Goal: Task Accomplishment & Management: Complete application form

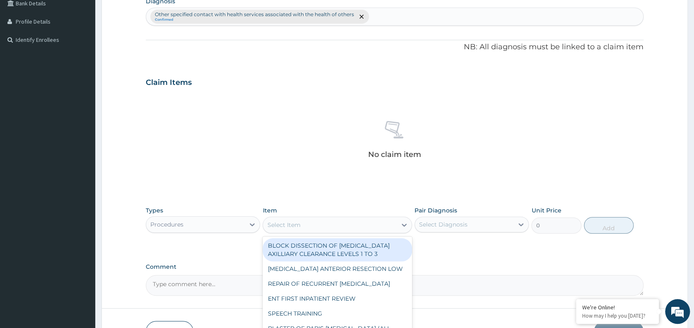
click at [310, 220] on div "Select Item" at bounding box center [330, 224] width 134 height 13
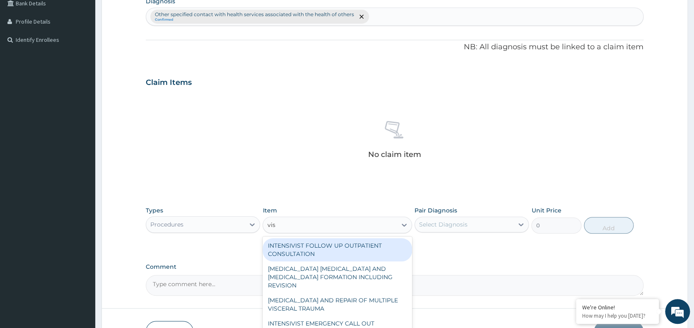
type input "visu"
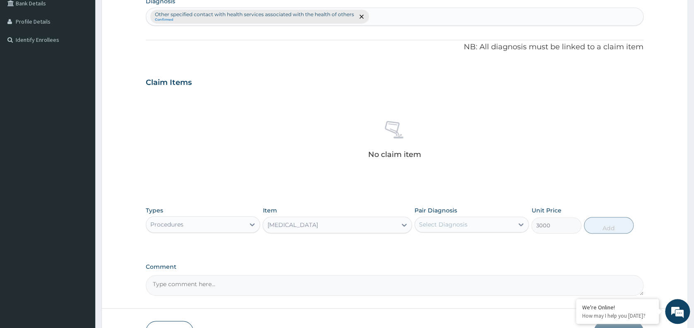
type input "3000"
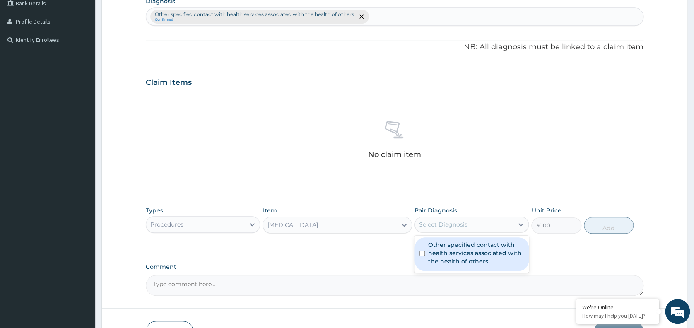
click at [460, 220] on div "Select Diagnosis" at bounding box center [443, 224] width 48 height 8
click at [461, 257] on label "Other specified contact with health services associated with the health of othe…" at bounding box center [476, 253] width 96 height 25
checkbox input "true"
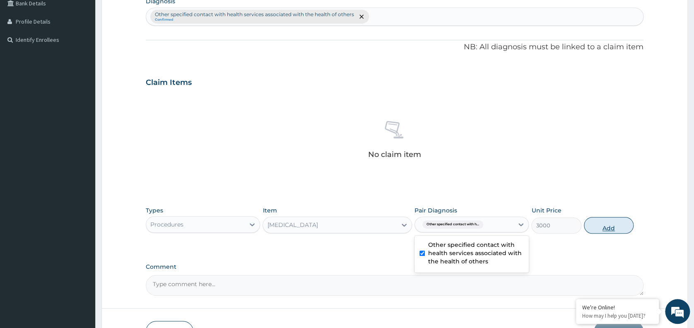
click at [605, 225] on button "Add" at bounding box center [609, 225] width 50 height 17
type input "0"
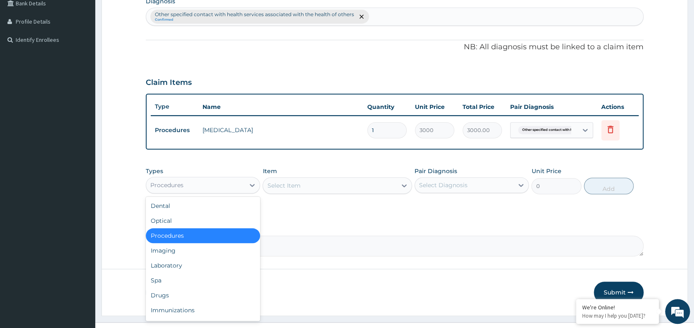
click at [225, 184] on div "Procedures" at bounding box center [195, 185] width 99 height 13
click at [193, 265] on div "Laboratory" at bounding box center [203, 265] width 114 height 15
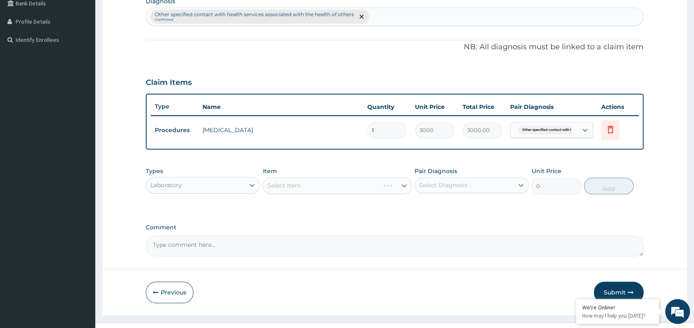
click at [343, 185] on div "Select Item" at bounding box center [338, 185] width 150 height 17
click at [178, 287] on button "Previous" at bounding box center [170, 293] width 48 height 22
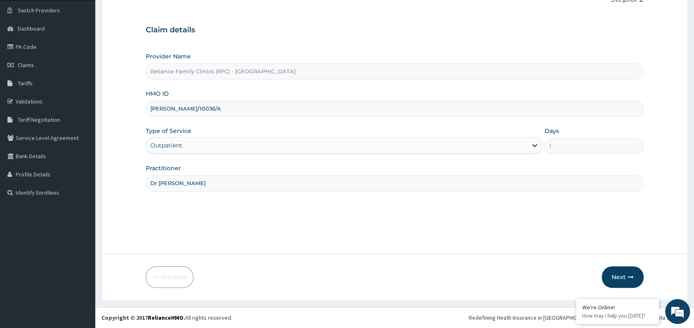
drag, startPoint x: 194, startPoint y: 106, endPoint x: 128, endPoint y: 105, distance: 65.9
click at [128, 105] on form "Step 1 of 2 Claim details Provider Name Reliance Family Clinics (RFC) - Abuja H…" at bounding box center [394, 141] width 587 height 319
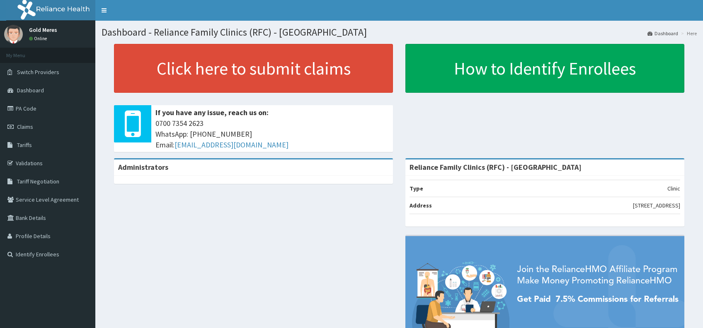
click at [23, 126] on span "Claims" at bounding box center [25, 126] width 16 height 7
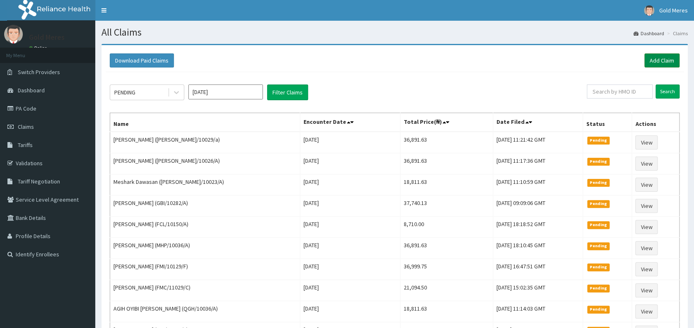
click at [675, 58] on link "Add Claim" at bounding box center [662, 60] width 35 height 14
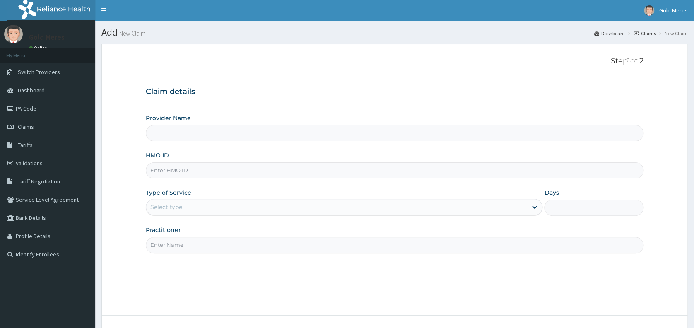
click at [209, 169] on input "HMO ID" at bounding box center [395, 170] width 498 height 16
paste input "ANH/10036/A"
type input "ANH/10036/A"
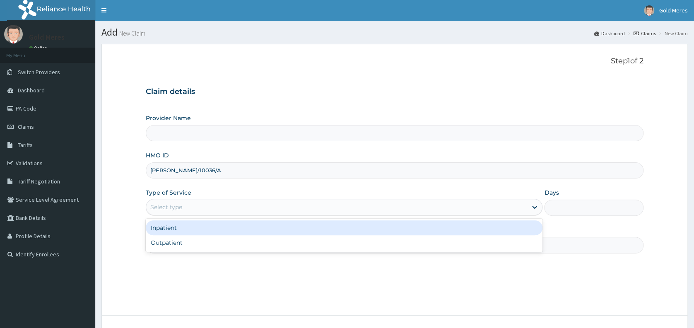
type input "Reliance Family Clinics (RFC) - [GEOGRAPHIC_DATA]"
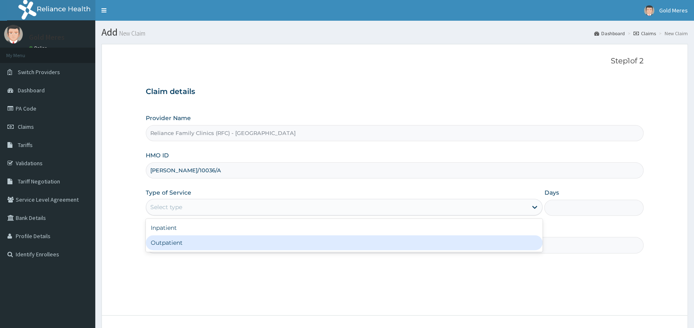
drag, startPoint x: 188, startPoint y: 205, endPoint x: 176, endPoint y: 245, distance: 41.7
click at [176, 215] on div "option Outpatient focused, 2 of 2. 2 results available. Use Up and Down to choo…" at bounding box center [344, 207] width 397 height 17
click at [176, 245] on div "Outpatient" at bounding box center [344, 242] width 397 height 15
type input "1"
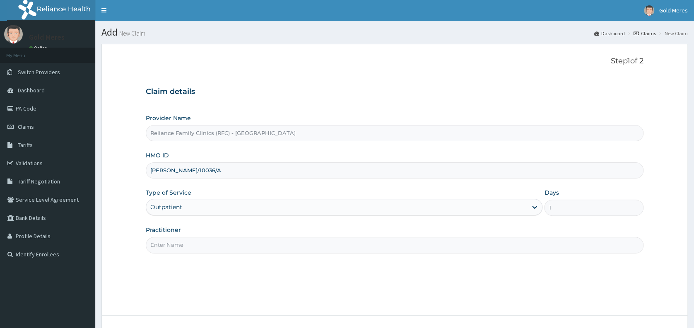
click at [176, 245] on input "Practitioner" at bounding box center [395, 245] width 498 height 16
type input "Dr Winifred"
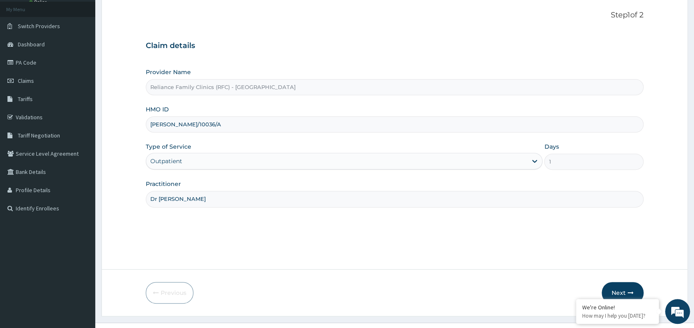
scroll to position [62, 0]
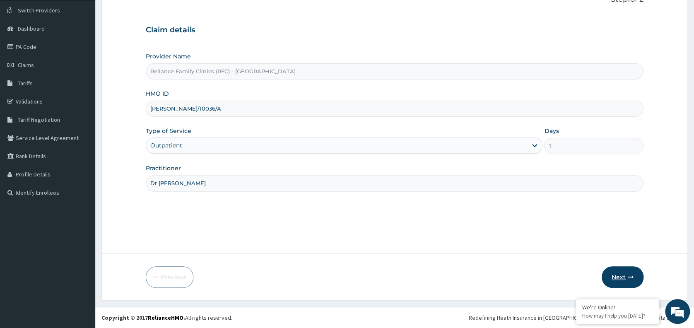
click at [622, 279] on button "Next" at bounding box center [623, 277] width 42 height 22
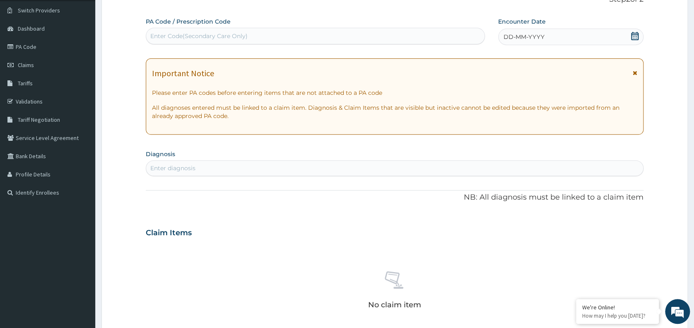
click at [545, 34] on div "DD-MM-YYYY" at bounding box center [570, 37] width 145 height 17
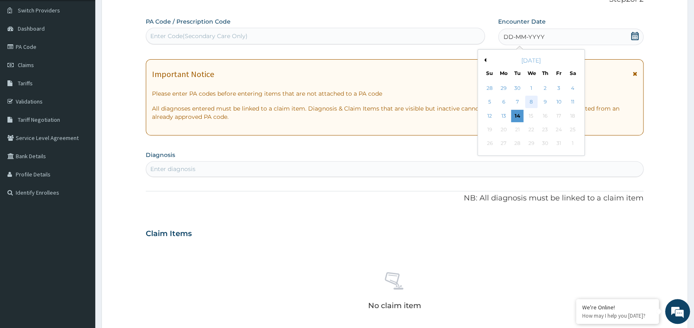
click at [530, 101] on div "8" at bounding box center [531, 102] width 12 height 12
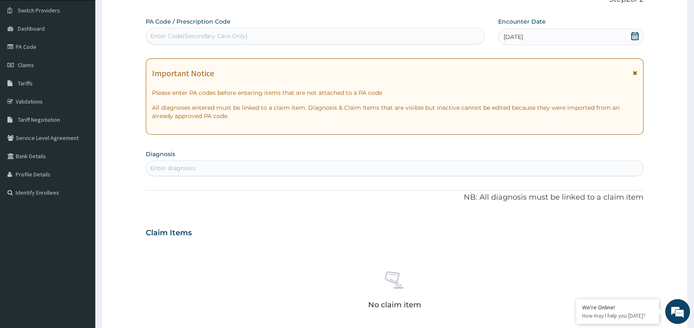
click at [405, 164] on div "Enter diagnosis" at bounding box center [394, 168] width 497 height 13
type input "well"
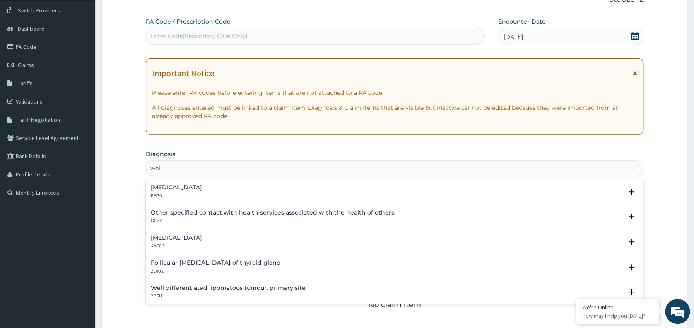
click at [168, 212] on h4 "Other specified contact with health services associated with the health of othe…" at bounding box center [273, 213] width 244 height 6
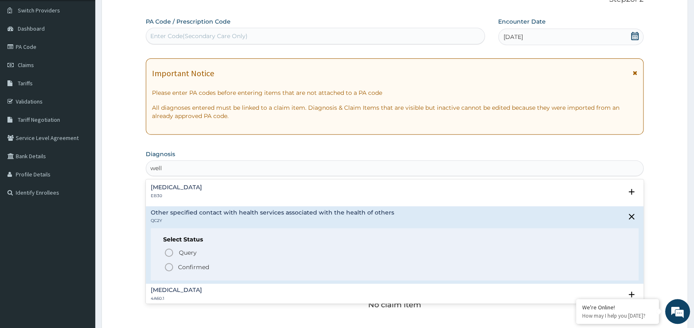
click at [193, 268] on p "Confirmed" at bounding box center [193, 267] width 31 height 8
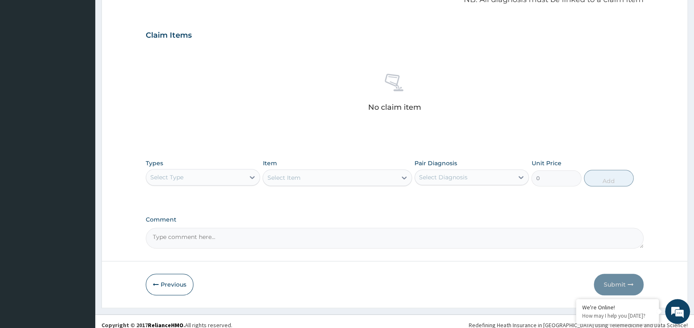
scroll to position [268, 0]
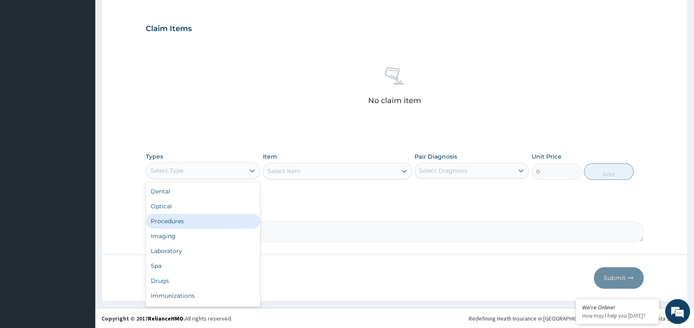
click at [181, 225] on div "Procedures" at bounding box center [203, 221] width 114 height 15
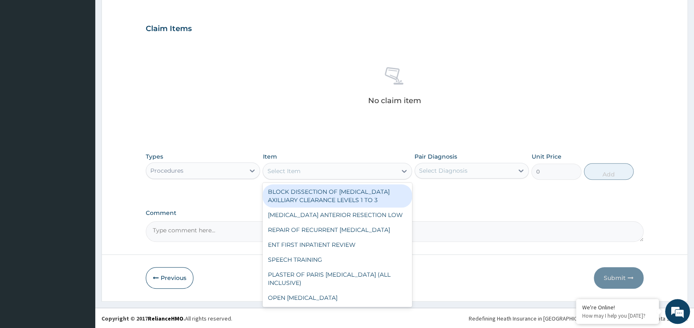
click at [317, 170] on div "Select Item" at bounding box center [330, 170] width 134 height 13
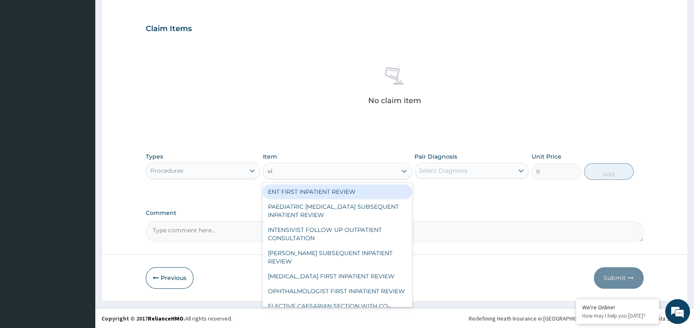
type input "visu"
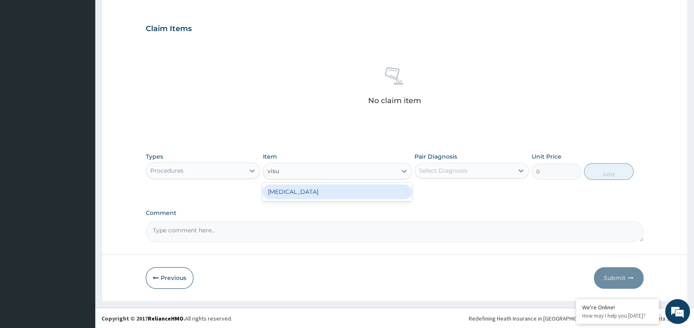
type input "3000"
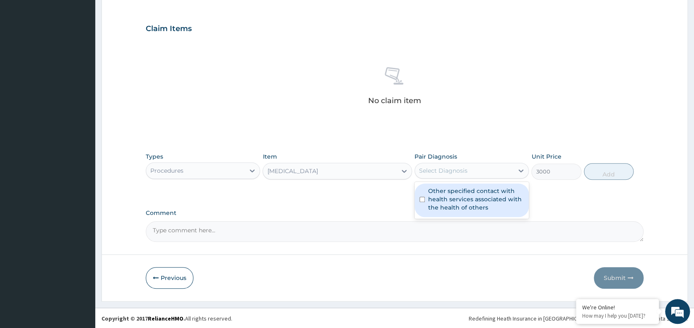
click at [462, 169] on div "Select Diagnosis" at bounding box center [443, 171] width 48 height 8
click at [454, 199] on label "Other specified contact with health services associated with the health of othe…" at bounding box center [476, 199] width 96 height 25
checkbox input "true"
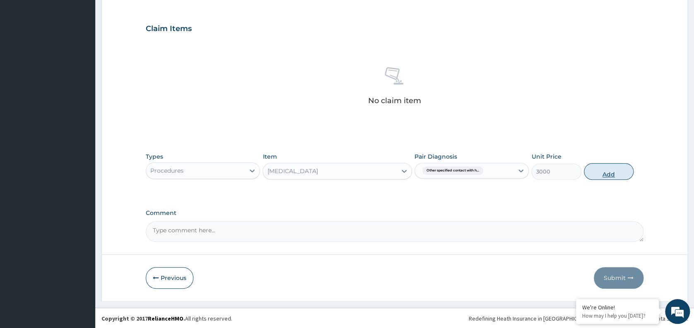
click at [597, 169] on button "Add" at bounding box center [609, 171] width 50 height 17
type input "0"
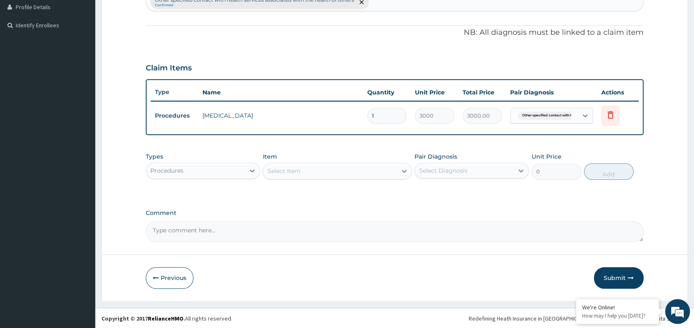
click at [229, 164] on div "Procedures" at bounding box center [195, 170] width 99 height 13
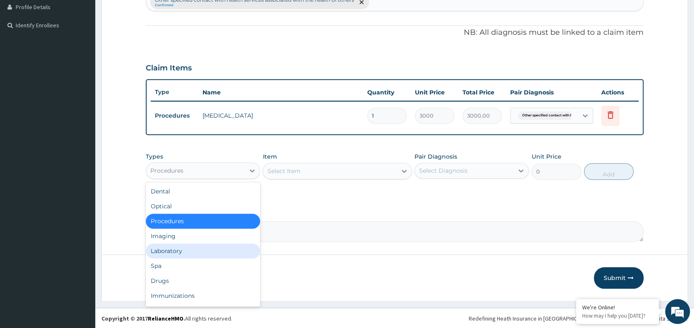
click at [182, 252] on div "Laboratory" at bounding box center [203, 251] width 114 height 15
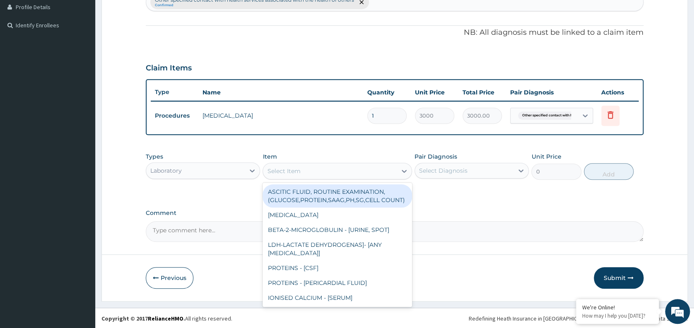
click at [298, 169] on div "Select Item" at bounding box center [283, 171] width 33 height 8
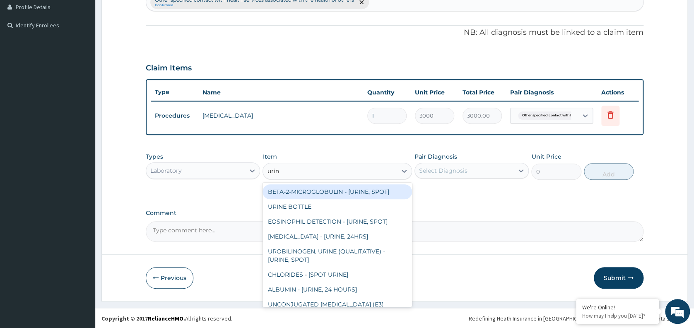
type input "urina"
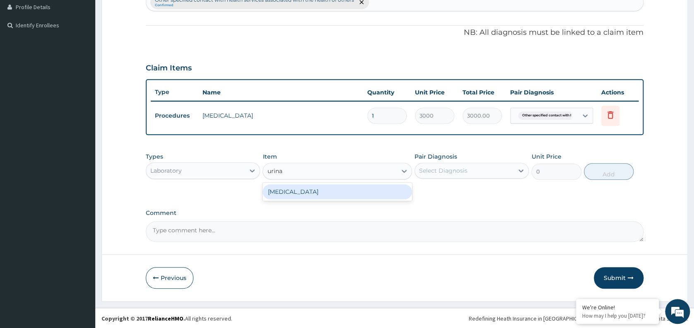
type input "1531.875"
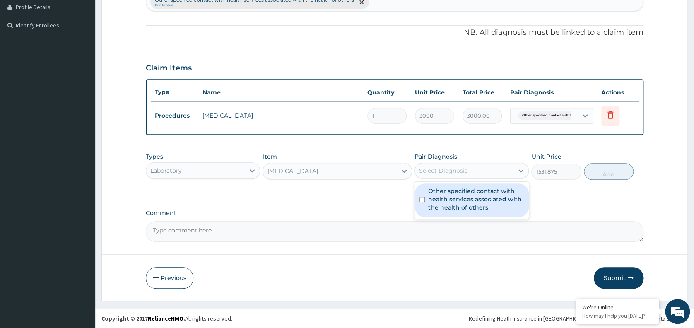
click at [475, 172] on div "Select Diagnosis" at bounding box center [464, 170] width 99 height 13
click at [474, 209] on label "Other specified contact with health services associated with the health of othe…" at bounding box center [476, 199] width 96 height 25
checkbox input "true"
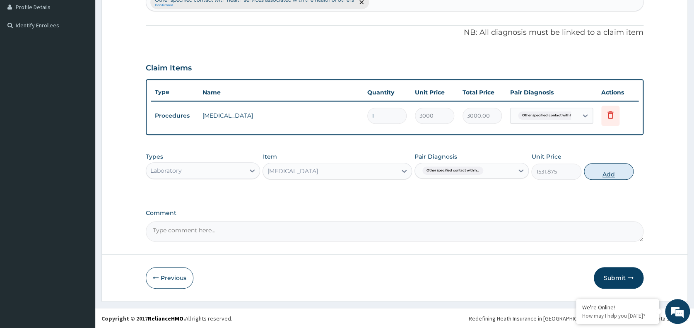
click at [611, 172] on button "Add" at bounding box center [609, 171] width 50 height 17
type input "0"
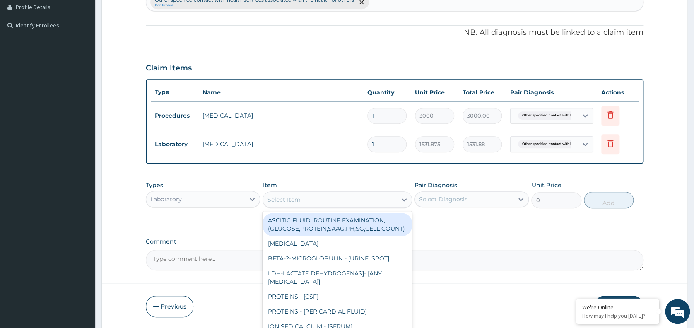
click at [356, 197] on div "Select Item" at bounding box center [330, 199] width 134 height 13
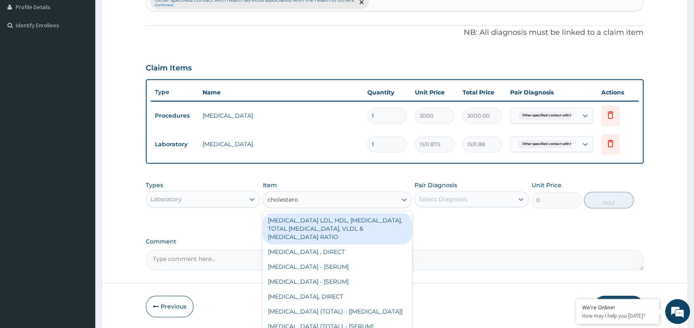
type input "cholesterol"
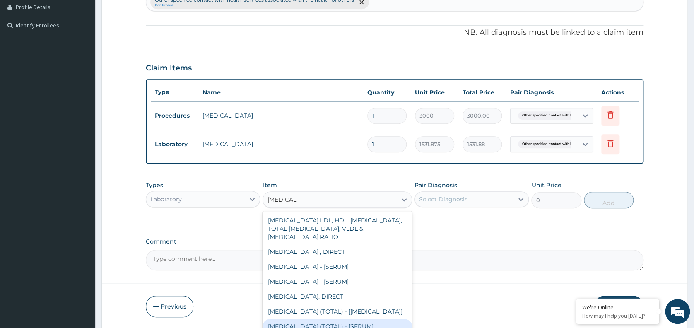
click at [353, 323] on div "[MEDICAL_DATA] (TOTAL) - [SERUM]" at bounding box center [338, 326] width 150 height 15
type input "2880"
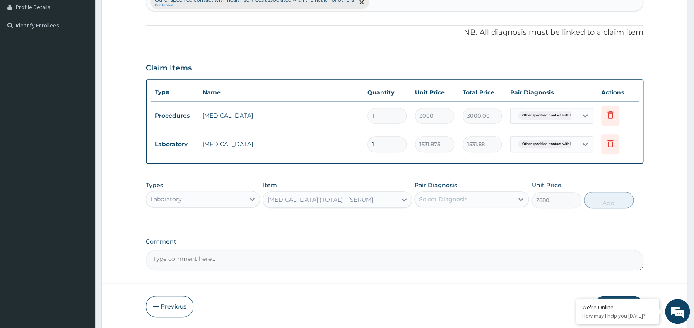
click at [494, 193] on div "Select Diagnosis" at bounding box center [464, 199] width 99 height 13
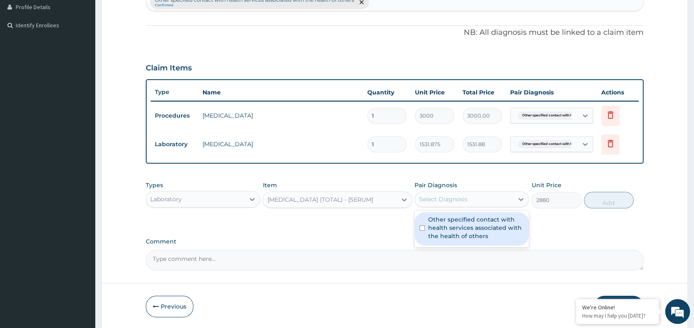
click at [471, 235] on label "Other specified contact with health services associated with the health of othe…" at bounding box center [476, 227] width 96 height 25
checkbox input "true"
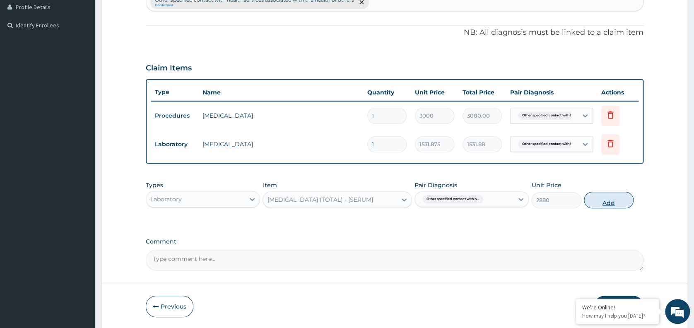
click at [608, 197] on button "Add" at bounding box center [609, 200] width 50 height 17
type input "0"
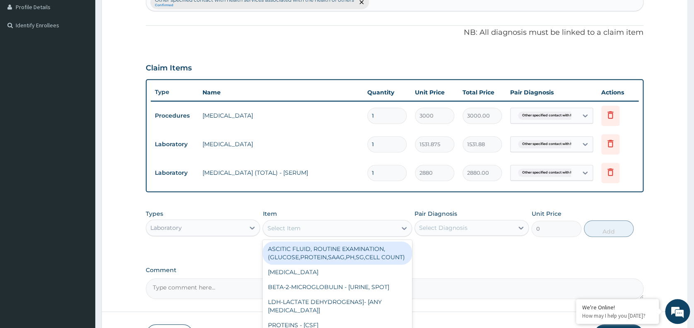
click at [312, 225] on div "Select Item" at bounding box center [330, 228] width 134 height 13
type input "random"
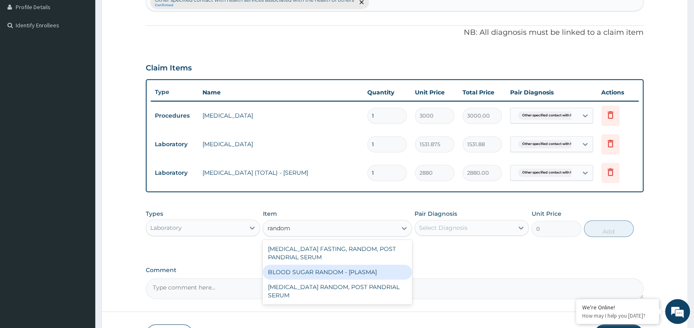
click at [324, 277] on div "BLOOD SUGAR RANDOM - [PLASMA]" at bounding box center [338, 272] width 150 height 15
type input "1800"
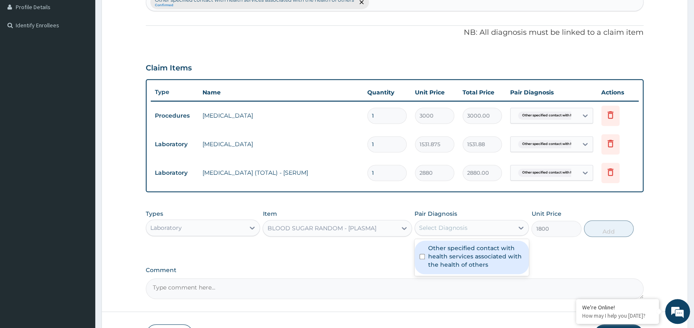
click at [474, 226] on div "Select Diagnosis" at bounding box center [464, 227] width 99 height 13
click at [460, 272] on div "Other specified contact with health services associated with the health of othe…" at bounding box center [472, 258] width 114 height 34
checkbox input "true"
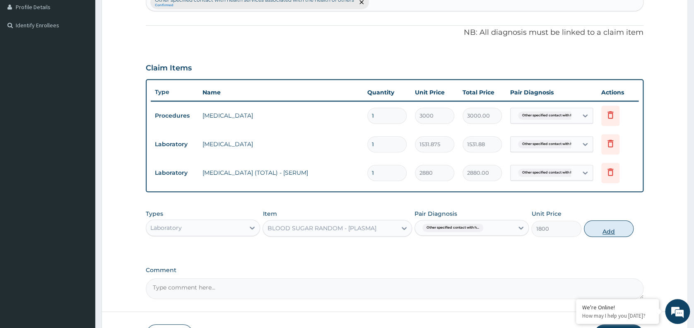
click at [609, 225] on button "Add" at bounding box center [609, 228] width 50 height 17
type input "0"
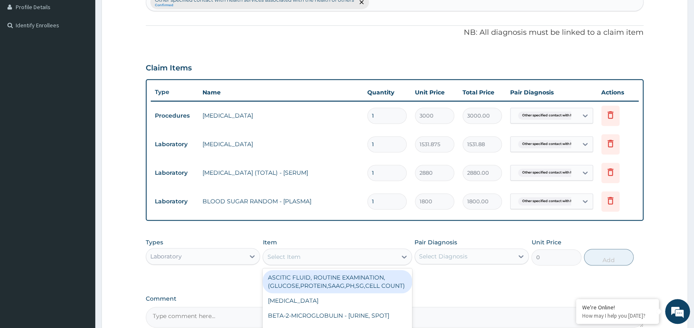
click at [338, 261] on div "Select Item" at bounding box center [330, 256] width 134 height 13
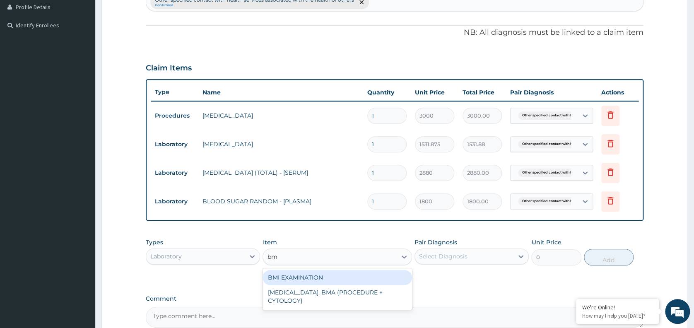
type input "bmi"
type input "1225.5"
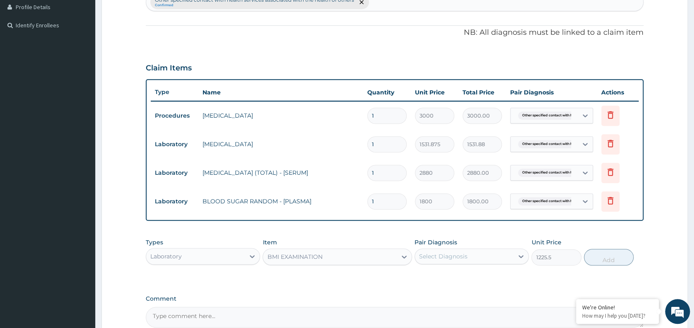
scroll to position [316, 0]
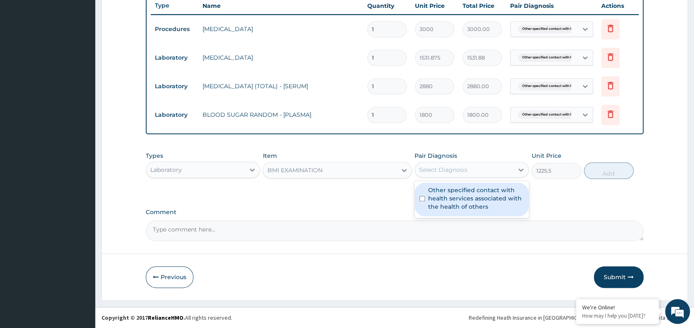
click at [497, 164] on div "Select Diagnosis" at bounding box center [464, 169] width 99 height 13
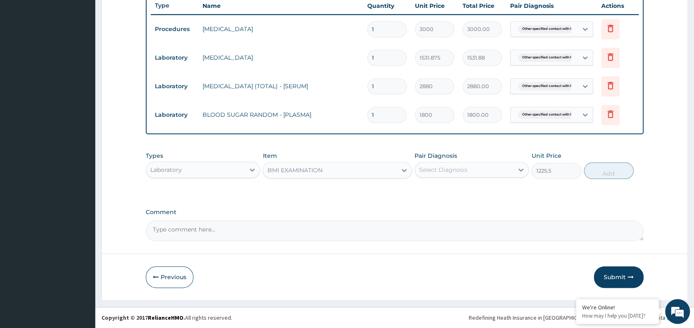
click at [458, 218] on div "Comment" at bounding box center [395, 225] width 498 height 32
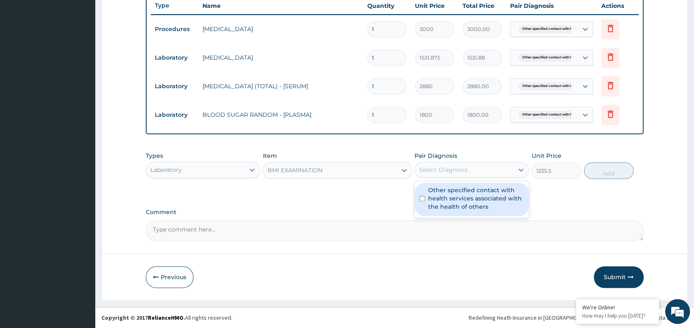
drag, startPoint x: 491, startPoint y: 171, endPoint x: 481, endPoint y: 200, distance: 30.4
click at [481, 178] on div "option Other specified contact with health services associated with the health …" at bounding box center [472, 170] width 114 height 16
click at [481, 200] on label "Other specified contact with health services associated with the health of othe…" at bounding box center [476, 198] width 96 height 25
checkbox input "true"
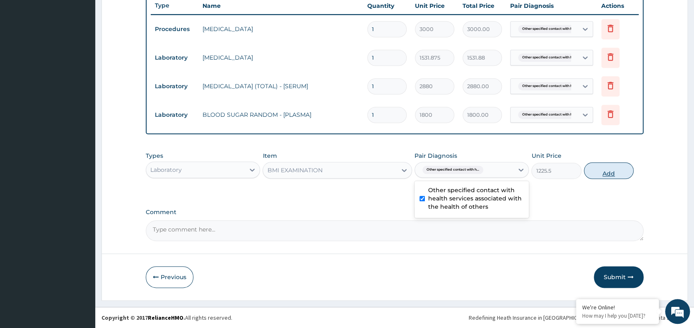
click at [605, 170] on button "Add" at bounding box center [609, 170] width 50 height 17
type input "0"
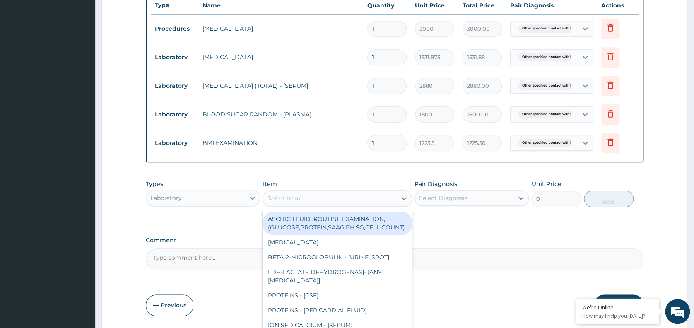
click at [339, 196] on div "Select Item" at bounding box center [330, 198] width 134 height 13
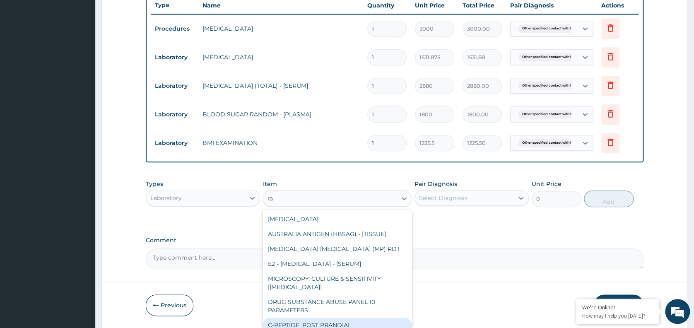
type input "r"
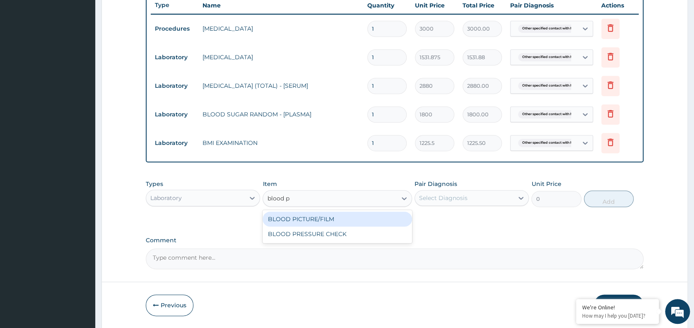
type input "blood pre"
type input "1225.5"
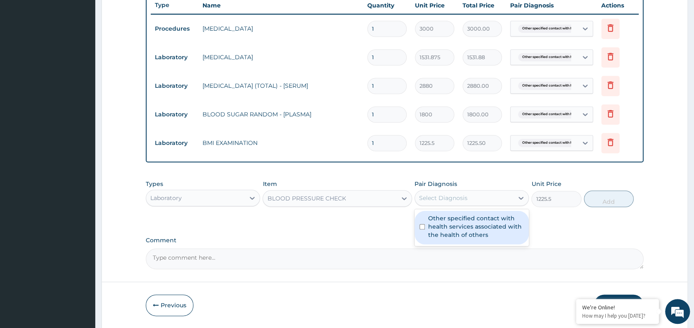
click at [477, 197] on div "Select Diagnosis" at bounding box center [464, 197] width 99 height 13
click at [470, 230] on label "Other specified contact with health services associated with the health of othe…" at bounding box center [476, 226] width 96 height 25
checkbox input "true"
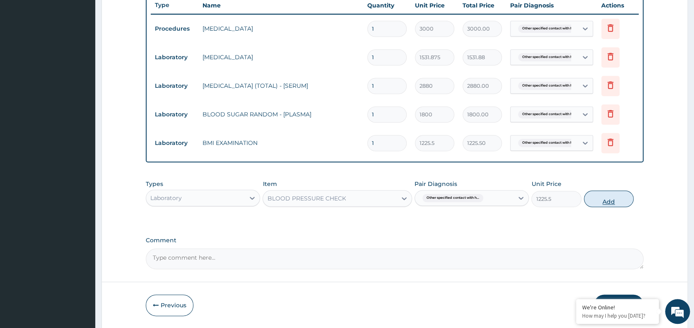
click at [608, 198] on button "Add" at bounding box center [609, 199] width 50 height 17
type input "0"
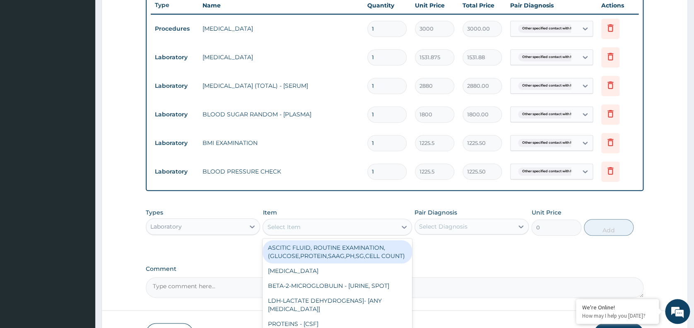
click at [300, 232] on div "Select Item" at bounding box center [330, 226] width 134 height 13
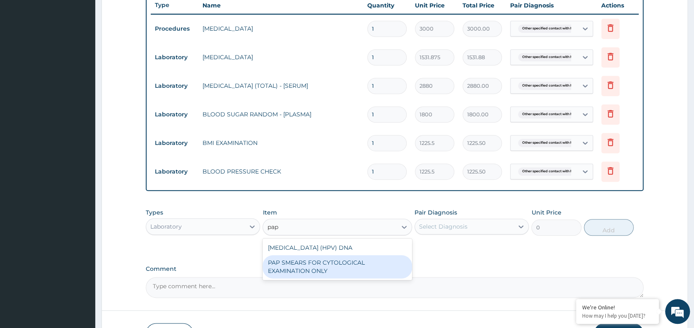
type input "pap"
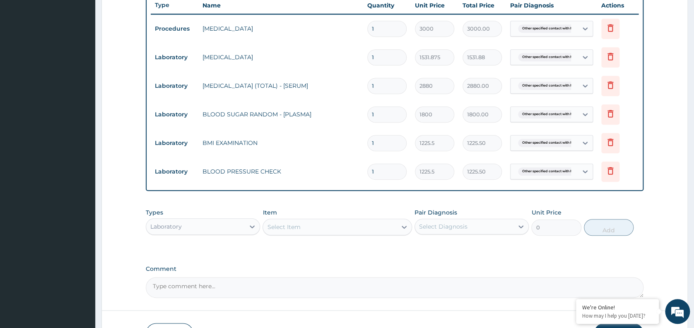
click at [334, 283] on textarea "Comment" at bounding box center [395, 287] width 498 height 21
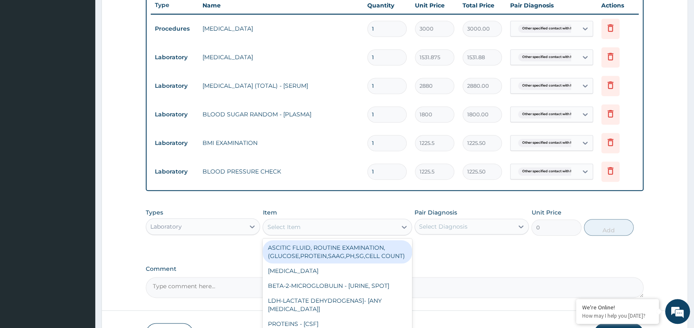
click at [370, 229] on div "Select Item" at bounding box center [330, 226] width 134 height 13
type input "pap"
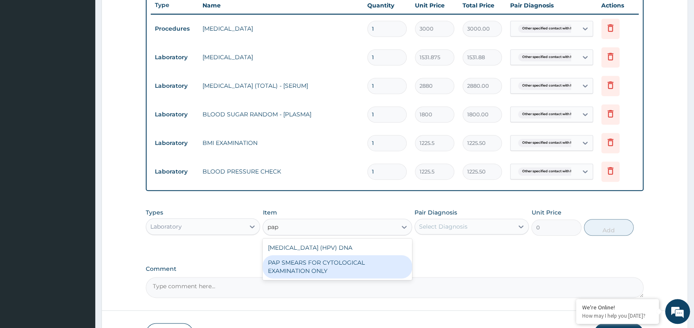
click at [371, 267] on div "PAP SMEARS FOR CYTOLOGICAL EXAMINATION ONLY" at bounding box center [338, 266] width 150 height 23
type input "18080"
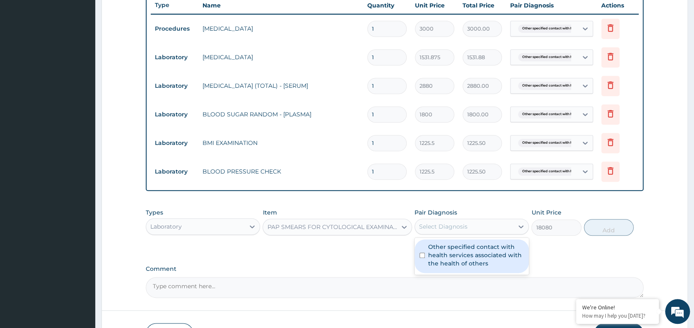
click at [467, 225] on div "Select Diagnosis" at bounding box center [464, 226] width 99 height 13
click at [470, 270] on div "Other specified contact with health services associated with the health of othe…" at bounding box center [472, 256] width 114 height 34
checkbox input "true"
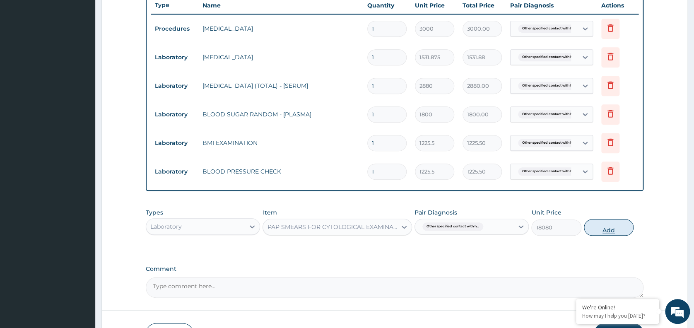
click at [609, 229] on button "Add" at bounding box center [609, 227] width 50 height 17
type input "0"
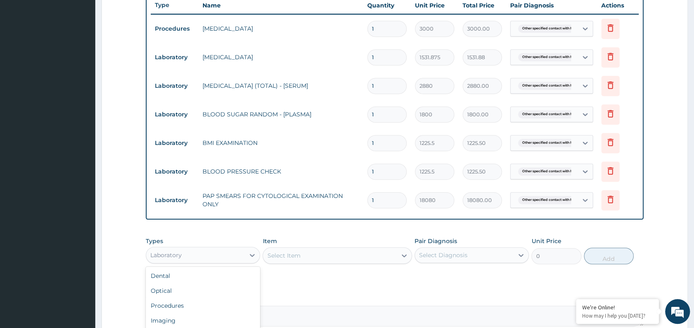
click at [198, 260] on div "Laboratory" at bounding box center [195, 255] width 99 height 13
click at [176, 320] on div "Imaging" at bounding box center [203, 320] width 114 height 15
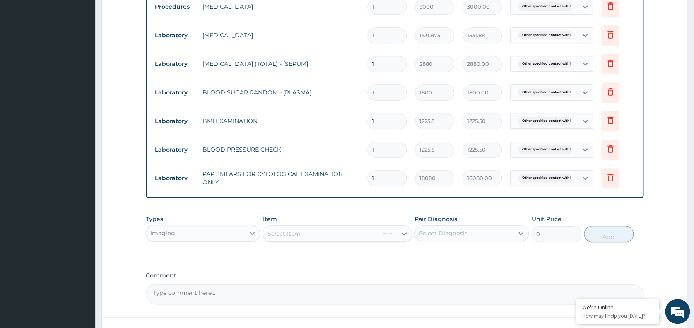
scroll to position [403, 0]
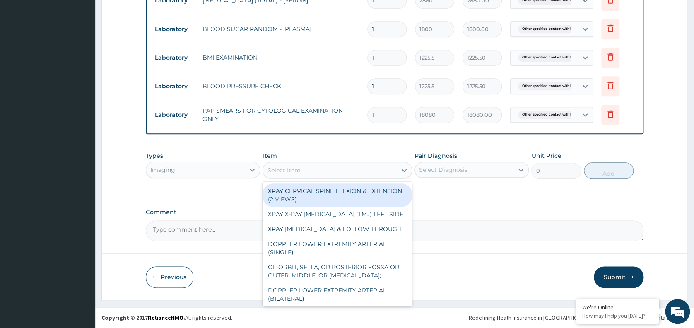
click at [304, 169] on div "Select Item" at bounding box center [330, 170] width 134 height 13
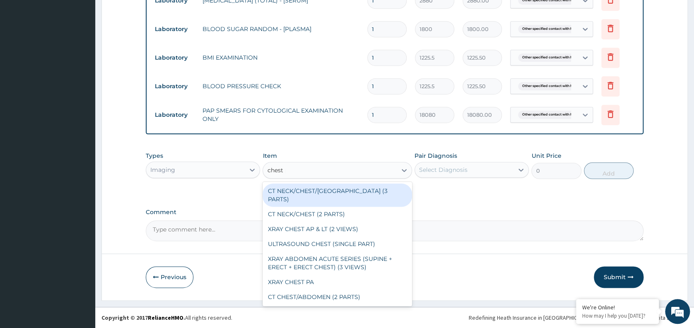
type input "chest pa"
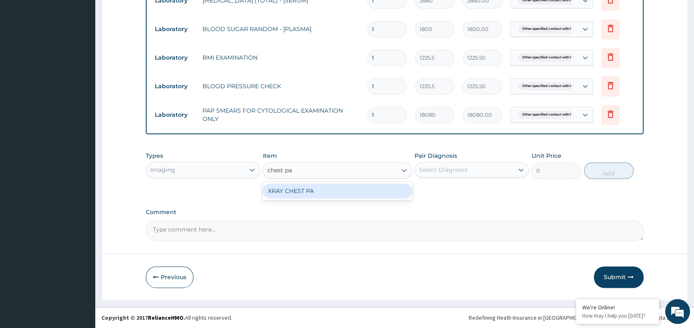
type input "7148.75"
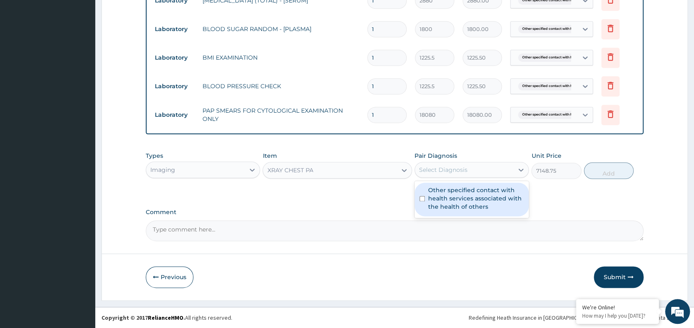
click at [449, 168] on div "Select Diagnosis" at bounding box center [443, 170] width 48 height 8
click at [457, 200] on label "Other specified contact with health services associated with the health of othe…" at bounding box center [476, 198] width 96 height 25
checkbox input "true"
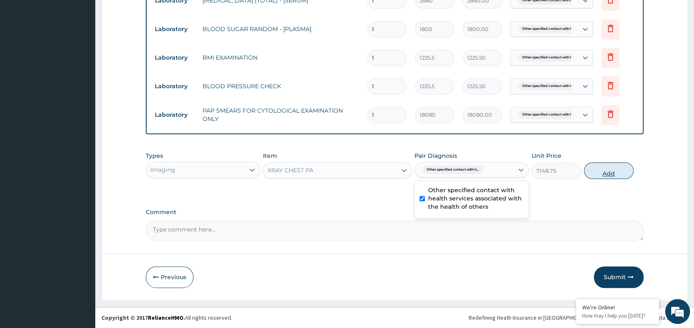
click at [615, 171] on button "Add" at bounding box center [609, 170] width 50 height 17
type input "0"
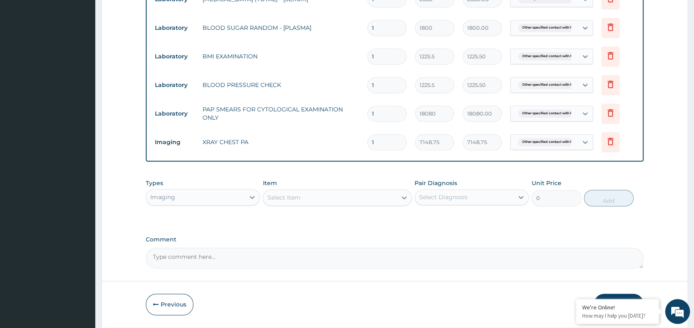
click at [617, 296] on button "Submit" at bounding box center [619, 305] width 50 height 22
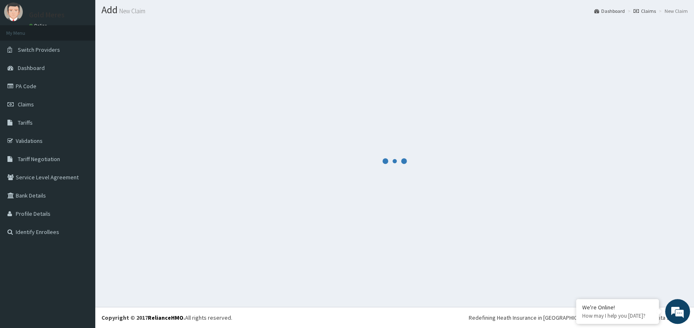
scroll to position [22, 0]
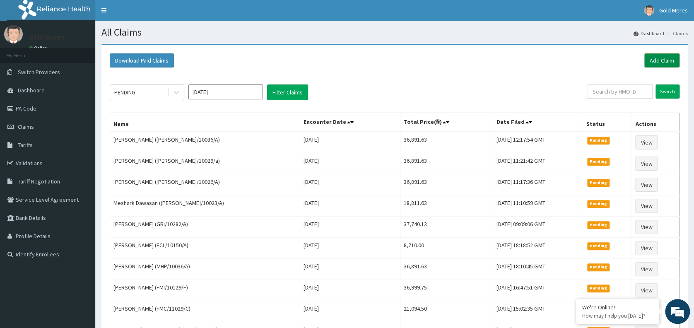
click at [659, 58] on link "Add Claim" at bounding box center [662, 60] width 35 height 14
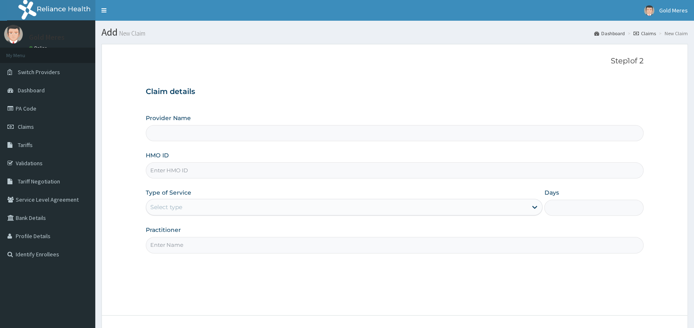
click at [185, 163] on input "HMO ID" at bounding box center [395, 170] width 498 height 16
type input "an"
type input "Reliance Family Clinics (RFC) - Abuja"
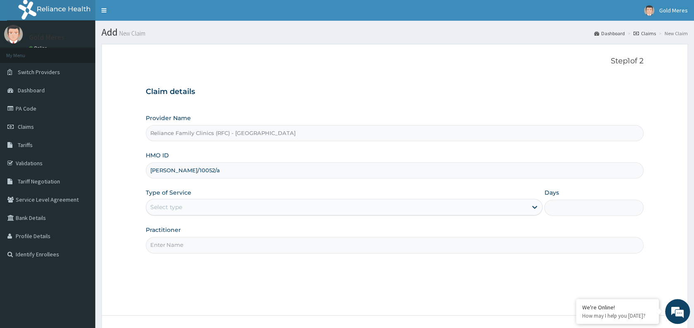
type input "anh/10052/a"
click at [178, 207] on div "Select type" at bounding box center [166, 207] width 32 height 8
click at [179, 252] on input "Practitioner" at bounding box center [395, 245] width 498 height 16
click at [187, 248] on input "Practitioner" at bounding box center [395, 245] width 498 height 16
type input "dr [PERSON_NAME]"
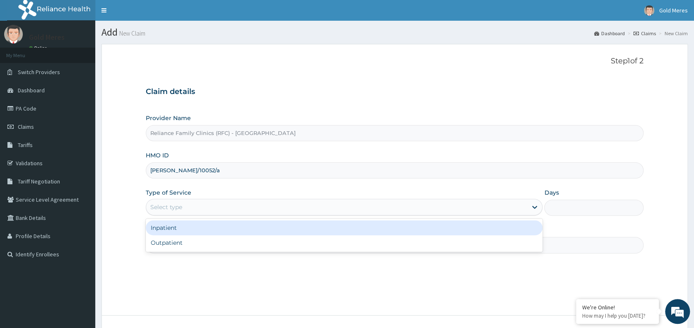
click at [184, 211] on div "Select type" at bounding box center [336, 206] width 381 height 13
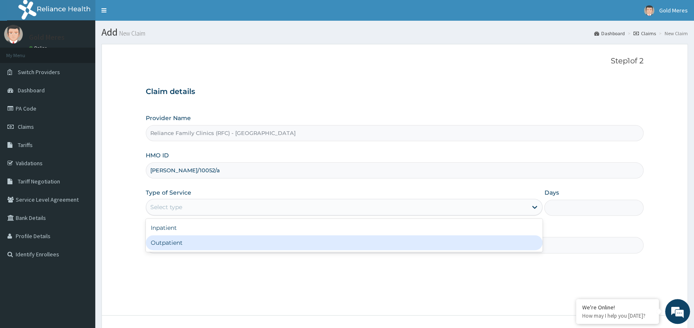
click at [179, 241] on div "Outpatient" at bounding box center [344, 242] width 397 height 15
type input "1"
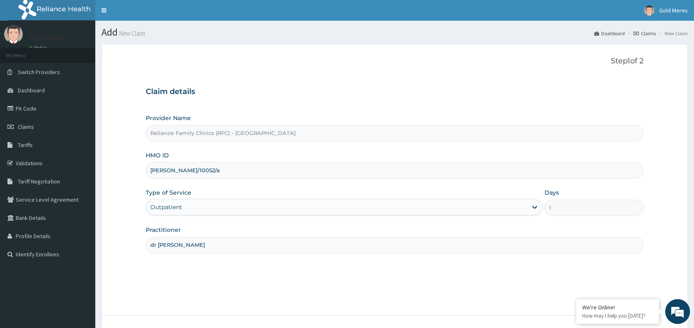
scroll to position [62, 0]
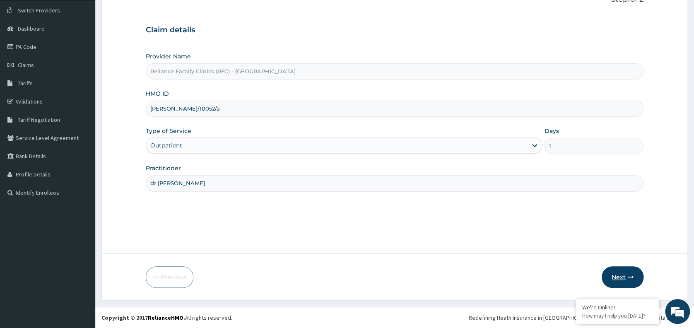
click at [617, 279] on button "Next" at bounding box center [623, 277] width 42 height 22
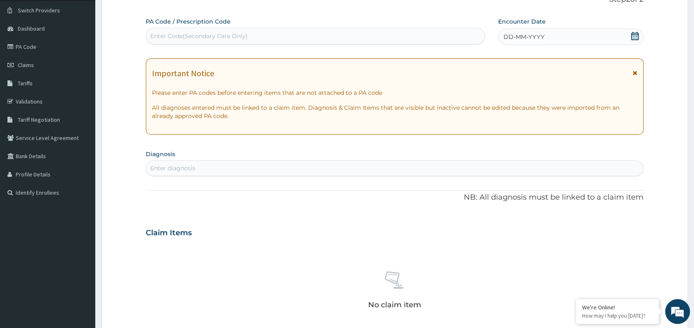
click at [551, 35] on div "DD-MM-YYYY" at bounding box center [570, 37] width 145 height 17
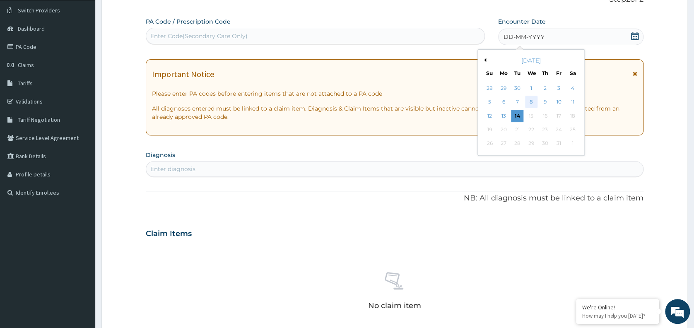
click at [530, 101] on div "8" at bounding box center [531, 102] width 12 height 12
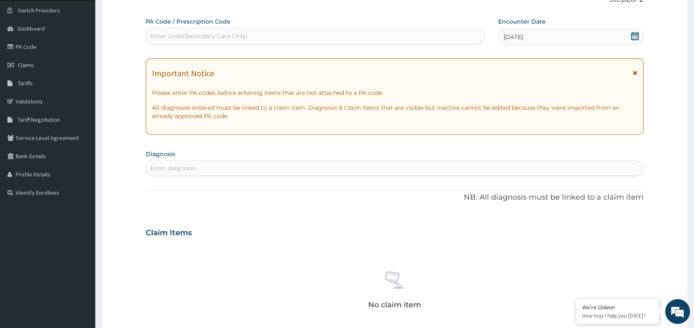
click at [171, 171] on div "Enter diagnosis" at bounding box center [172, 168] width 45 height 8
type input "well"
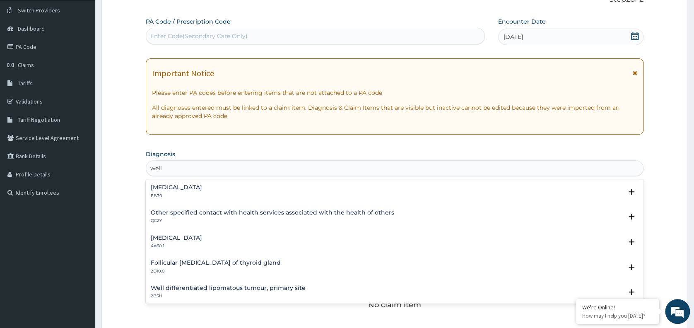
click at [185, 215] on h4 "Other specified contact with health services associated with the health of othe…" at bounding box center [273, 213] width 244 height 6
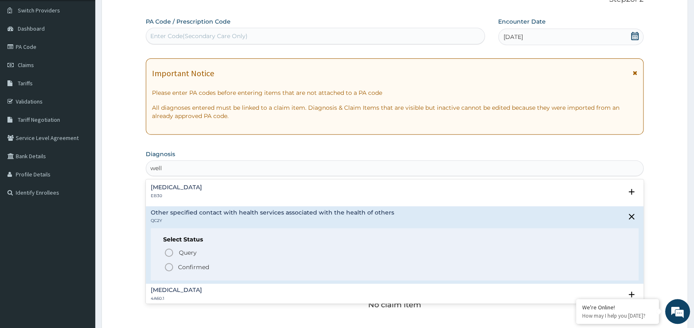
click at [186, 267] on p "Confirmed" at bounding box center [193, 267] width 31 height 8
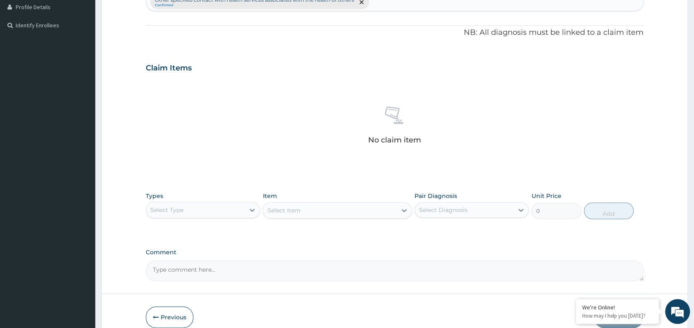
scroll to position [268, 0]
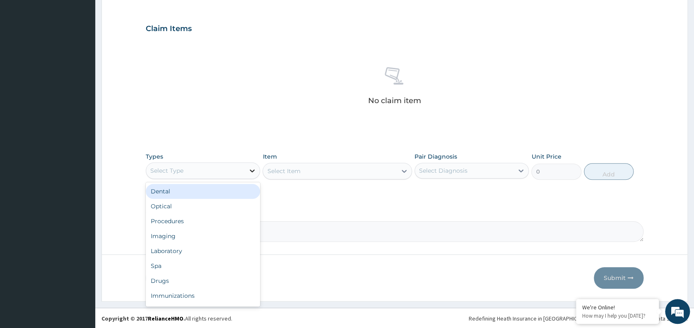
click at [247, 164] on div at bounding box center [252, 170] width 15 height 15
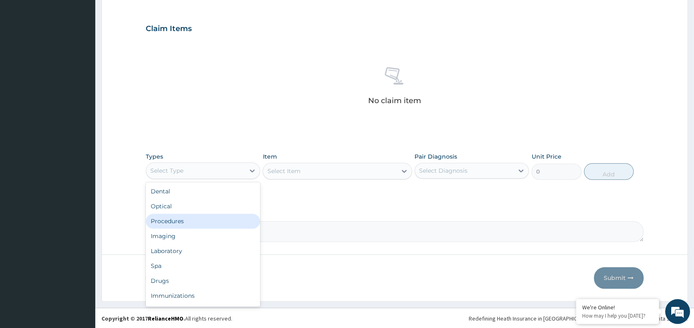
click at [196, 218] on div "Procedures" at bounding box center [203, 221] width 114 height 15
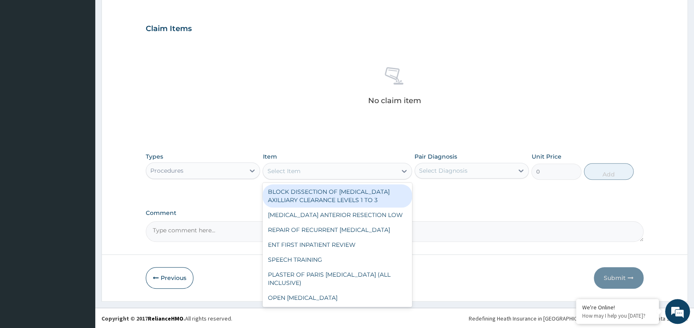
click at [318, 172] on div "Select Item" at bounding box center [330, 170] width 134 height 13
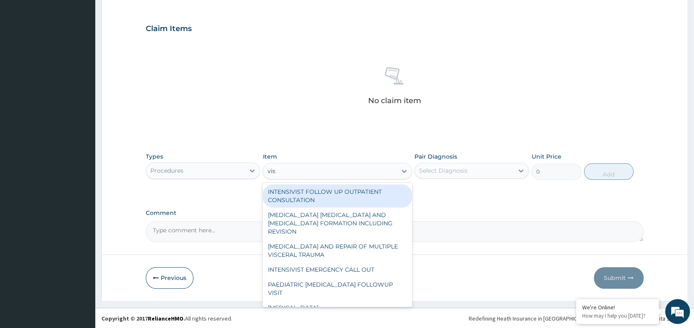
type input "visu"
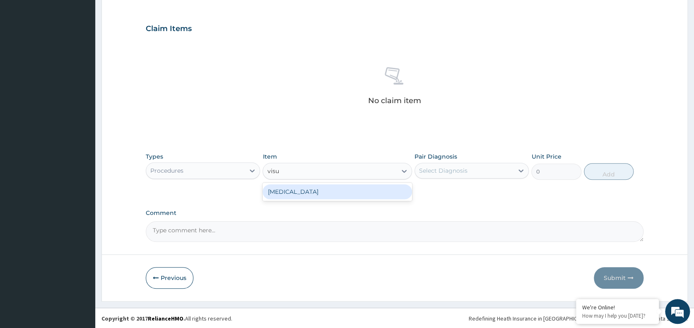
type input "3000"
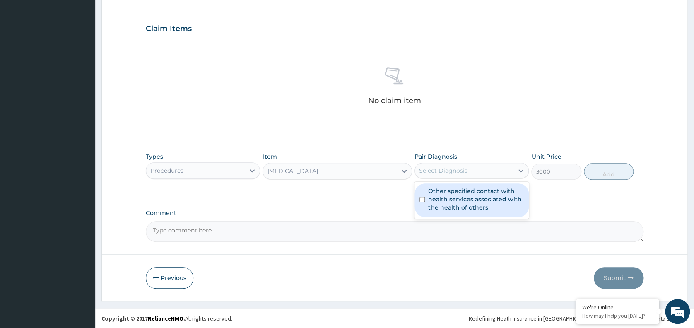
click at [452, 171] on div "Select Diagnosis" at bounding box center [443, 171] width 48 height 8
click at [461, 196] on label "Other specified contact with health services associated with the health of othe…" at bounding box center [476, 199] width 96 height 25
checkbox input "true"
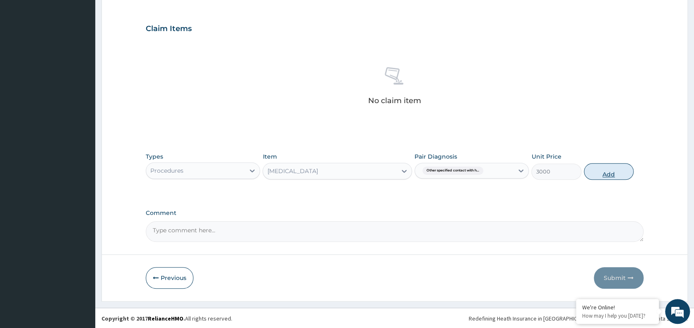
click at [605, 167] on button "Add" at bounding box center [609, 171] width 50 height 17
type input "0"
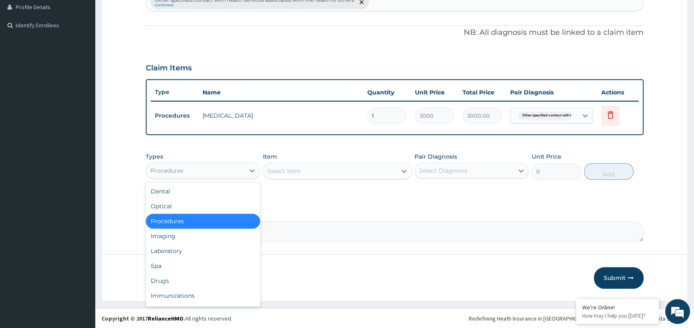
click at [219, 170] on div "Procedures" at bounding box center [195, 170] width 99 height 13
click at [186, 252] on div "Laboratory" at bounding box center [203, 251] width 114 height 15
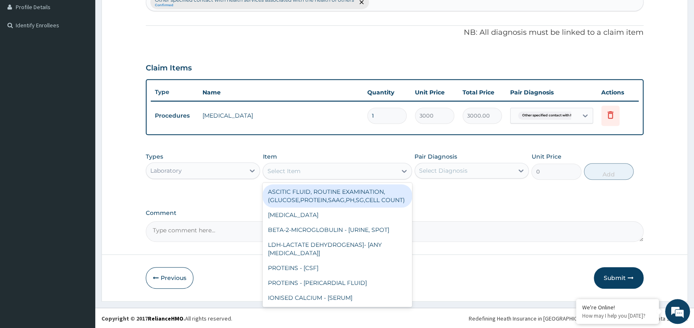
click at [321, 171] on div "Select Item" at bounding box center [330, 170] width 134 height 13
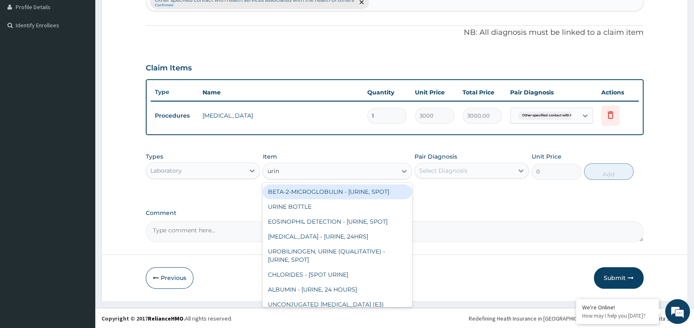
type input "urina"
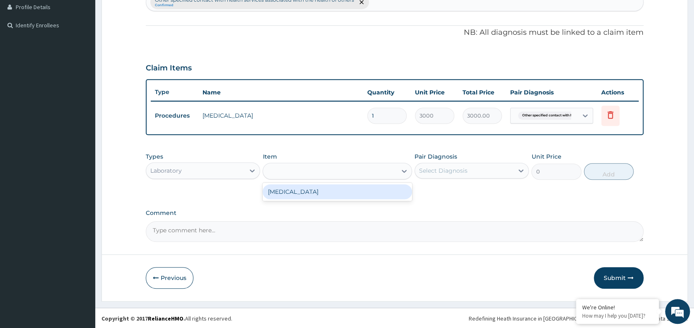
type input "1531.875"
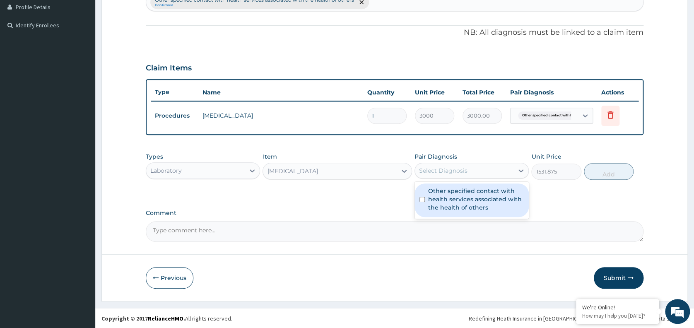
drag, startPoint x: 452, startPoint y: 169, endPoint x: 445, endPoint y: 198, distance: 30.1
click at [445, 179] on div "option Other specified contact with health services associated with the health …" at bounding box center [472, 171] width 114 height 16
click at [445, 198] on label "Other specified contact with health services associated with the health of othe…" at bounding box center [476, 199] width 96 height 25
checkbox input "true"
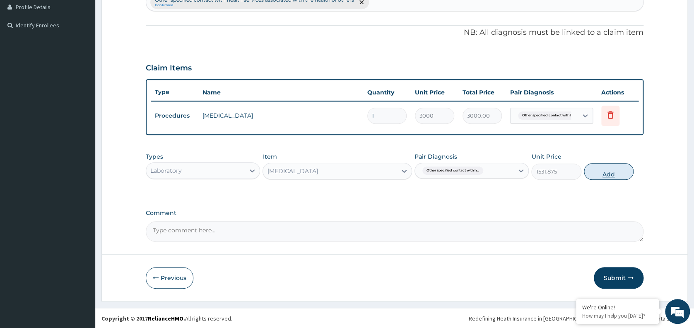
click at [603, 170] on button "Add" at bounding box center [609, 171] width 50 height 17
type input "0"
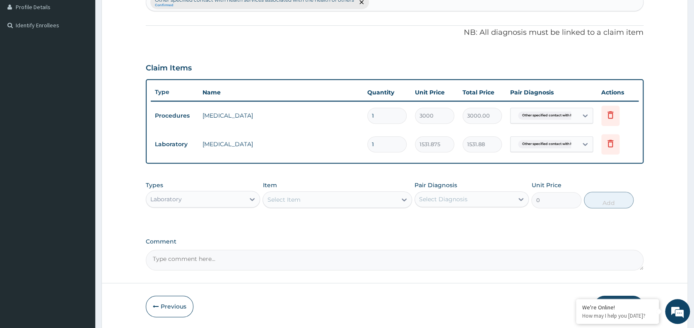
click at [333, 199] on div "Select Item" at bounding box center [330, 199] width 134 height 13
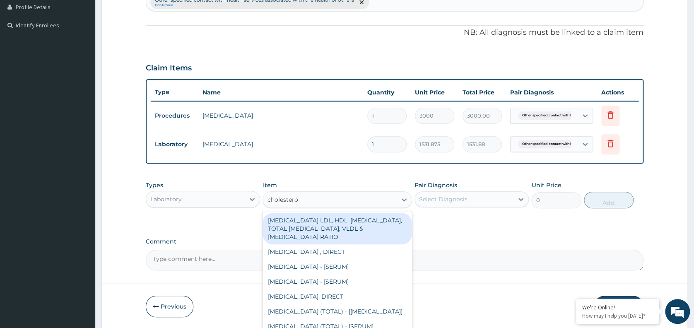
type input "[MEDICAL_DATA]"
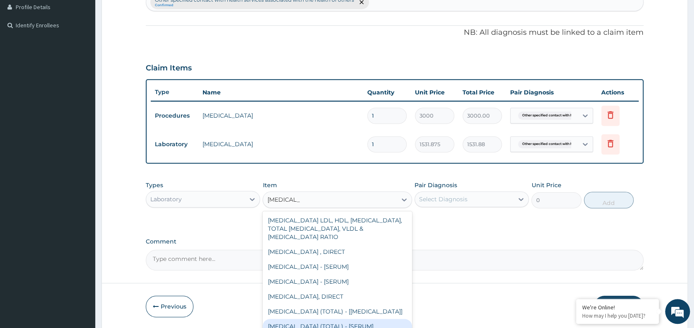
click at [335, 320] on div "CHOLESTEROL (TOTAL) - [SERUM]" at bounding box center [338, 326] width 150 height 15
type input "2880"
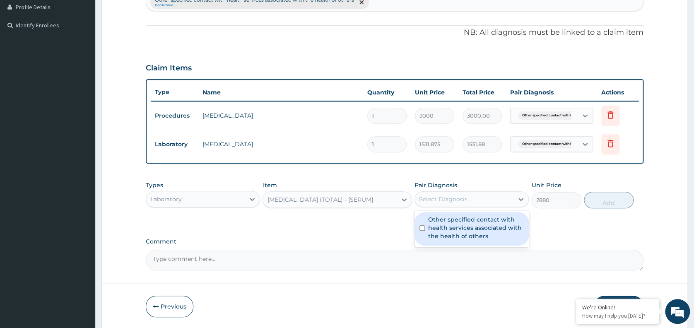
drag, startPoint x: 485, startPoint y: 200, endPoint x: 479, endPoint y: 226, distance: 26.6
click at [479, 207] on div "option Other specified contact with health services associated with the health …" at bounding box center [472, 199] width 114 height 16
click at [479, 226] on label "Other specified contact with health services associated with the health of othe…" at bounding box center [476, 227] width 96 height 25
checkbox input "true"
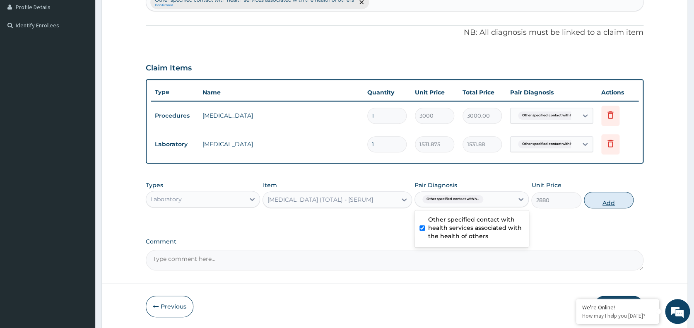
click at [604, 204] on button "Add" at bounding box center [609, 200] width 50 height 17
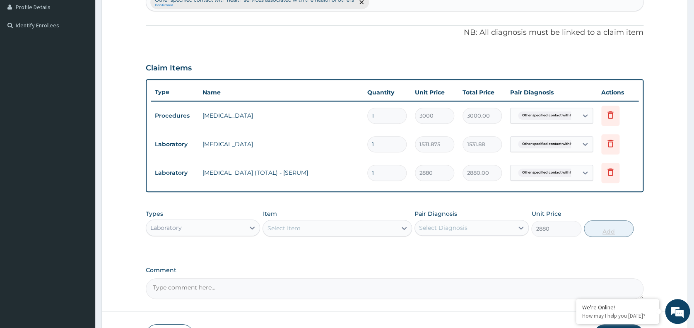
type input "0"
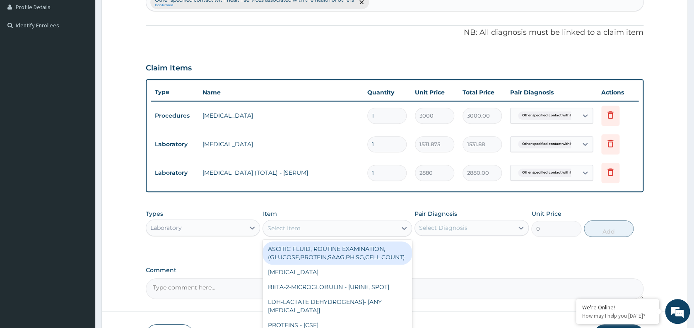
click at [305, 230] on div "Select Item" at bounding box center [330, 228] width 134 height 13
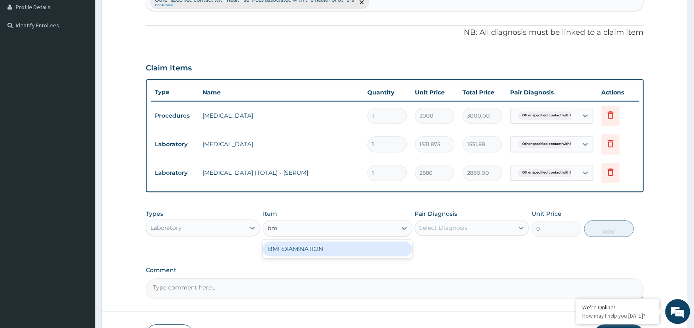
type input "bmi"
type input "1225.5"
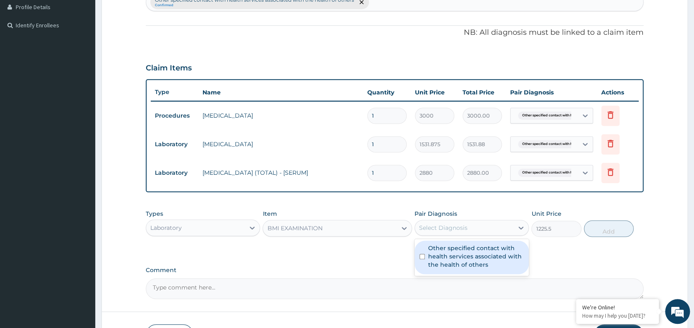
click at [434, 229] on div "Select Diagnosis" at bounding box center [443, 228] width 48 height 8
click at [450, 255] on label "Other specified contact with health services associated with the health of othe…" at bounding box center [476, 256] width 96 height 25
checkbox input "true"
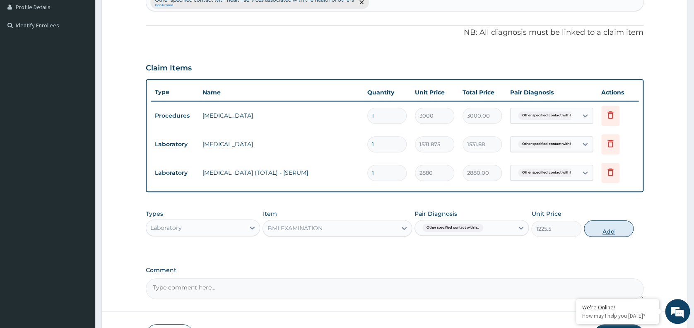
click at [612, 235] on button "Add" at bounding box center [609, 228] width 50 height 17
type input "0"
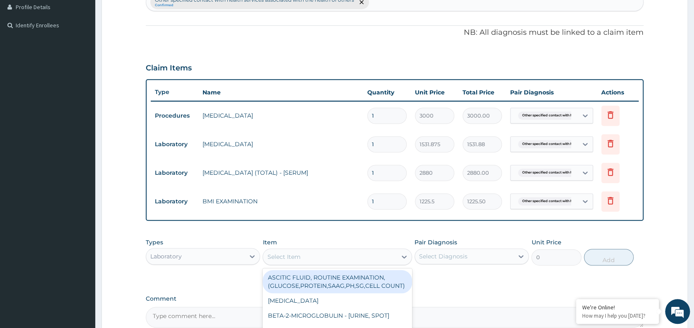
click at [352, 254] on div "Select Item" at bounding box center [330, 256] width 134 height 13
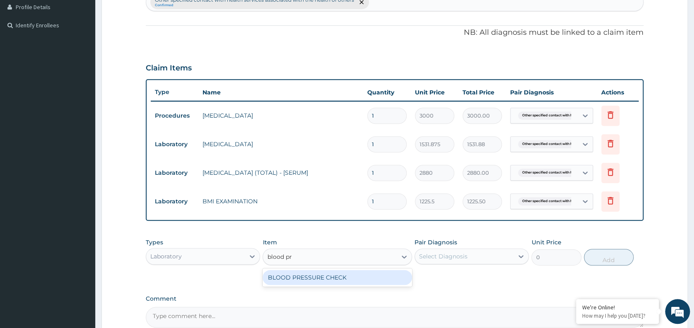
type input "blood pre"
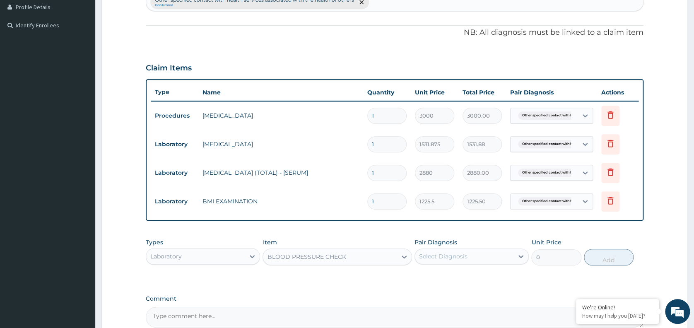
type input "1225.5"
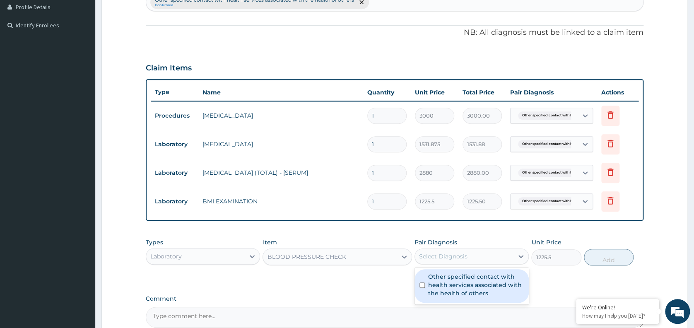
click at [466, 257] on div "Select Diagnosis" at bounding box center [443, 256] width 48 height 8
click at [469, 292] on label "Other specified contact with health services associated with the health of othe…" at bounding box center [476, 285] width 96 height 25
checkbox input "true"
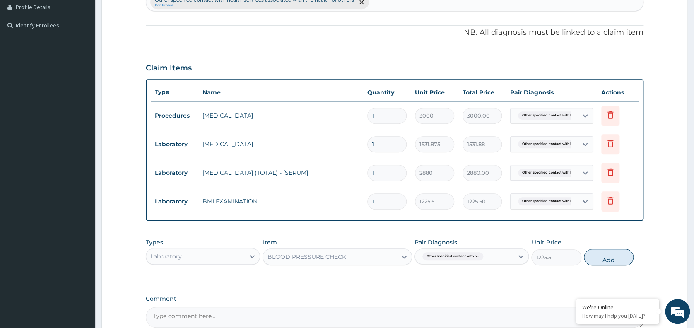
click at [608, 260] on button "Add" at bounding box center [609, 257] width 50 height 17
type input "0"
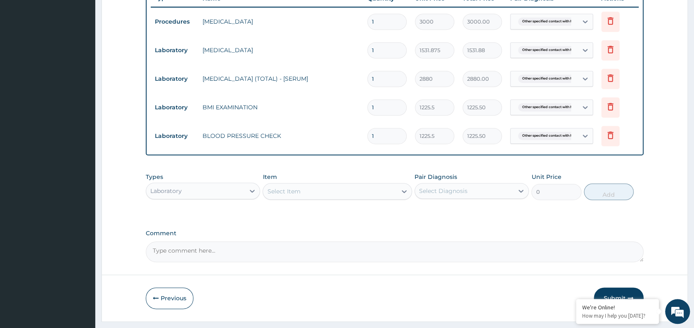
scroll to position [345, 0]
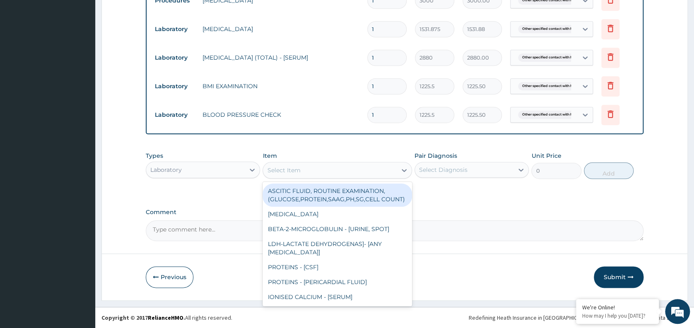
click at [288, 169] on div "Select Item" at bounding box center [283, 170] width 33 height 8
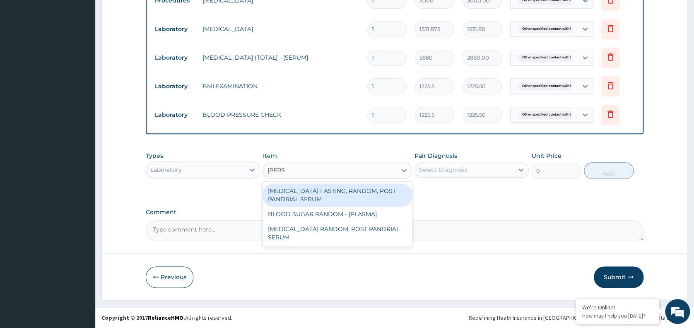
type input "random"
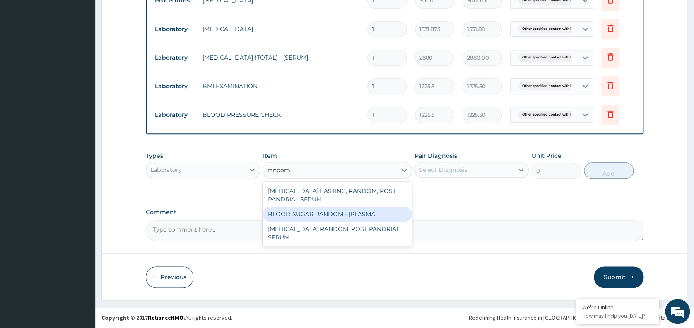
click at [325, 215] on div "BLOOD SUGAR RANDOM - [PLASMA]" at bounding box center [338, 214] width 150 height 15
type input "1800"
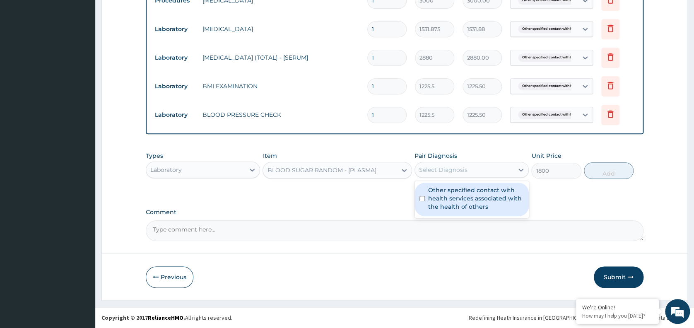
click at [494, 172] on div "Select Diagnosis" at bounding box center [464, 169] width 99 height 13
click at [490, 198] on label "Other specified contact with health services associated with the health of othe…" at bounding box center [476, 198] width 96 height 25
checkbox input "true"
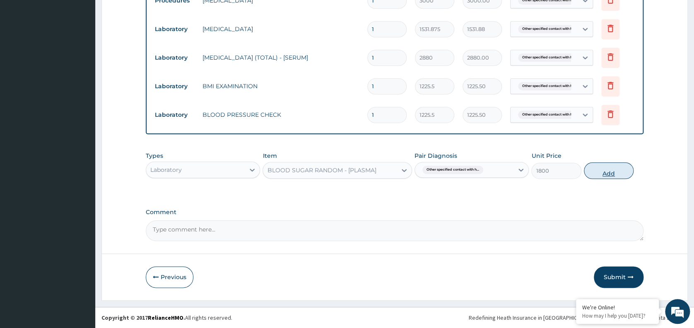
click at [608, 172] on button "Add" at bounding box center [609, 170] width 50 height 17
type input "0"
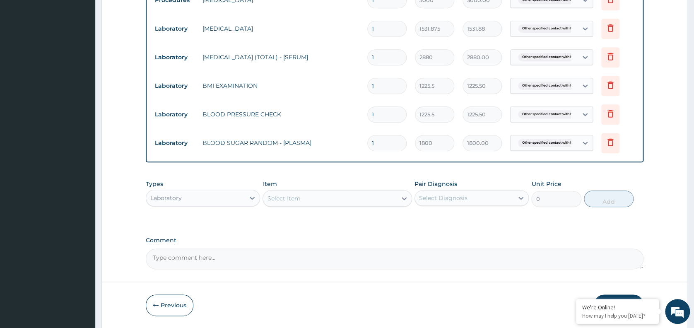
click at [283, 199] on div "Select Item" at bounding box center [283, 198] width 33 height 8
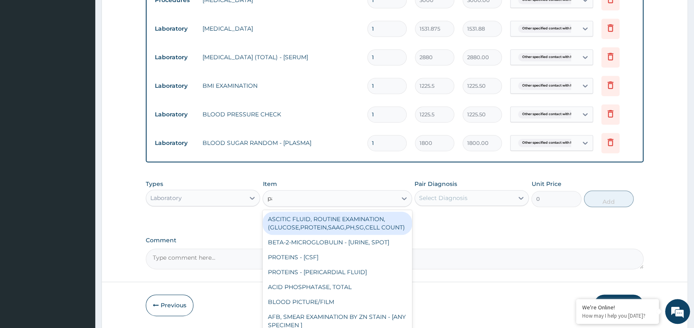
type input "pap"
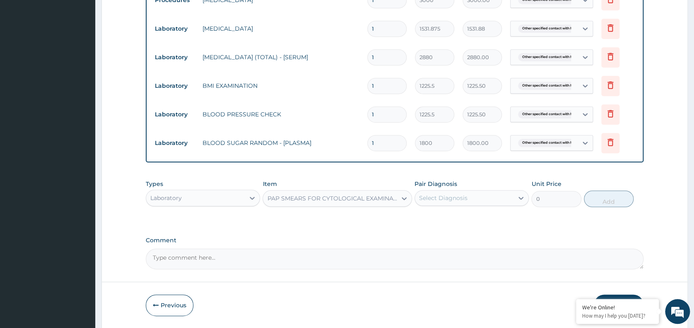
type input "18080"
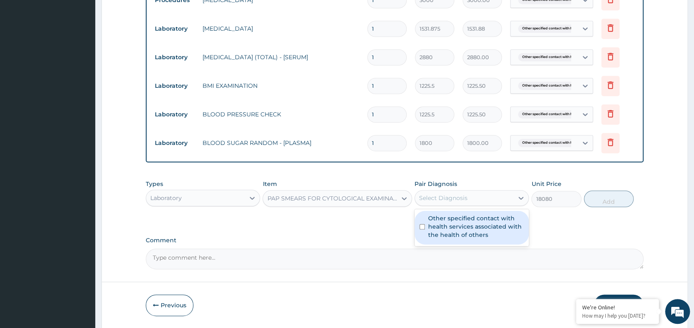
click at [460, 199] on div "Select Diagnosis" at bounding box center [443, 198] width 48 height 8
click at [465, 243] on div "Other specified contact with health services associated with the health of othe…" at bounding box center [472, 228] width 114 height 34
checkbox input "true"
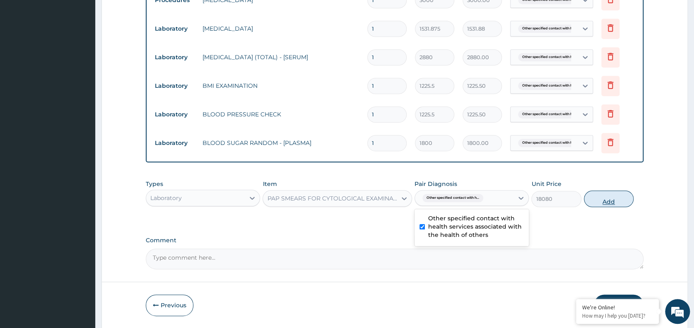
click at [613, 203] on button "Add" at bounding box center [609, 199] width 50 height 17
type input "0"
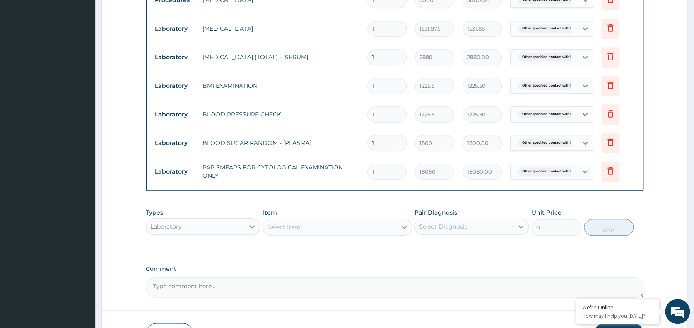
click at [221, 225] on div "Laboratory" at bounding box center [195, 226] width 99 height 13
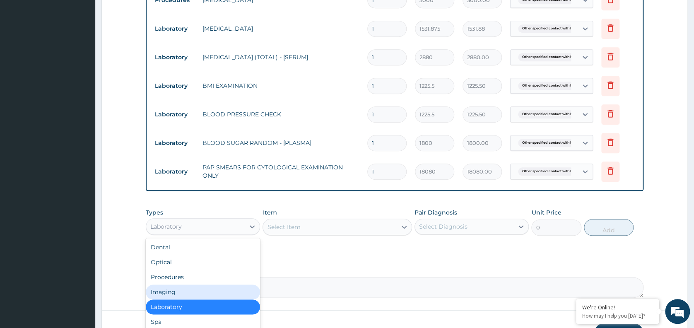
click at [176, 297] on div "Imaging" at bounding box center [203, 292] width 114 height 15
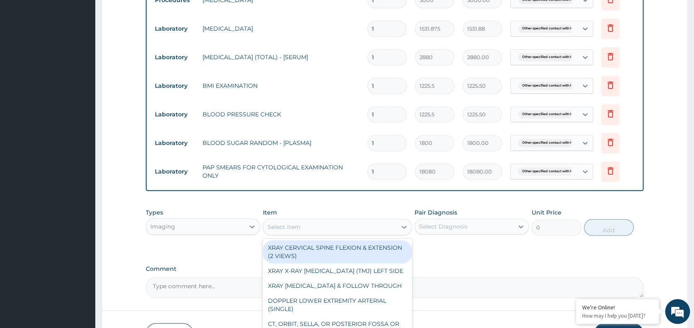
click at [305, 225] on div "Select Item" at bounding box center [330, 226] width 134 height 13
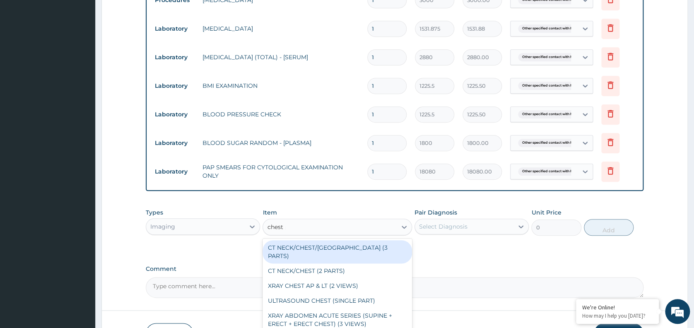
type input "chest pa"
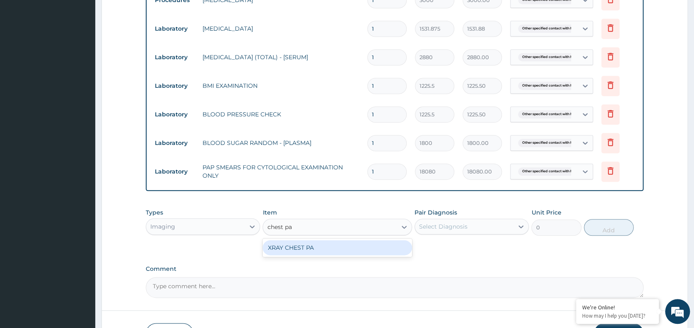
type input "7148.75"
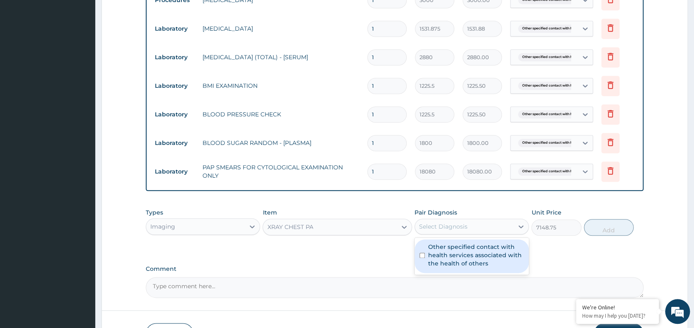
click at [440, 231] on div "Select Diagnosis" at bounding box center [443, 226] width 48 height 8
click at [448, 268] on label "Other specified contact with health services associated with the health of othe…" at bounding box center [476, 255] width 96 height 25
checkbox input "true"
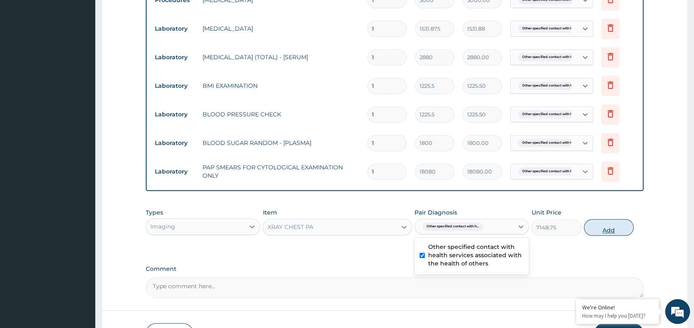
click at [612, 227] on button "Add" at bounding box center [609, 227] width 50 height 17
type input "0"
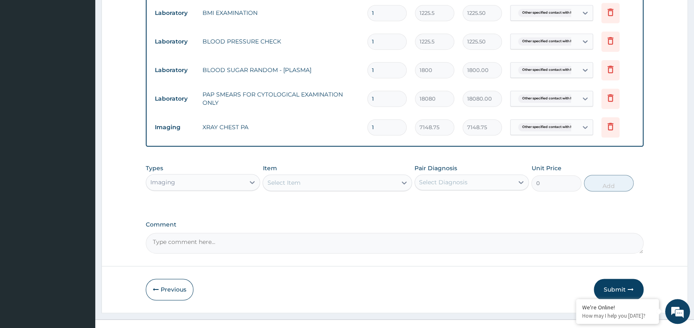
scroll to position [432, 0]
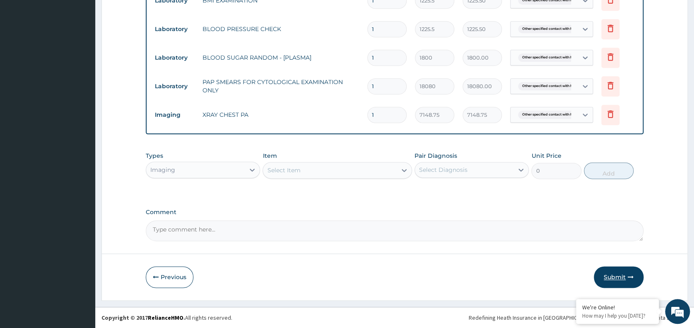
click at [617, 272] on button "Submit" at bounding box center [619, 277] width 50 height 22
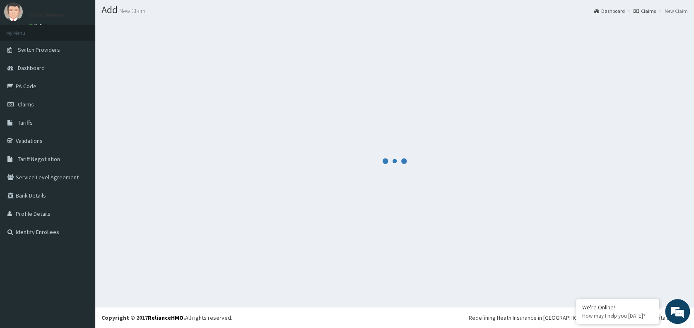
scroll to position [22, 0]
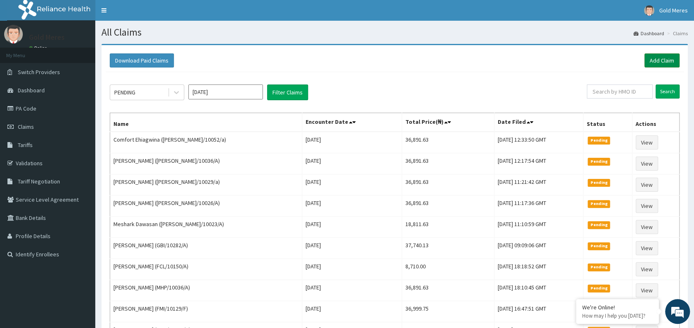
click at [653, 59] on link "Add Claim" at bounding box center [662, 60] width 35 height 14
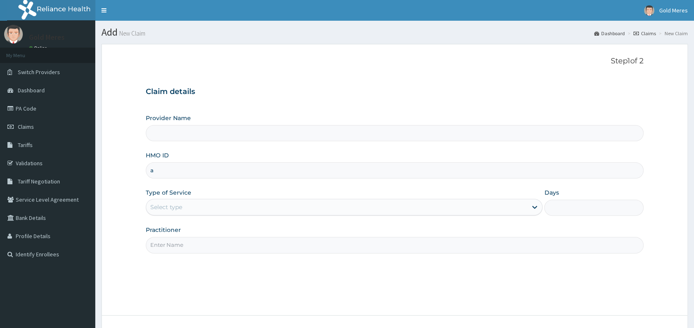
click at [194, 171] on input "a" at bounding box center [395, 170] width 498 height 16
type input "[PERSON_NAME]/100"
type input "Reliance Family Clinics (RFC) - [GEOGRAPHIC_DATA]"
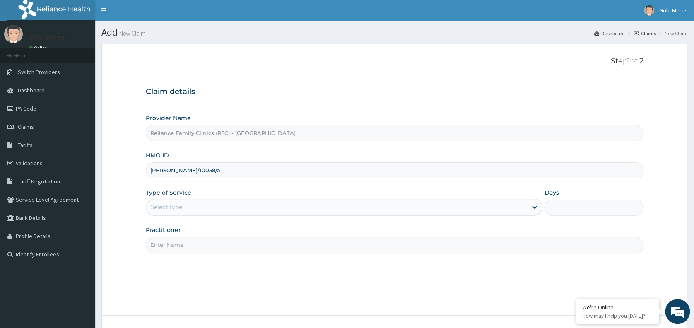
type input "[PERSON_NAME]/10058/a"
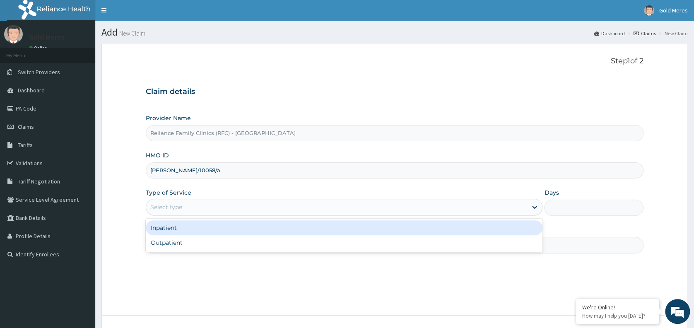
click at [185, 212] on div "Select type" at bounding box center [336, 206] width 381 height 13
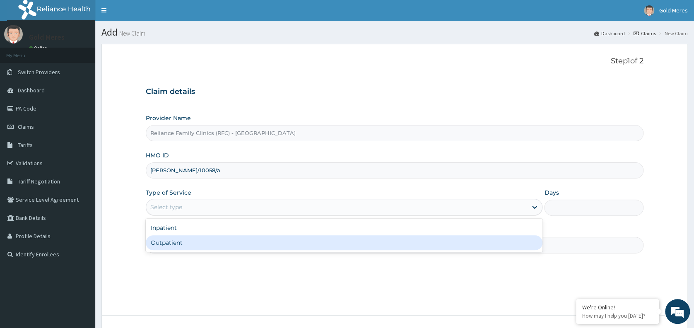
click at [187, 251] on div "Inpatient Outpatient" at bounding box center [344, 235] width 397 height 33
click at [183, 245] on div "Outpatient" at bounding box center [344, 242] width 397 height 15
type input "1"
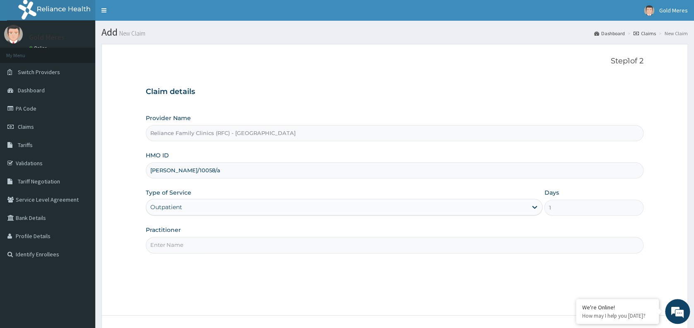
click at [183, 245] on input "Practitioner" at bounding box center [395, 245] width 498 height 16
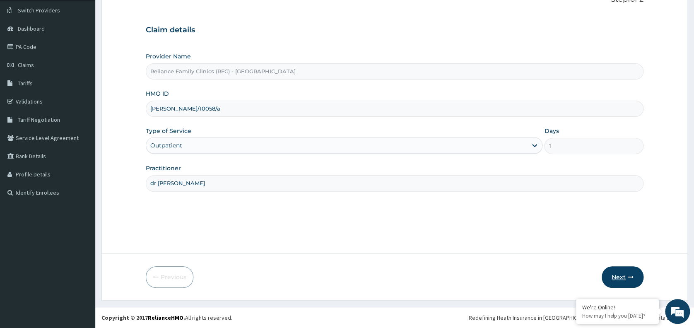
type input "dr [PERSON_NAME]"
click at [627, 274] on button "Next" at bounding box center [623, 277] width 42 height 22
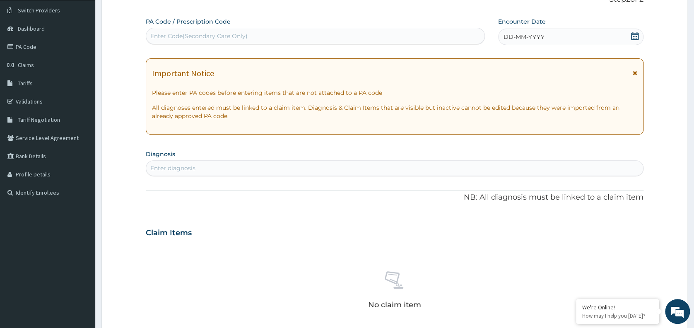
click at [571, 38] on div "DD-MM-YYYY" at bounding box center [570, 37] width 145 height 17
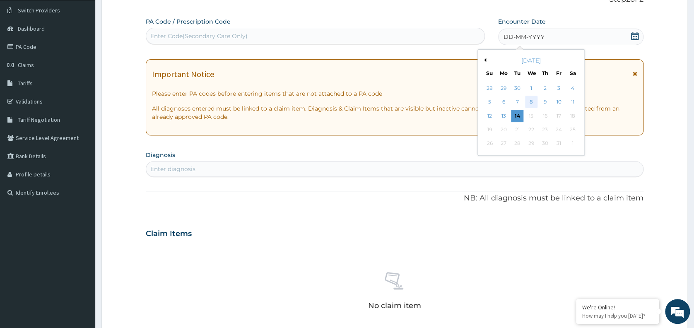
click at [532, 103] on div "8" at bounding box center [531, 102] width 12 height 12
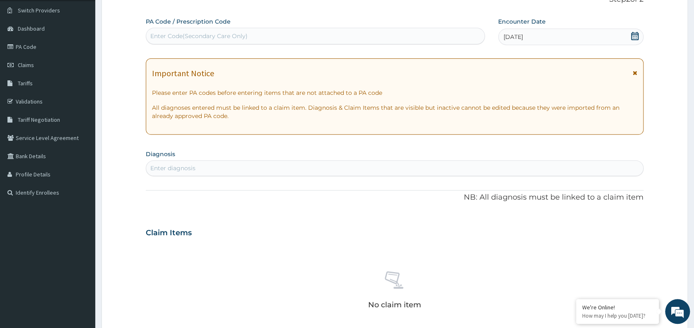
click at [421, 167] on div "Enter diagnosis" at bounding box center [394, 168] width 497 height 13
type input "well"
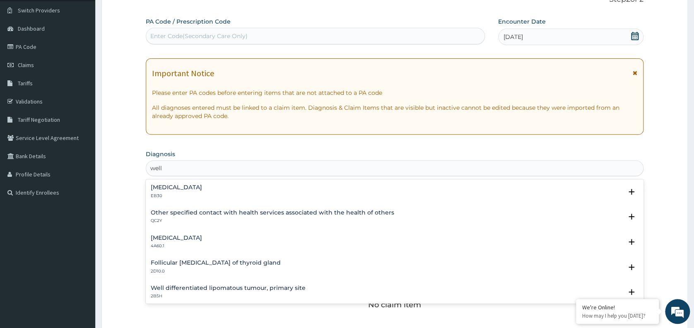
click at [186, 215] on h4 "Other specified contact with health services associated with the health of othe…" at bounding box center [273, 213] width 244 height 6
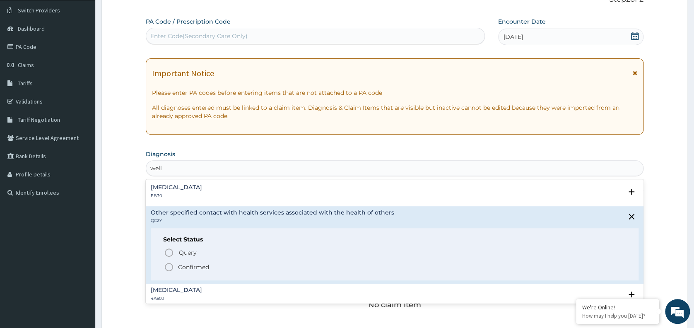
click at [196, 262] on span "Confirmed" at bounding box center [395, 267] width 462 height 10
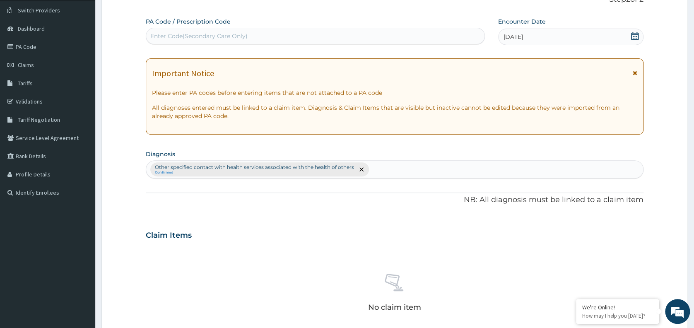
click at [630, 195] on p "NB: All diagnosis must be linked to a claim item" at bounding box center [395, 200] width 498 height 11
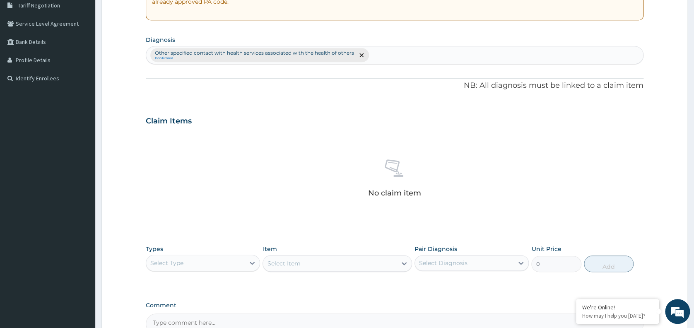
scroll to position [268, 0]
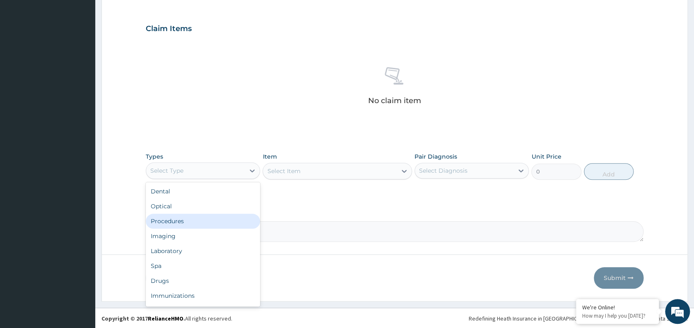
click at [170, 220] on div "Procedures" at bounding box center [203, 221] width 114 height 15
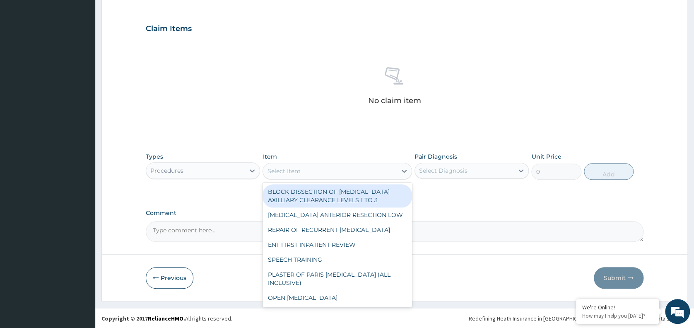
click at [312, 173] on div "Select Item" at bounding box center [330, 170] width 134 height 13
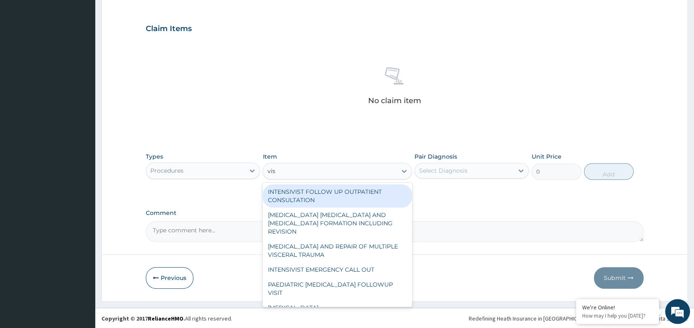
type input "visu"
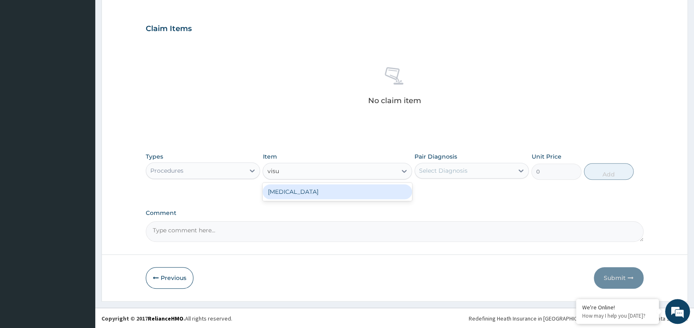
type input "3000"
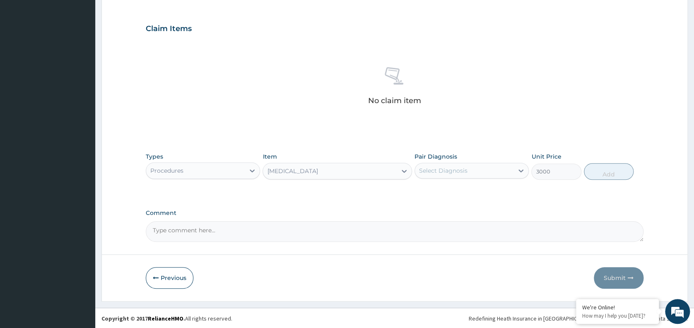
click at [448, 170] on div "Select Diagnosis" at bounding box center [443, 171] width 48 height 8
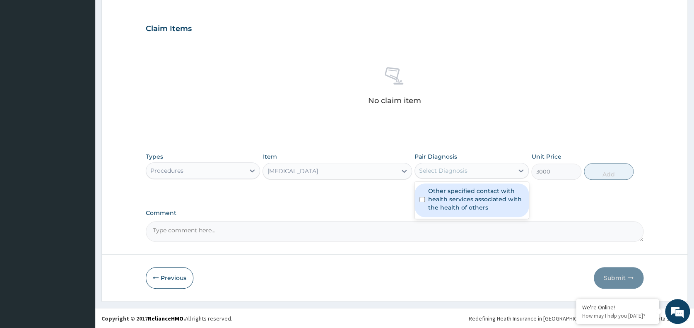
click at [451, 197] on label "Other specified contact with health services associated with the health of othe…" at bounding box center [476, 199] width 96 height 25
checkbox input "true"
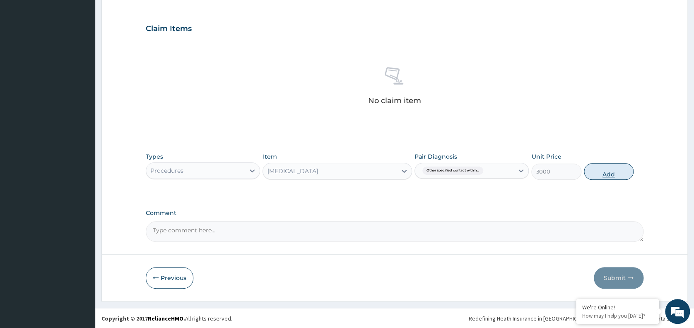
click at [598, 169] on button "Add" at bounding box center [609, 171] width 50 height 17
type input "0"
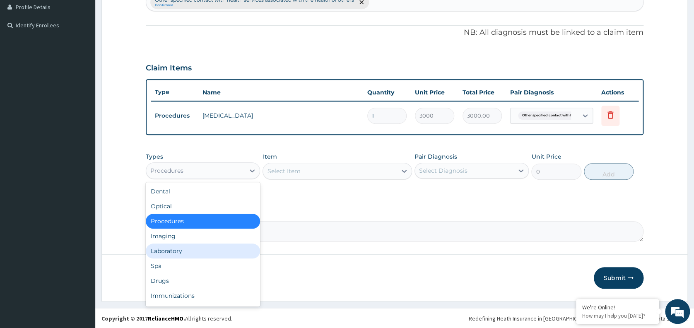
drag, startPoint x: 198, startPoint y: 169, endPoint x: 177, endPoint y: 246, distance: 79.9
click at [177, 179] on div "option Procedures, selected. option Laboratory focused, 5 of 10. 10 results ava…" at bounding box center [203, 170] width 114 height 17
click at [177, 246] on div "Laboratory" at bounding box center [203, 251] width 114 height 15
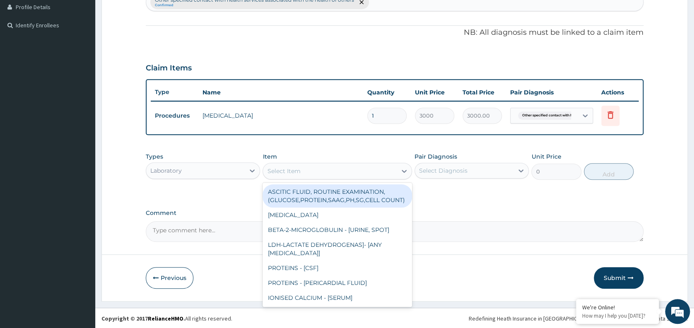
click at [302, 170] on div "Select Item" at bounding box center [330, 170] width 134 height 13
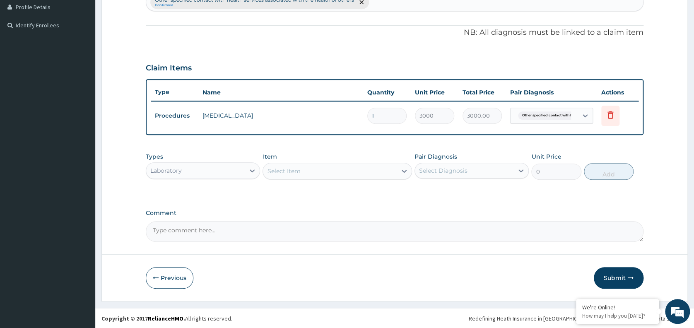
click at [302, 170] on div "Select Item" at bounding box center [330, 170] width 134 height 13
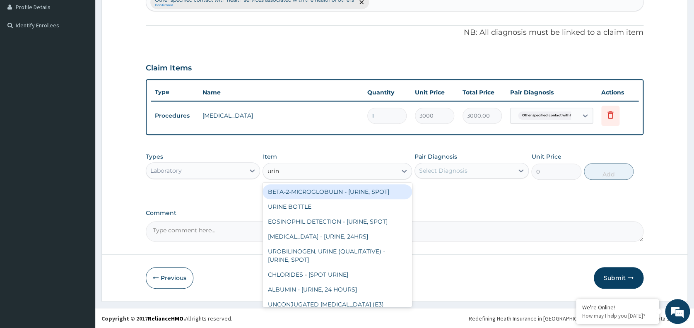
type input "urina"
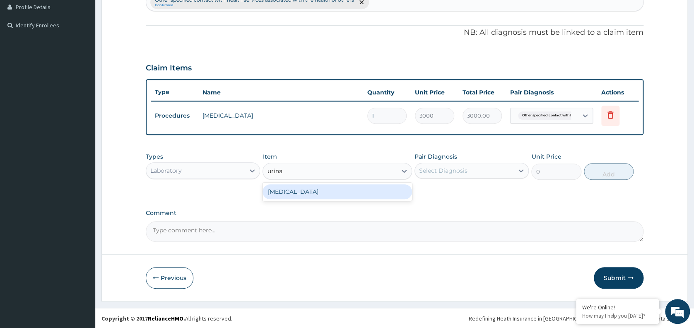
type input "1531.875"
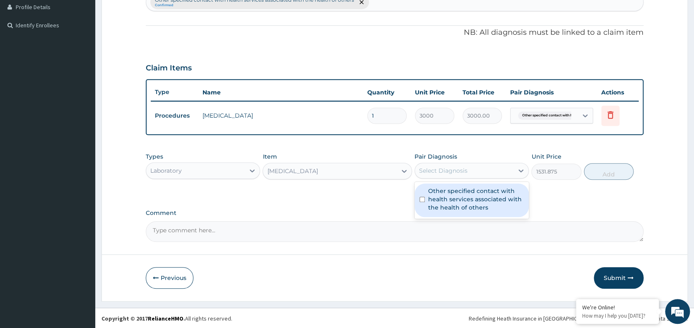
click at [474, 177] on div "Select Diagnosis" at bounding box center [472, 171] width 114 height 16
click at [457, 213] on div "Other specified contact with health services associated with the health of othe…" at bounding box center [472, 201] width 114 height 34
checkbox input "true"
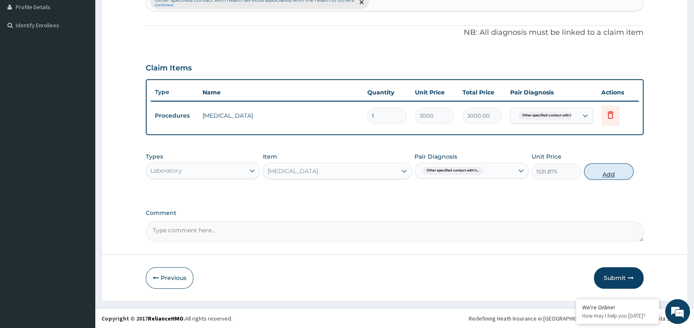
click at [621, 172] on button "Add" at bounding box center [609, 171] width 50 height 17
type input "0"
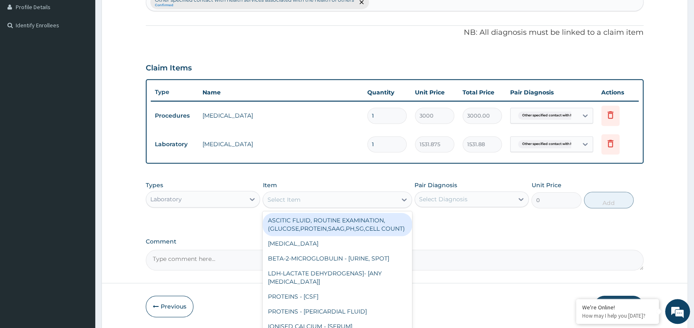
click at [351, 200] on div "Select Item" at bounding box center [330, 199] width 134 height 13
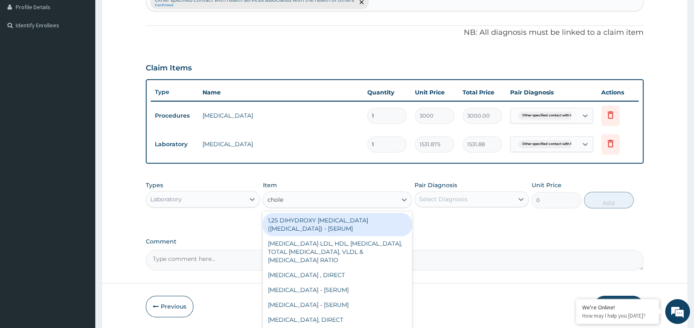
type input "choles"
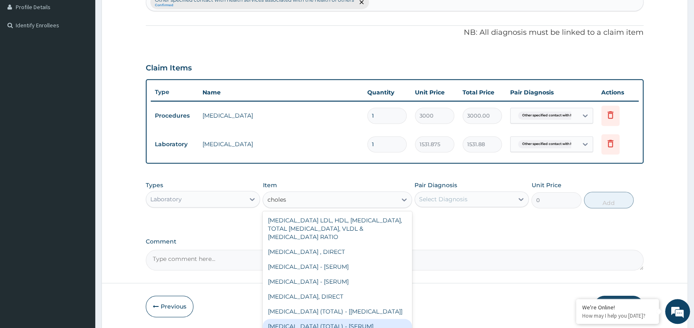
click at [349, 325] on div "[MEDICAL_DATA] (TOTAL) - [SERUM]" at bounding box center [338, 326] width 150 height 15
type input "2880"
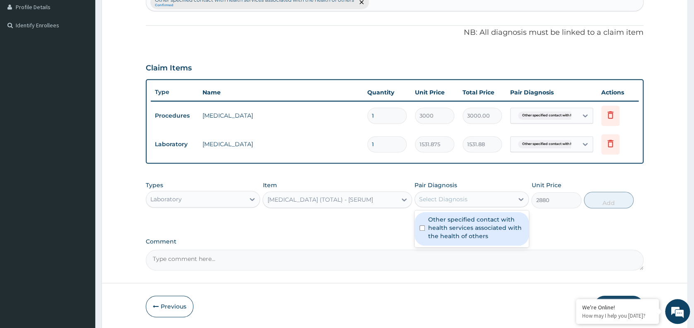
click at [494, 199] on div "Select Diagnosis" at bounding box center [464, 199] width 99 height 13
click at [470, 230] on label "Other specified contact with health services associated with the health of othe…" at bounding box center [476, 227] width 96 height 25
checkbox input "true"
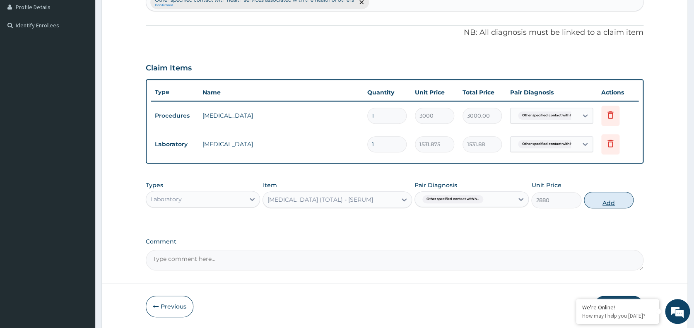
click at [614, 203] on button "Add" at bounding box center [609, 200] width 50 height 17
type input "0"
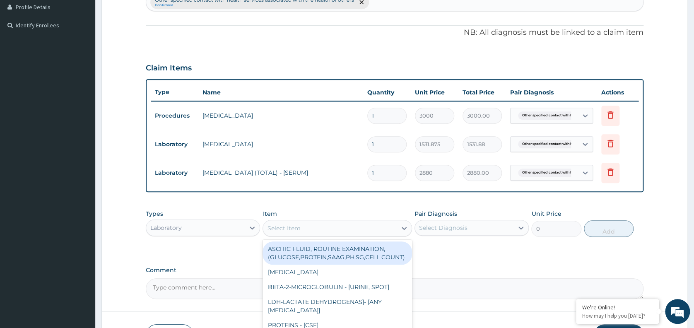
click at [322, 228] on div "Select Item" at bounding box center [330, 228] width 134 height 13
type input "random"
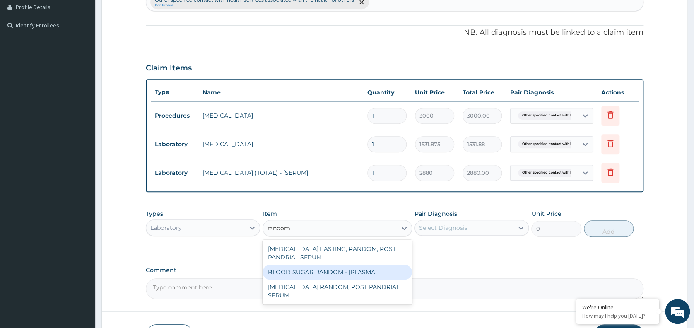
click at [335, 272] on div "BLOOD SUGAR RANDOM - [PLASMA]" at bounding box center [338, 272] width 150 height 15
type input "1800"
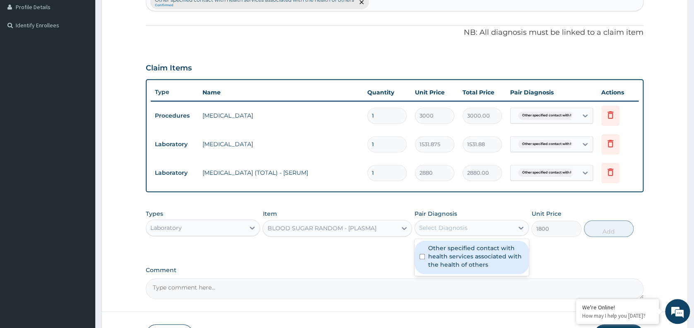
click at [498, 232] on div "Select Diagnosis" at bounding box center [464, 227] width 99 height 13
click at [493, 263] on label "Other specified contact with health services associated with the health of othe…" at bounding box center [476, 256] width 96 height 25
checkbox input "true"
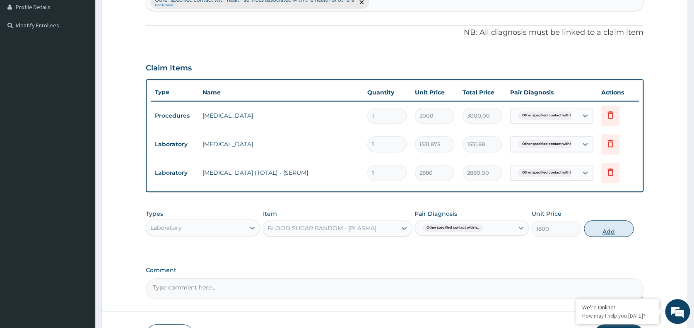
click at [612, 222] on button "Add" at bounding box center [609, 228] width 50 height 17
type input "0"
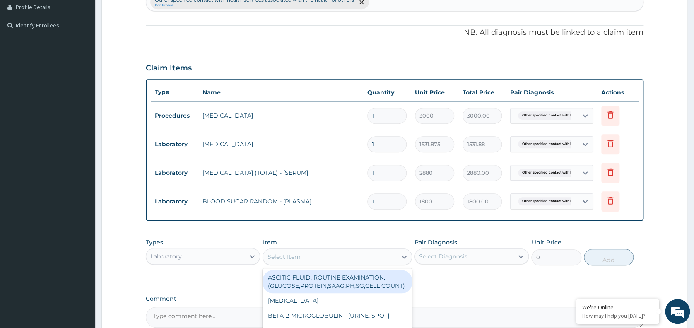
click at [305, 249] on div "Select Item" at bounding box center [338, 257] width 150 height 17
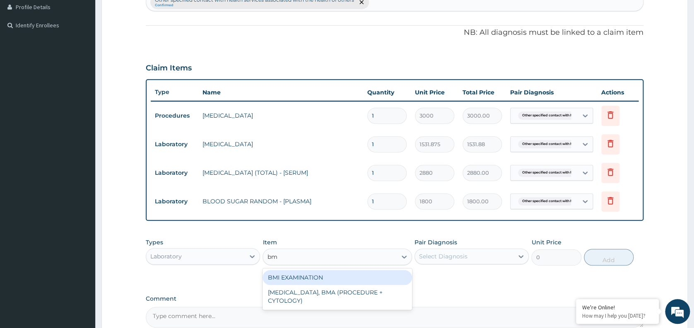
type input "bmi"
type input "1225.5"
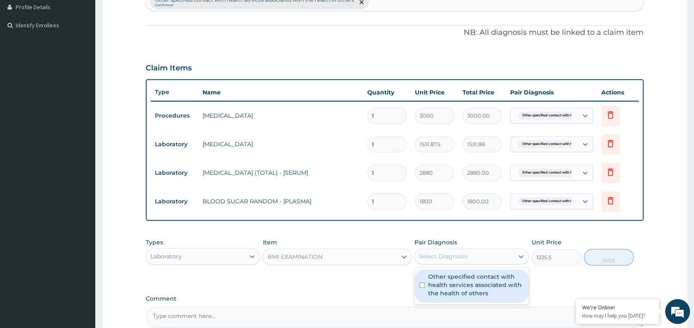
click at [449, 254] on div "Select Diagnosis" at bounding box center [443, 256] width 48 height 8
click at [466, 286] on label "Other specified contact with health services associated with the health of othe…" at bounding box center [476, 285] width 96 height 25
checkbox input "true"
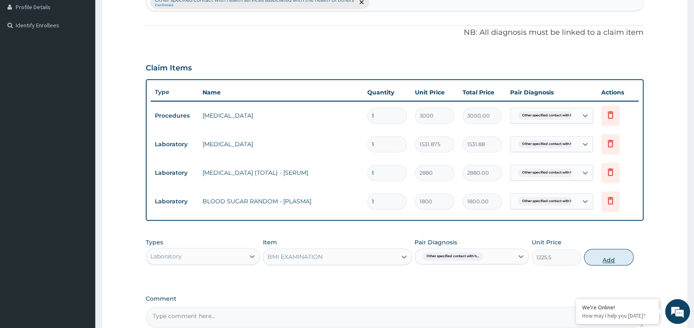
click at [609, 256] on button "Add" at bounding box center [609, 257] width 50 height 17
type input "0"
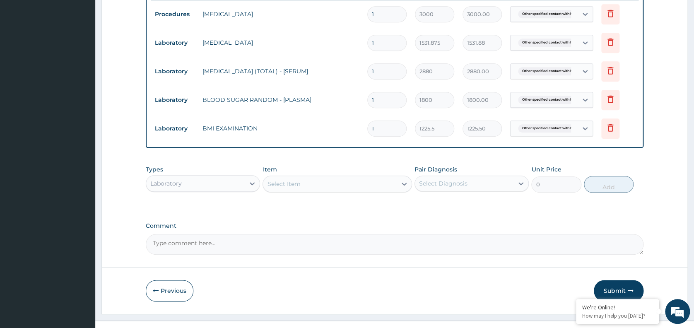
scroll to position [345, 0]
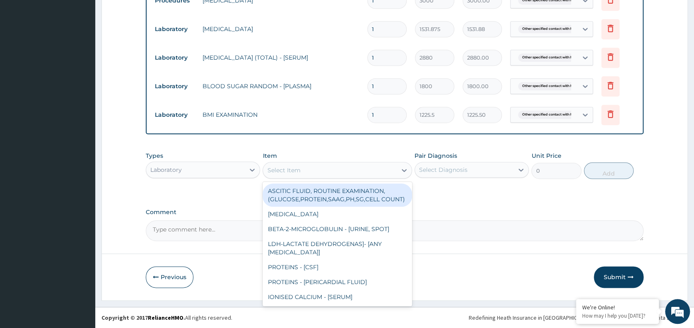
click at [292, 169] on div "Select Item" at bounding box center [283, 170] width 33 height 8
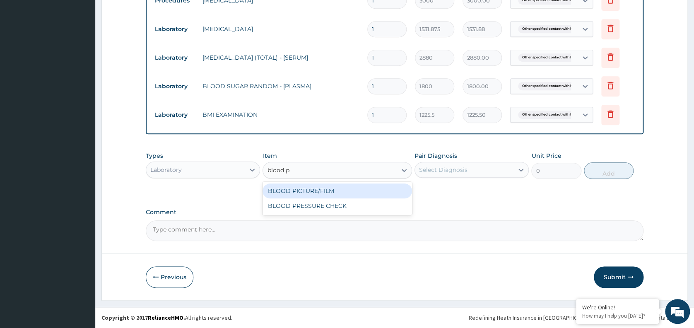
type input "blood pre"
type input "1225.5"
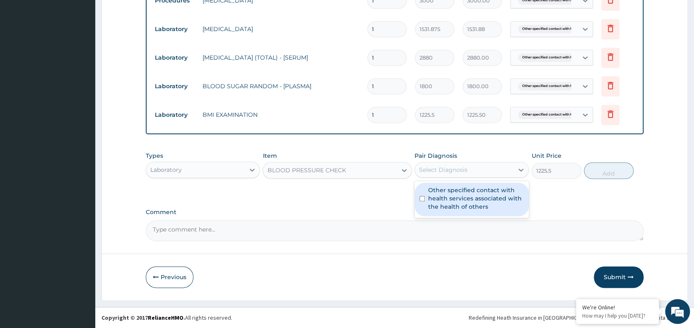
click at [432, 172] on div "Select Diagnosis" at bounding box center [443, 170] width 48 height 8
click at [444, 200] on label "Other specified contact with health services associated with the health of othe…" at bounding box center [476, 198] width 96 height 25
checkbox input "true"
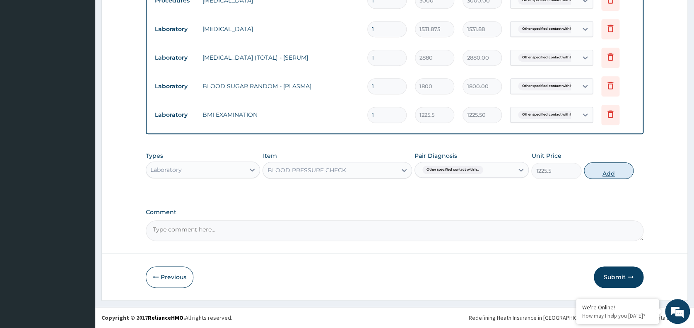
click at [604, 169] on button "Add" at bounding box center [609, 170] width 50 height 17
type input "0"
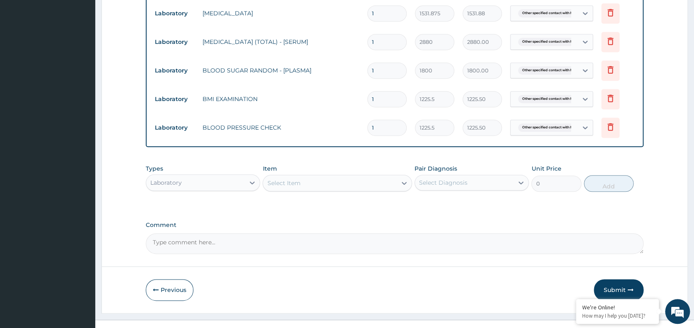
scroll to position [374, 0]
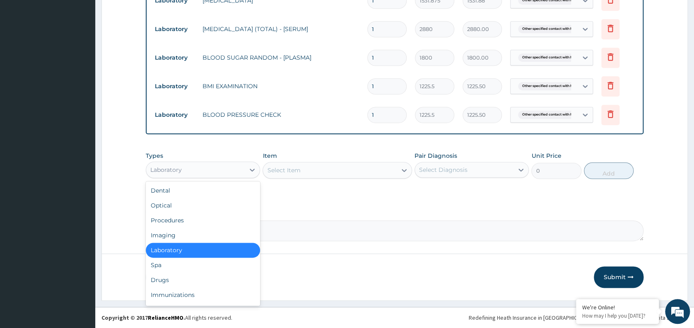
click at [193, 233] on div "Imaging" at bounding box center [203, 235] width 114 height 15
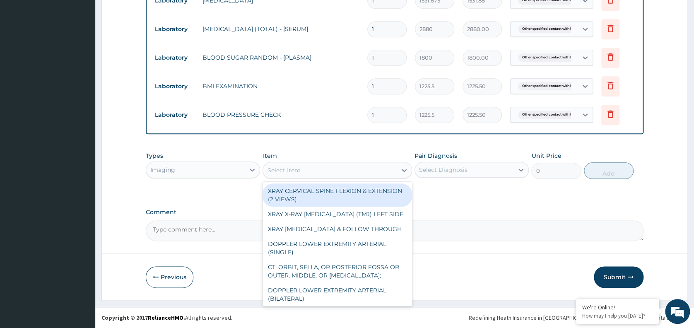
click at [362, 167] on div "Select Item" at bounding box center [330, 170] width 134 height 13
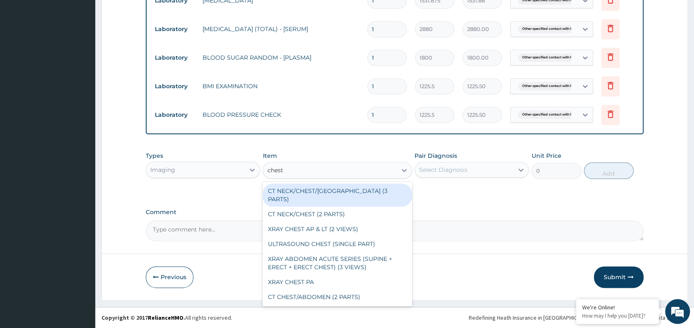
type input "chest p"
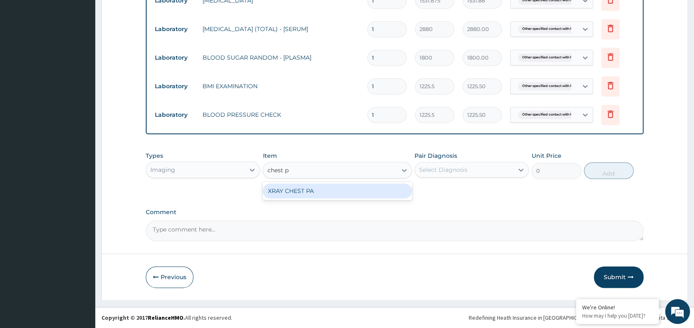
click at [342, 187] on div "XRAY CHEST PA" at bounding box center [338, 191] width 150 height 15
type input "7148.75"
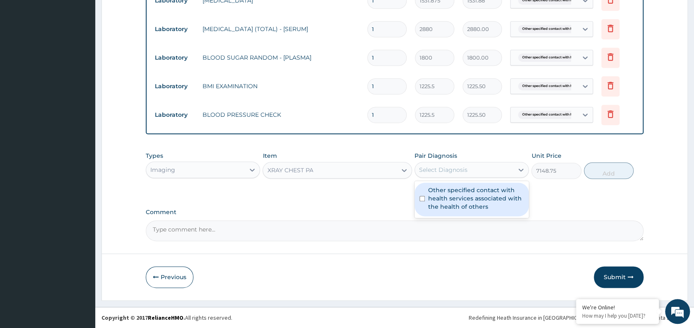
click at [457, 170] on div "Select Diagnosis" at bounding box center [443, 170] width 48 height 8
click at [459, 198] on label "Other specified contact with health services associated with the health of othe…" at bounding box center [476, 198] width 96 height 25
checkbox input "true"
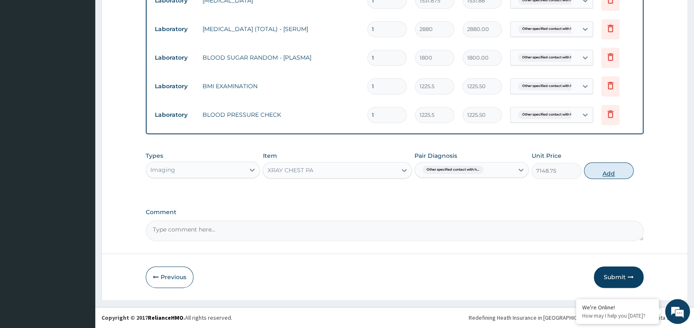
click at [604, 172] on button "Add" at bounding box center [609, 170] width 50 height 17
type input "0"
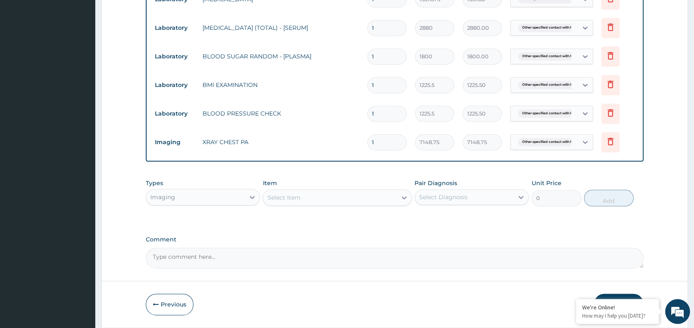
click at [614, 296] on button "Submit" at bounding box center [619, 305] width 50 height 22
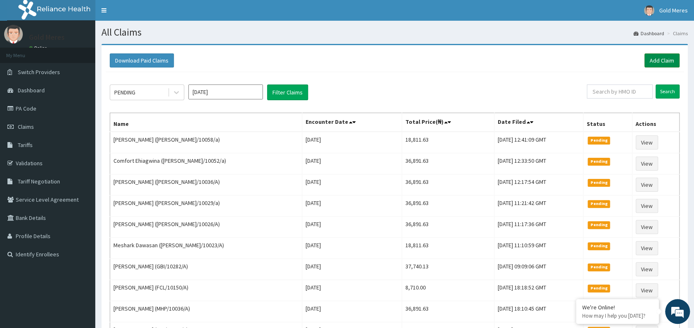
click at [659, 58] on link "Add Claim" at bounding box center [662, 60] width 35 height 14
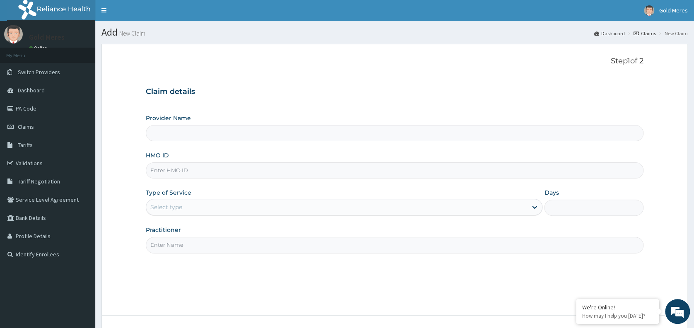
type input "Reliance Family Clinics (RFC) - [GEOGRAPHIC_DATA]"
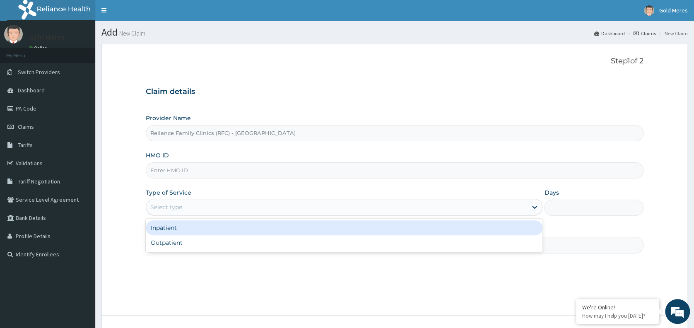
click at [217, 206] on div "Select type" at bounding box center [336, 206] width 381 height 13
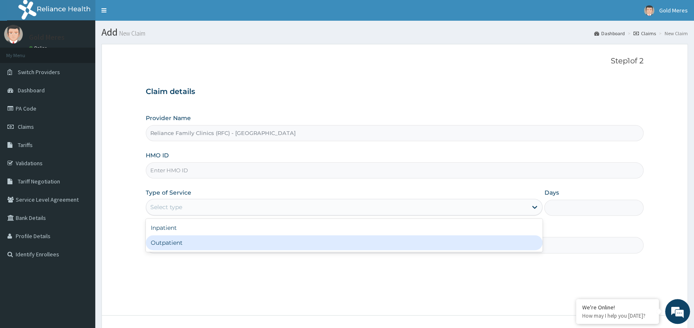
click at [187, 241] on div "Outpatient" at bounding box center [344, 242] width 397 height 15
type input "1"
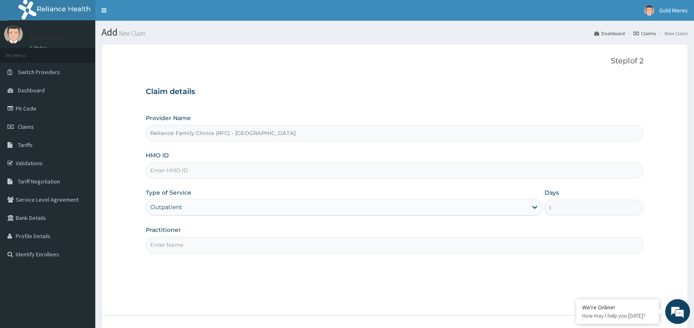
click at [190, 169] on input "HMO ID" at bounding box center [395, 170] width 498 height 16
type input "anh/10124/a"
click at [170, 246] on input "Practitioner" at bounding box center [395, 245] width 498 height 16
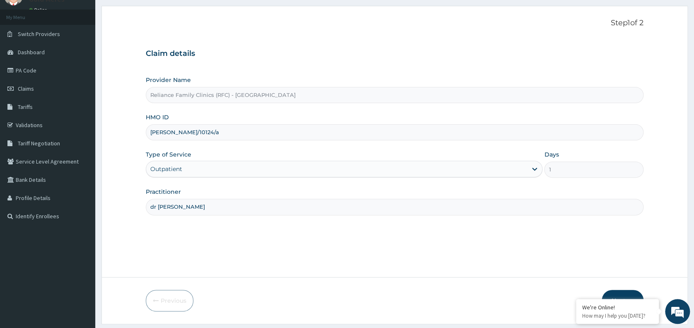
scroll to position [62, 0]
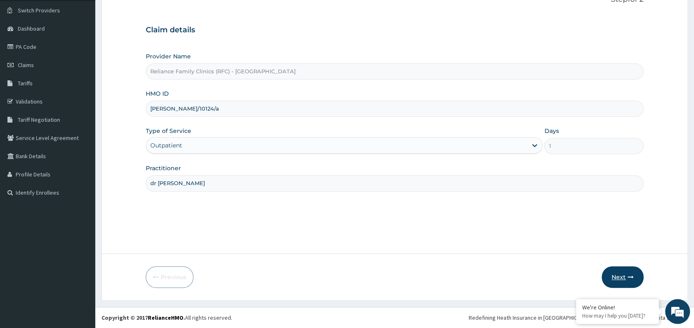
type input "dr wini"
click at [626, 275] on button "Next" at bounding box center [623, 277] width 42 height 22
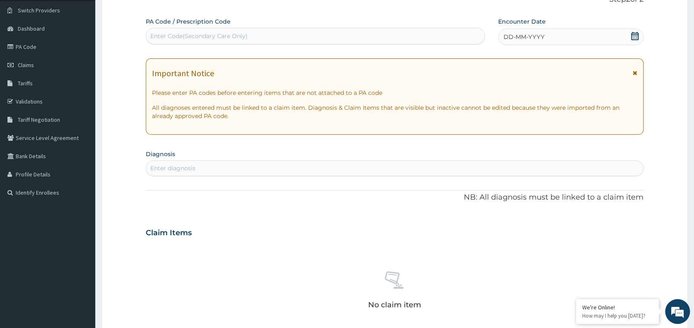
click at [555, 41] on div "DD-MM-YYYY" at bounding box center [570, 37] width 145 height 17
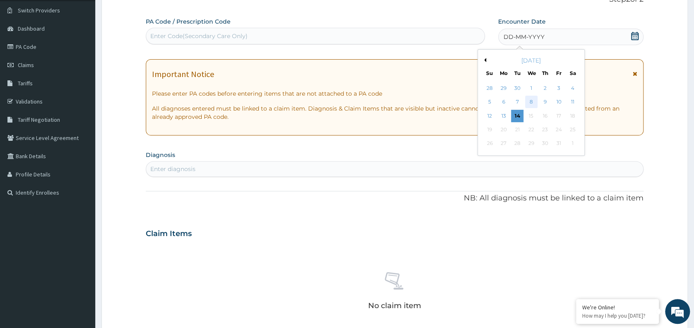
click at [534, 101] on div "8" at bounding box center [531, 102] width 12 height 12
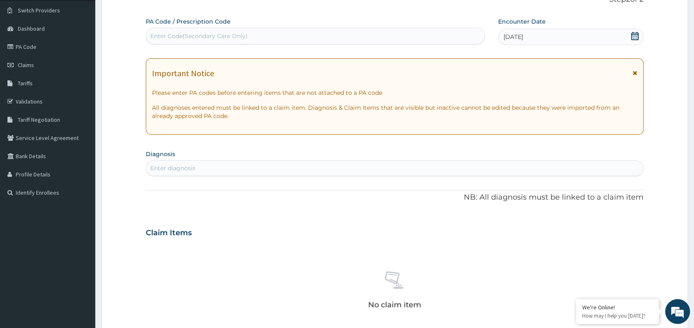
click at [310, 164] on div "Enter diagnosis" at bounding box center [394, 168] width 497 height 13
type input "well"
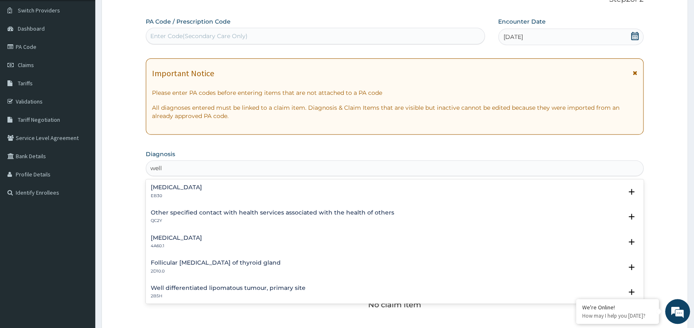
click at [242, 214] on h4 "Other specified contact with health services associated with the health of othe…" at bounding box center [273, 213] width 244 height 6
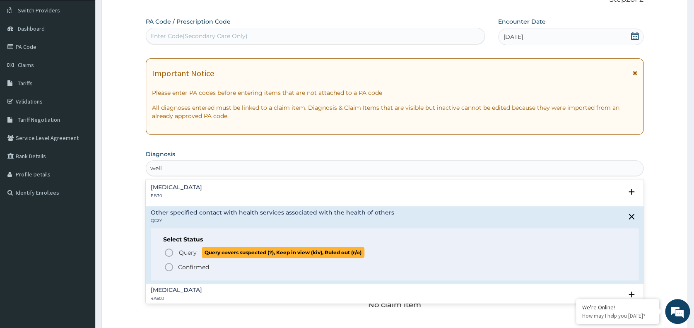
click at [183, 254] on span "Query" at bounding box center [188, 253] width 18 height 8
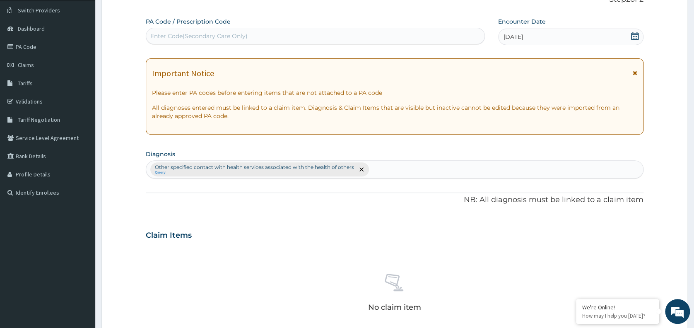
click at [625, 230] on div "Claim Items" at bounding box center [395, 234] width 498 height 22
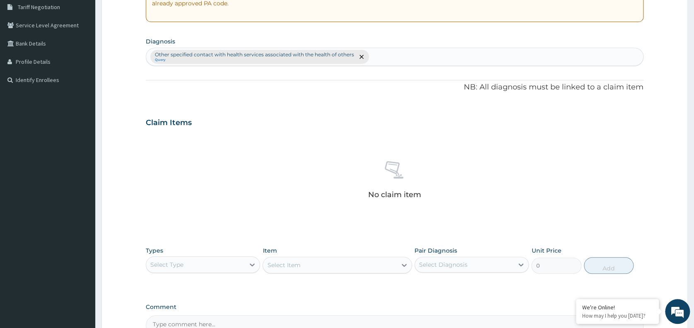
scroll to position [268, 0]
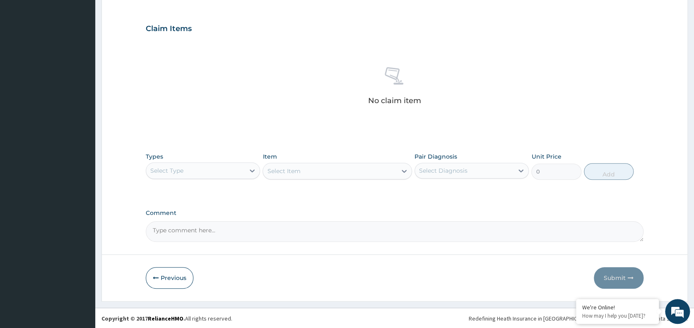
click at [229, 172] on div "Select Type" at bounding box center [195, 170] width 99 height 13
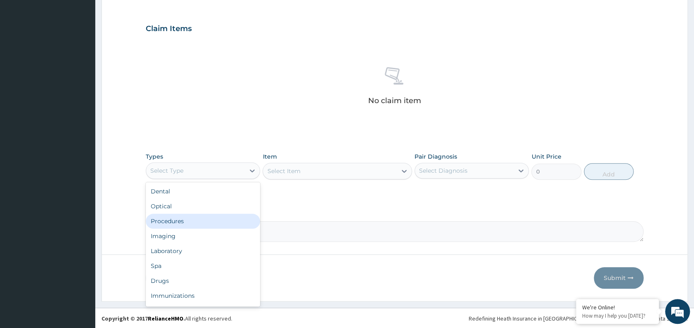
click at [193, 222] on div "Procedures" at bounding box center [203, 221] width 114 height 15
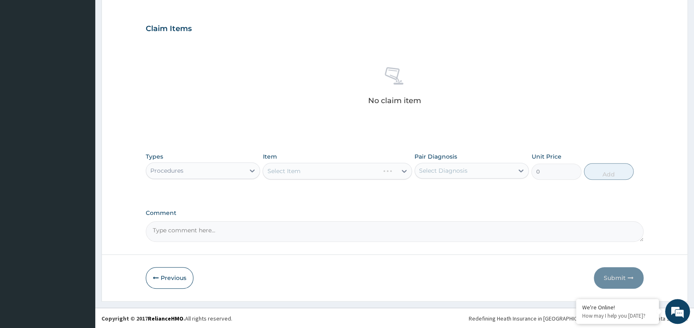
click at [318, 171] on div "Select Item" at bounding box center [338, 171] width 150 height 17
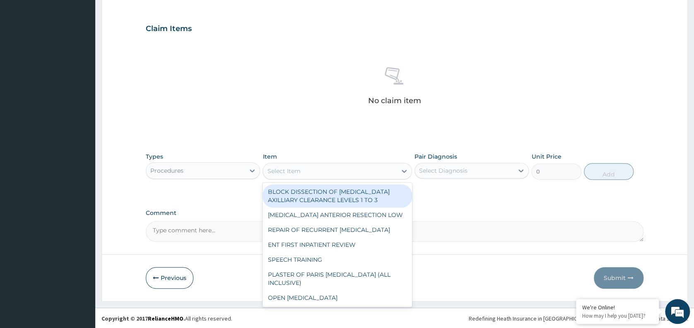
click at [318, 171] on div "Select Item" at bounding box center [330, 170] width 134 height 13
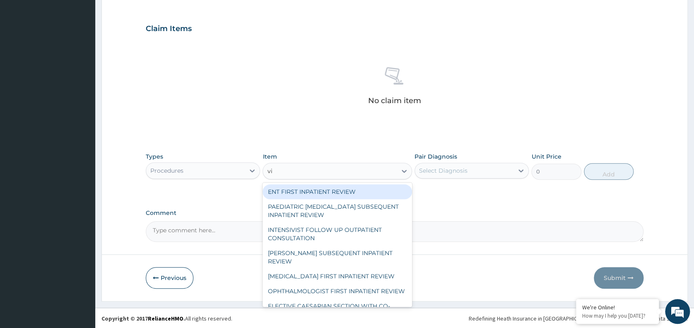
type input "visu"
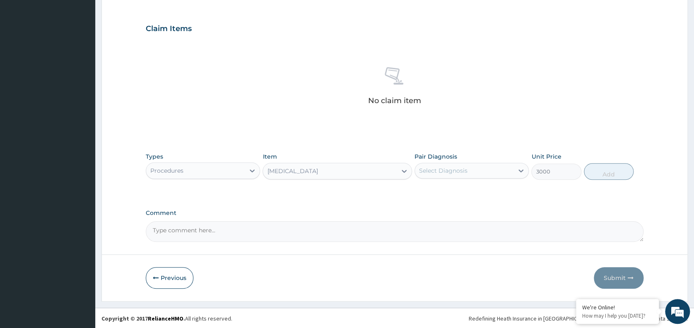
type input "3000"
click at [456, 174] on div "Select Diagnosis" at bounding box center [464, 170] width 99 height 13
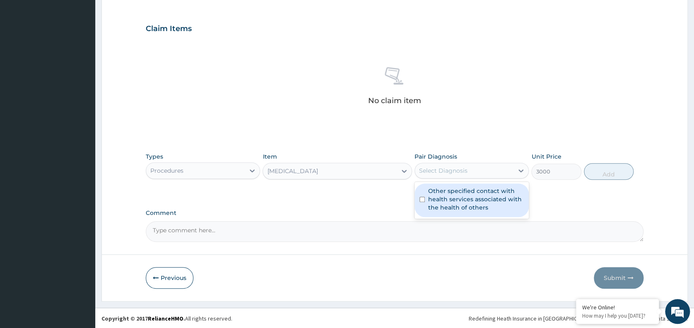
click at [452, 200] on label "Other specified contact with health services associated with the health of othe…" at bounding box center [476, 199] width 96 height 25
checkbox input "true"
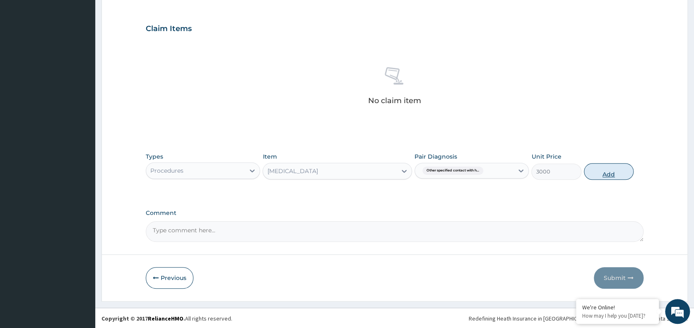
click at [613, 166] on button "Add" at bounding box center [609, 171] width 50 height 17
type input "0"
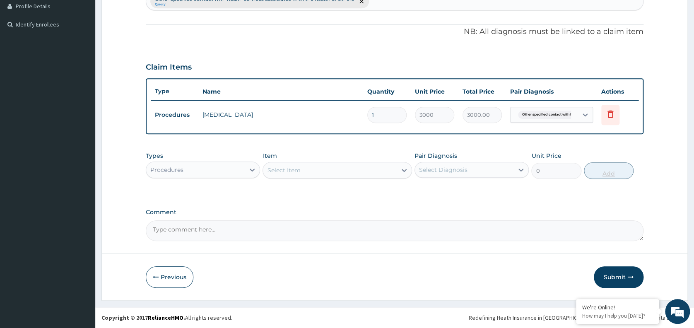
scroll to position [229, 0]
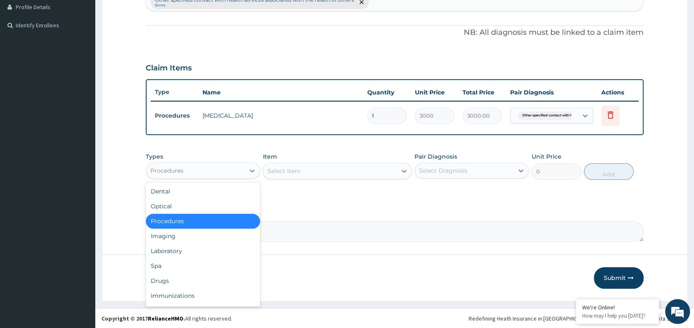
click at [218, 171] on div "Procedures" at bounding box center [195, 170] width 99 height 13
click at [180, 250] on div "Laboratory" at bounding box center [203, 251] width 114 height 15
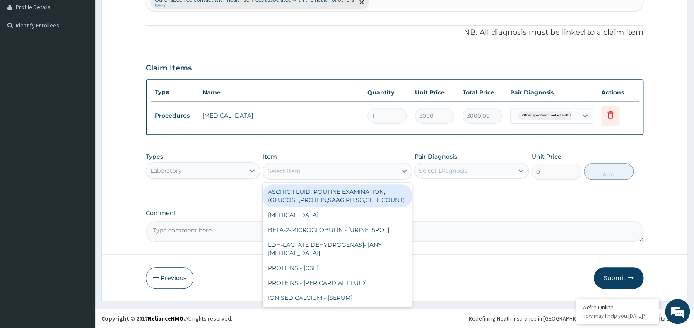
click at [321, 172] on div "Select Item" at bounding box center [330, 170] width 134 height 13
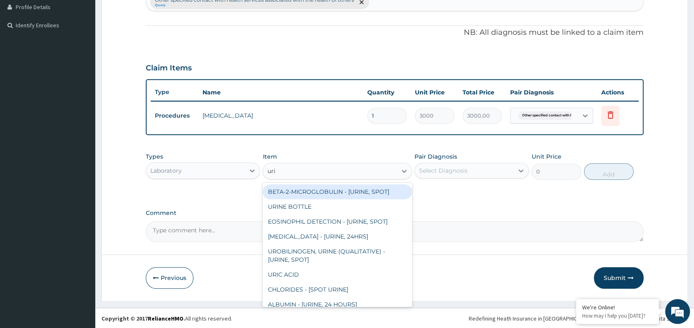
type input "urina"
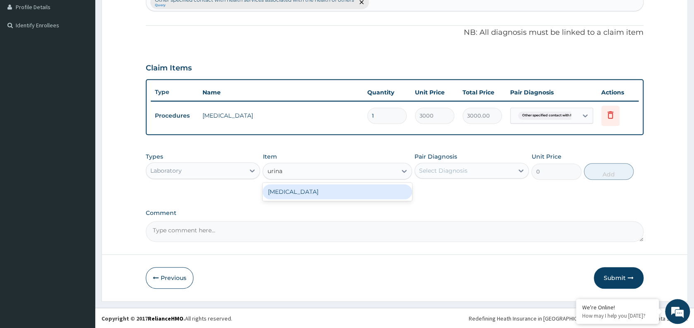
type input "1531.875"
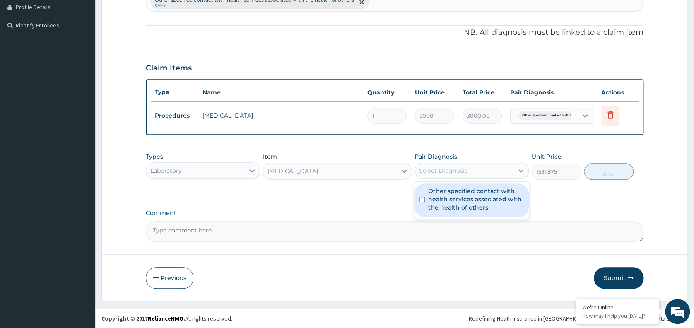
click at [438, 167] on div "Select Diagnosis" at bounding box center [443, 171] width 48 height 8
click at [457, 202] on label "Other specified contact with health services associated with the health of othe…" at bounding box center [476, 199] width 96 height 25
checkbox input "true"
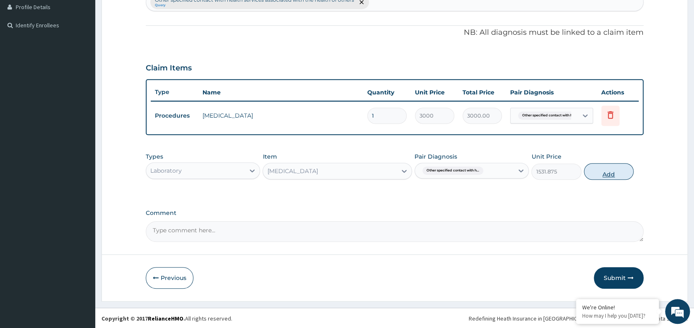
click at [599, 168] on button "Add" at bounding box center [609, 171] width 50 height 17
type input "0"
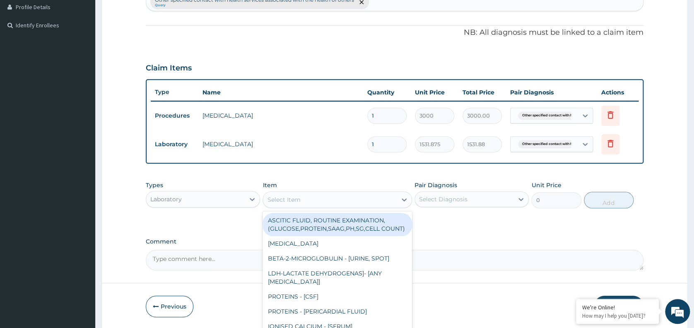
click at [337, 193] on div "Select Item" at bounding box center [330, 199] width 134 height 13
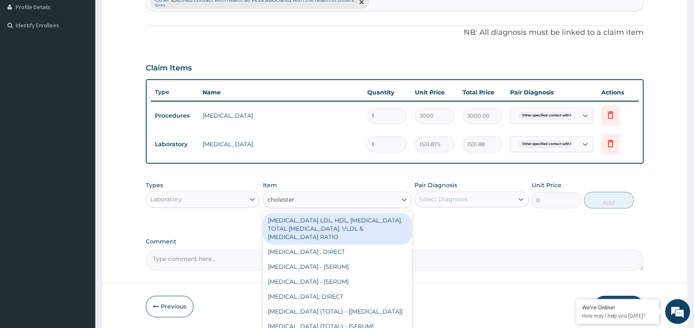
type input "cholesterol"
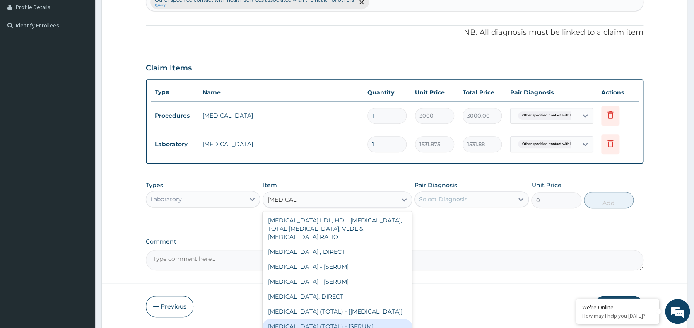
click at [329, 323] on div "[MEDICAL_DATA] (TOTAL) - [SERUM]" at bounding box center [338, 326] width 150 height 15
type input "2880"
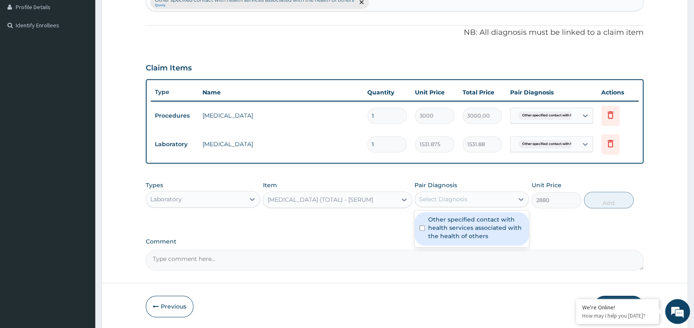
click at [462, 196] on div "Select Diagnosis" at bounding box center [443, 199] width 48 height 8
click at [463, 233] on label "Other specified contact with health services associated with the health of othe…" at bounding box center [476, 227] width 96 height 25
checkbox input "true"
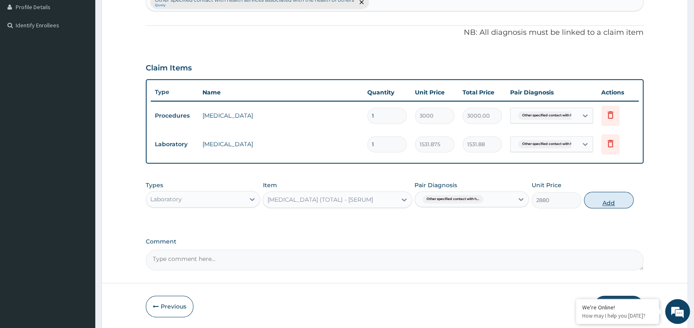
click at [592, 206] on button "Add" at bounding box center [609, 200] width 50 height 17
type input "0"
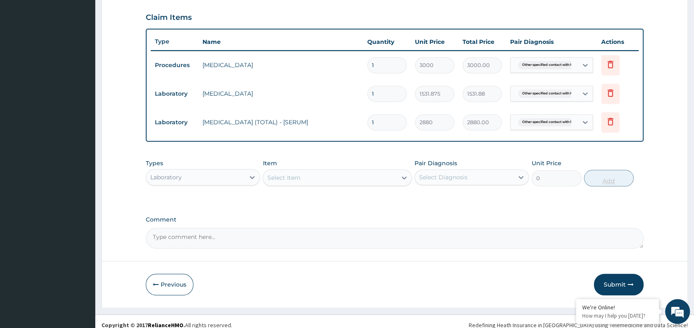
scroll to position [287, 0]
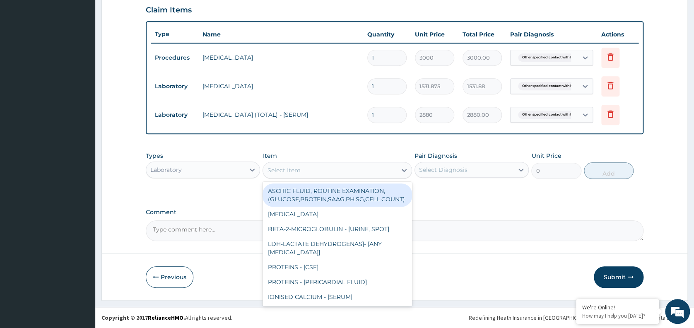
click at [349, 174] on div "Select Item" at bounding box center [330, 170] width 134 height 13
type input "t"
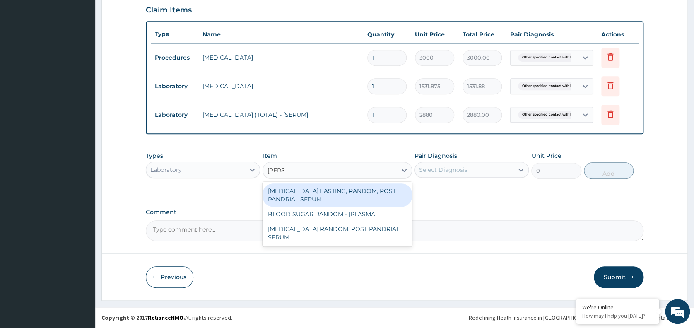
type input "random"
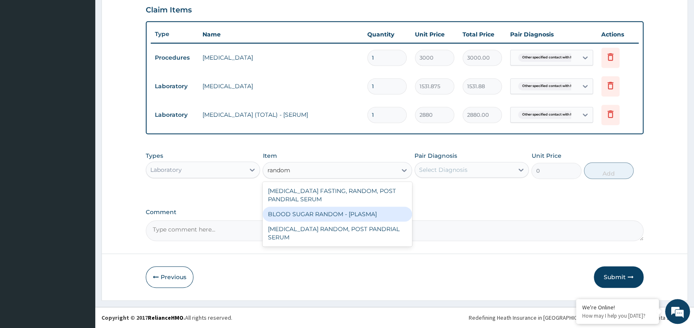
click at [371, 207] on div "BLOOD SUGAR RANDOM - [PLASMA]" at bounding box center [338, 214] width 150 height 15
type input "1800"
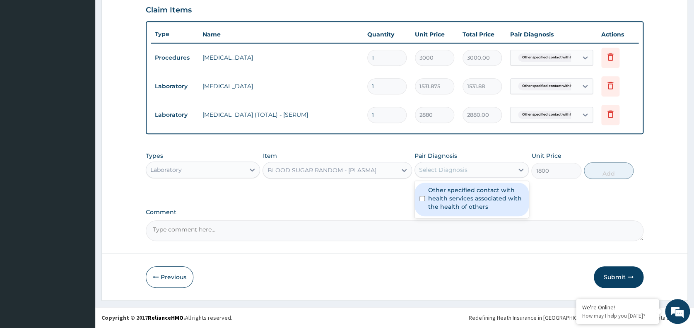
click at [476, 175] on div "Select Diagnosis" at bounding box center [464, 169] width 99 height 13
click at [473, 197] on label "Other specified contact with health services associated with the health of othe…" at bounding box center [476, 198] width 96 height 25
checkbox input "true"
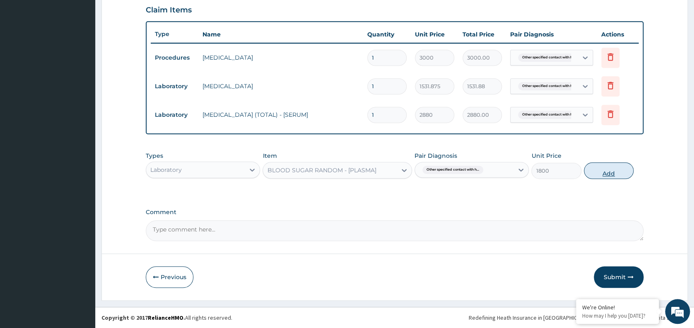
click at [600, 172] on button "Add" at bounding box center [609, 170] width 50 height 17
type input "0"
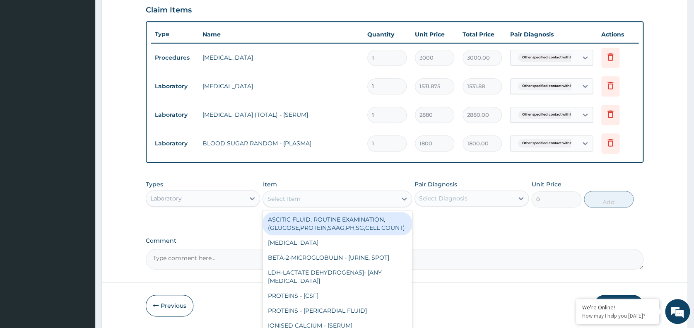
click at [326, 197] on div "Select Item" at bounding box center [330, 198] width 134 height 13
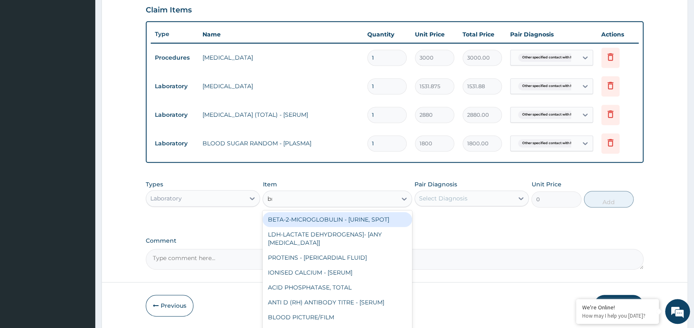
type input "bmi"
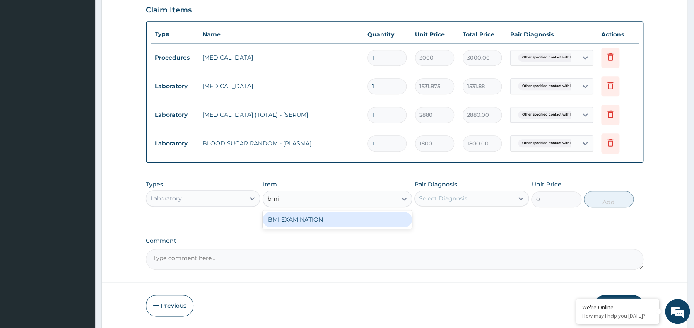
type input "1225.5"
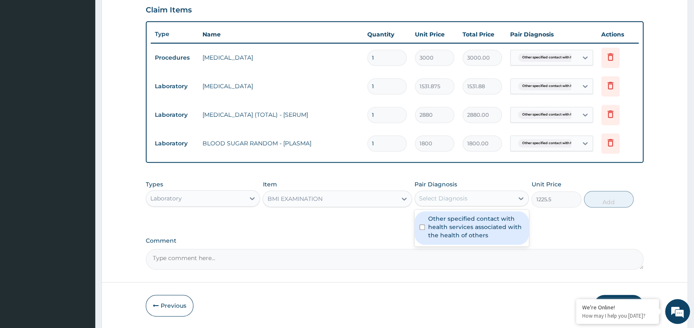
click at [450, 198] on div "Select Diagnosis" at bounding box center [443, 198] width 48 height 8
click at [457, 232] on label "Other specified contact with health services associated with the health of othe…" at bounding box center [476, 227] width 96 height 25
checkbox input "true"
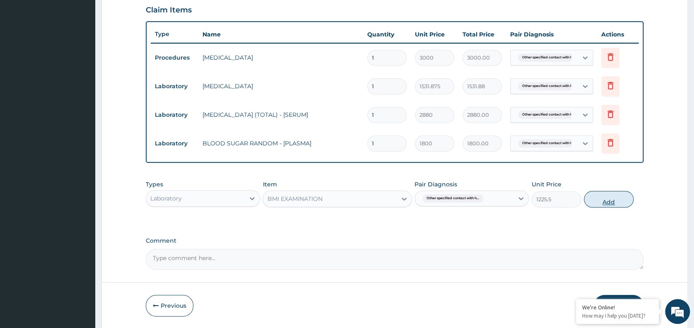
click at [605, 205] on button "Add" at bounding box center [609, 199] width 50 height 17
type input "0"
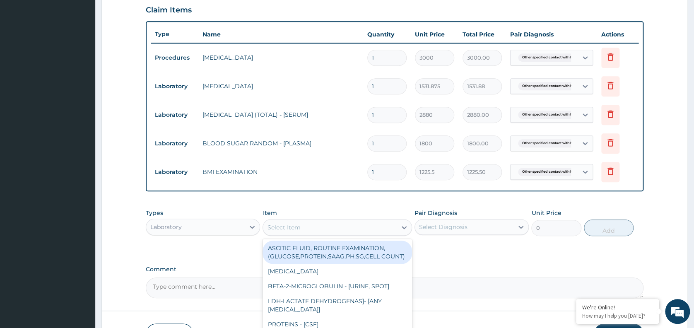
click at [378, 227] on div "Select Item" at bounding box center [330, 227] width 134 height 13
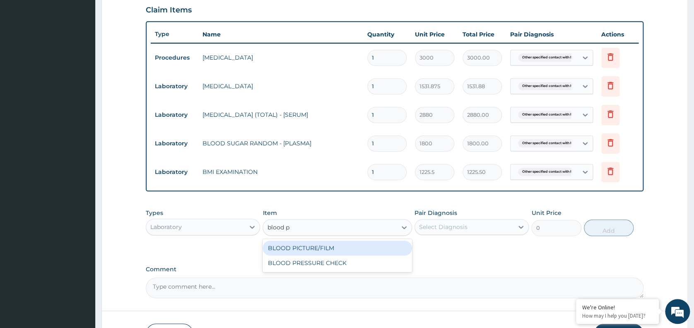
type input "blood pre"
type input "1225.5"
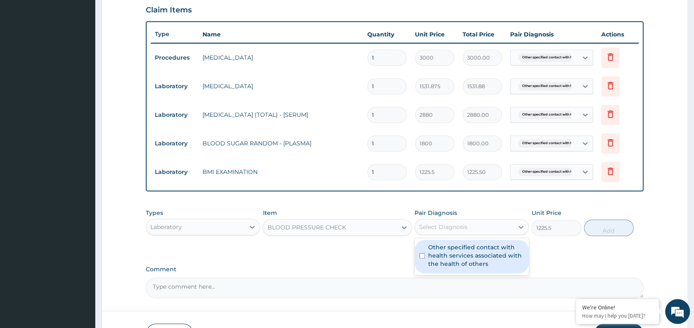
click at [460, 226] on div "Select Diagnosis" at bounding box center [443, 227] width 48 height 8
click at [468, 270] on div "Other specified contact with health services associated with the health of othe…" at bounding box center [472, 257] width 114 height 34
checkbox input "true"
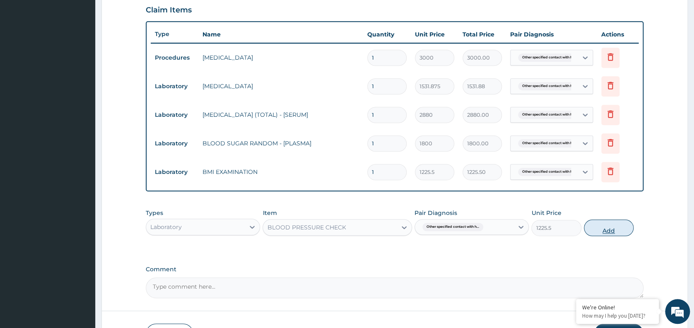
click at [607, 229] on button "Add" at bounding box center [609, 228] width 50 height 17
type input "0"
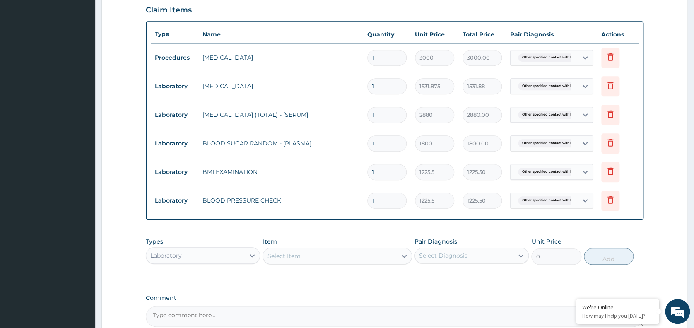
click at [321, 259] on div "Select Item" at bounding box center [330, 255] width 134 height 13
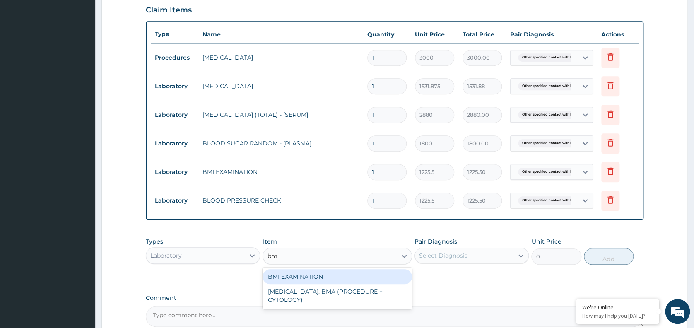
type input "b"
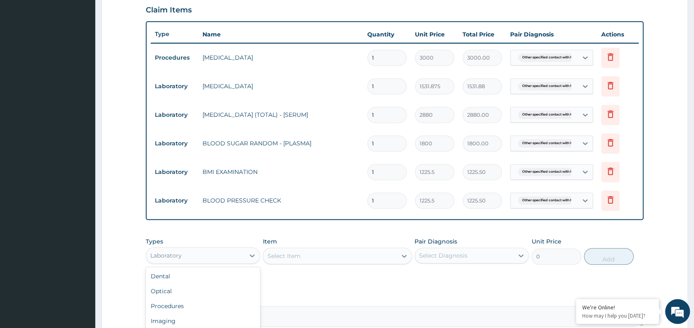
click at [213, 263] on div "Laboratory" at bounding box center [203, 255] width 114 height 17
click at [188, 321] on div "Imaging" at bounding box center [203, 321] width 114 height 15
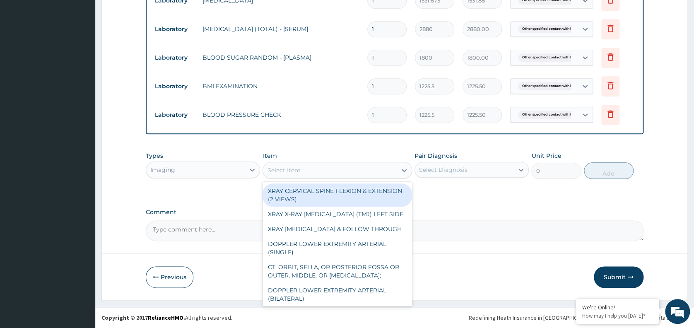
click at [321, 171] on div "Select Item" at bounding box center [330, 170] width 134 height 13
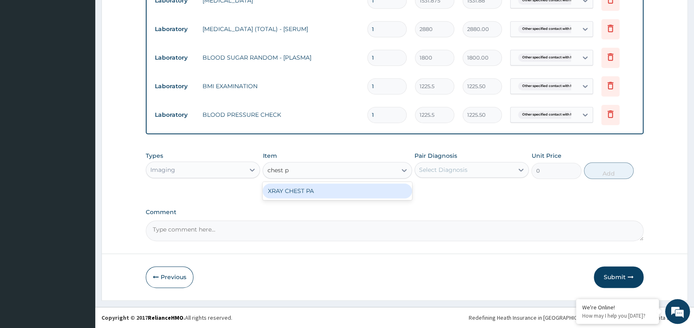
type input "chest pa"
click at [321, 193] on div "XRAY CHEST PA" at bounding box center [338, 191] width 150 height 15
type input "7148.75"
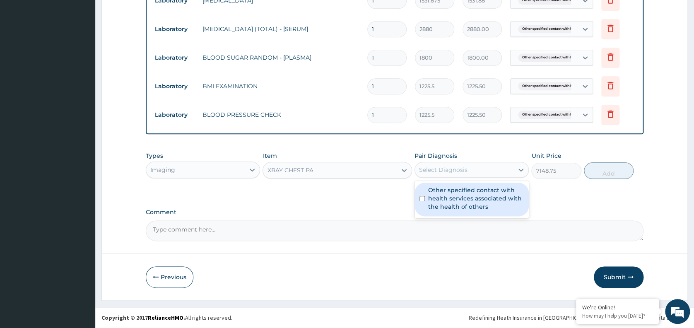
click at [464, 167] on div "Select Diagnosis" at bounding box center [443, 170] width 48 height 8
click at [466, 202] on label "Other specified contact with health services associated with the health of othe…" at bounding box center [476, 198] width 96 height 25
checkbox input "true"
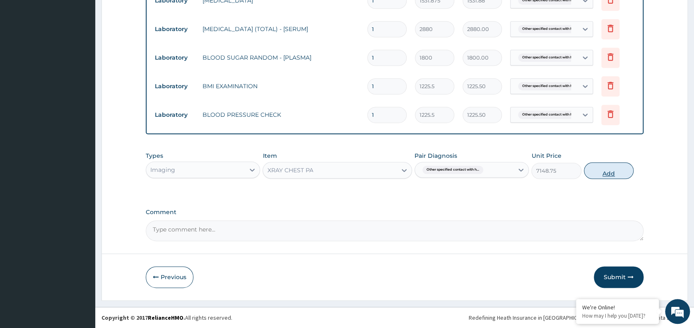
click at [609, 174] on button "Add" at bounding box center [609, 170] width 50 height 17
type input "0"
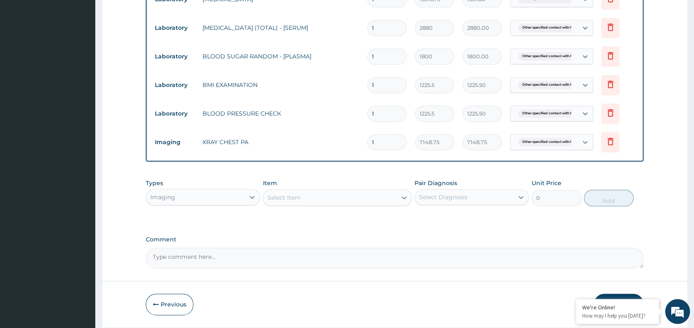
click at [612, 296] on button "Submit" at bounding box center [619, 305] width 50 height 22
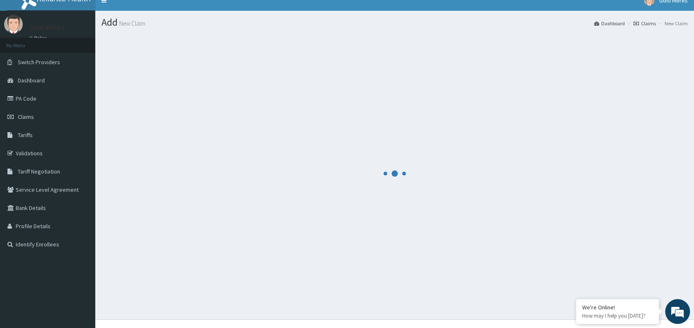
scroll to position [0, 0]
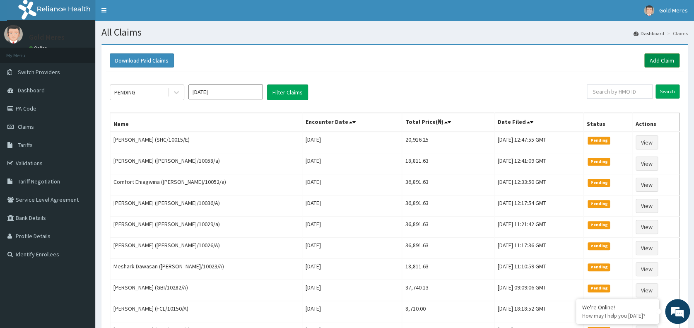
click at [659, 60] on link "Add Claim" at bounding box center [662, 60] width 35 height 14
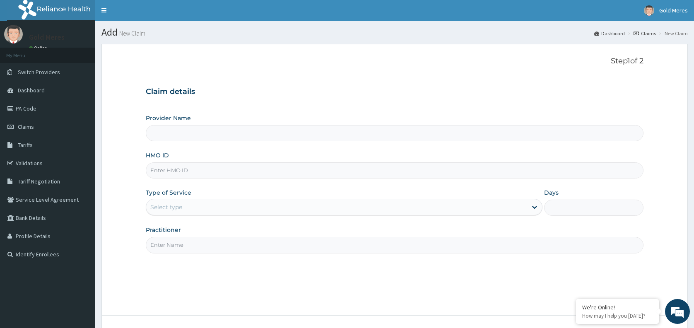
type input "Reliance Family Clinics (RFC) - [GEOGRAPHIC_DATA]"
click at [197, 171] on input "HMO ID" at bounding box center [395, 170] width 498 height 16
paste input "ANS/10135/A"
type input "ANS/10135/A"
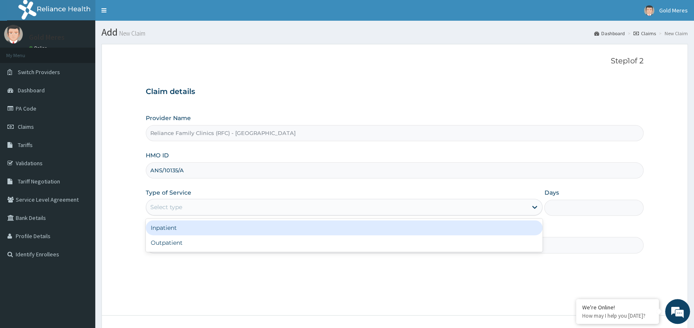
click at [183, 207] on div "Select type" at bounding box center [336, 206] width 381 height 13
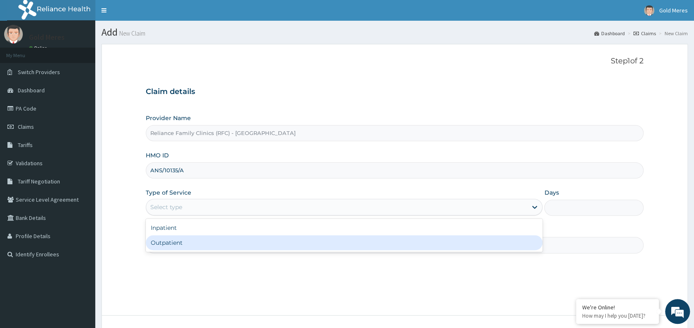
click at [181, 245] on div "Outpatient" at bounding box center [344, 242] width 397 height 15
type input "1"
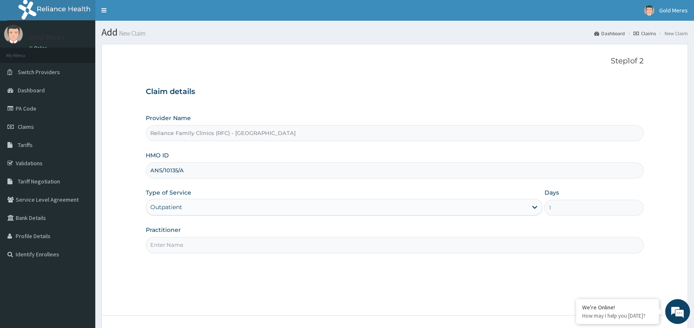
click at [181, 245] on input "Practitioner" at bounding box center [395, 245] width 498 height 16
type input "Dr [PERSON_NAME]"
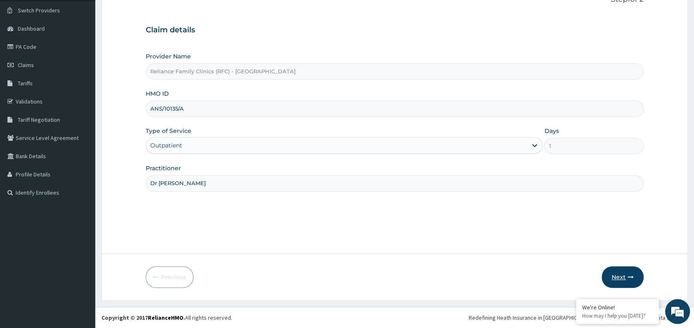
click at [630, 277] on icon "button" at bounding box center [631, 277] width 6 height 6
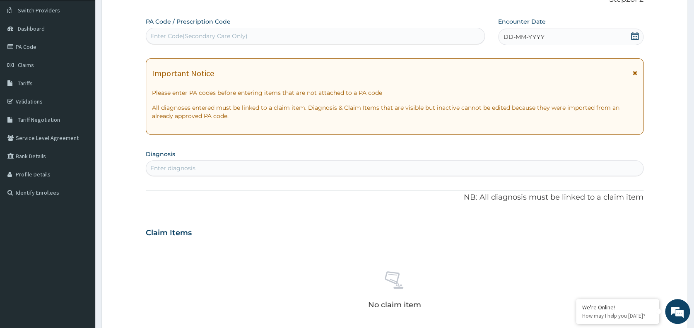
scroll to position [0, 0]
click at [557, 38] on div "DD-MM-YYYY" at bounding box center [570, 37] width 145 height 17
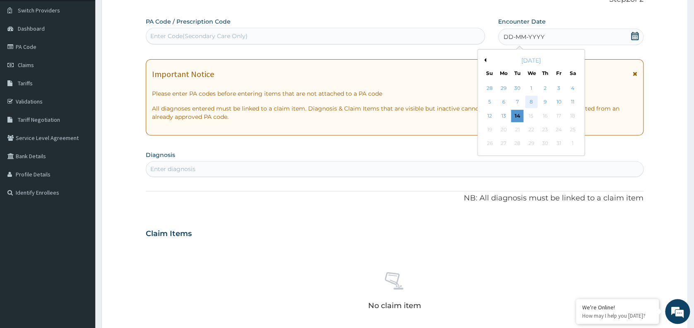
click at [530, 102] on div "8" at bounding box center [531, 102] width 12 height 12
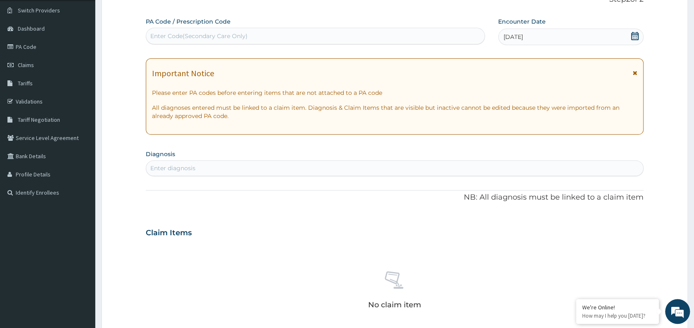
click at [386, 167] on div "Enter diagnosis" at bounding box center [394, 168] width 497 height 13
type input "well"
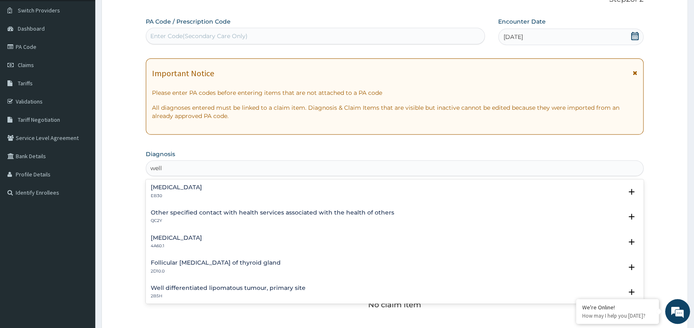
click at [265, 211] on h4 "Other specified contact with health services associated with the health of othe…" at bounding box center [273, 213] width 244 height 6
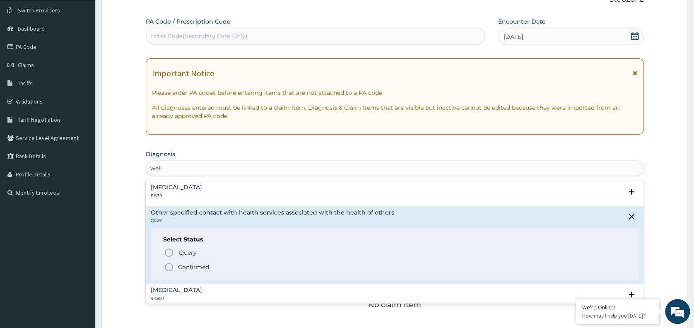
click at [202, 264] on p "Confirmed" at bounding box center [193, 267] width 31 height 8
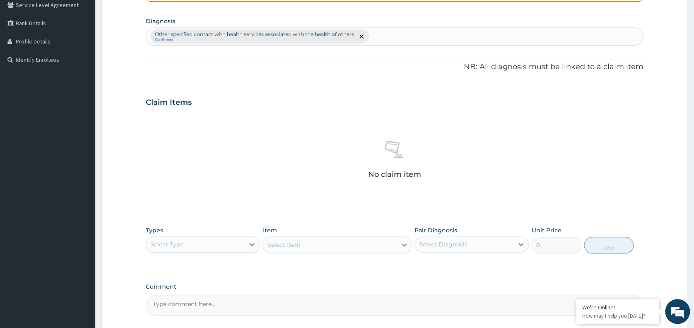
scroll to position [198, 0]
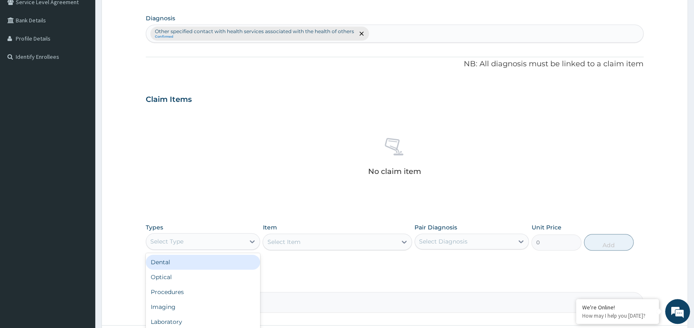
click at [242, 239] on div "Select Type" at bounding box center [195, 241] width 99 height 13
click at [194, 292] on div "Procedures" at bounding box center [203, 292] width 114 height 15
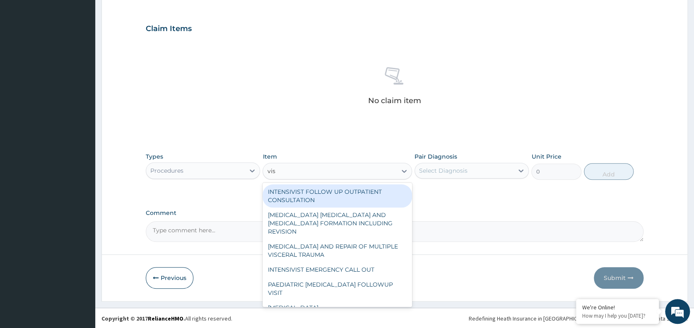
type input "visu"
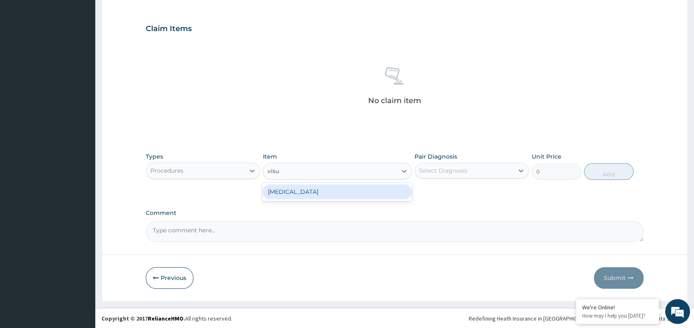
type input "3000"
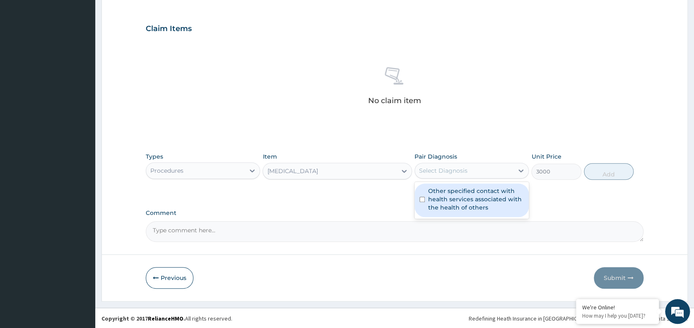
click at [481, 170] on div "Select Diagnosis" at bounding box center [464, 170] width 99 height 13
click at [467, 211] on div "Other specified contact with health services associated with the health of othe…" at bounding box center [472, 201] width 114 height 34
checkbox input "true"
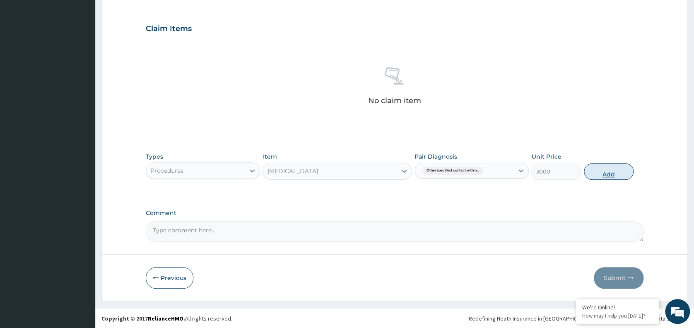
click at [594, 178] on button "Add" at bounding box center [609, 171] width 50 height 17
type input "0"
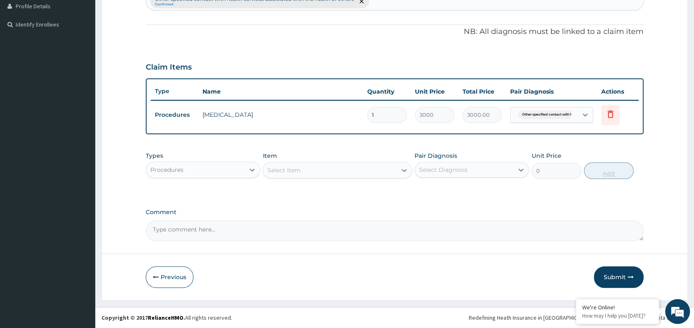
scroll to position [229, 0]
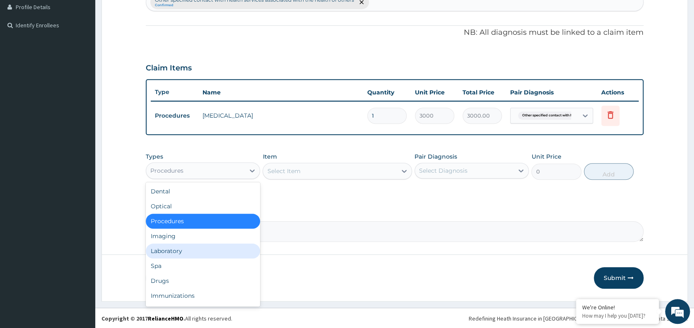
drag, startPoint x: 228, startPoint y: 166, endPoint x: 176, endPoint y: 253, distance: 101.7
click at [176, 179] on div "option Procedures, selected. option Laboratory focused, 5 of 10. 10 results ava…" at bounding box center [203, 170] width 114 height 17
click at [176, 253] on div "Laboratory" at bounding box center [203, 251] width 114 height 15
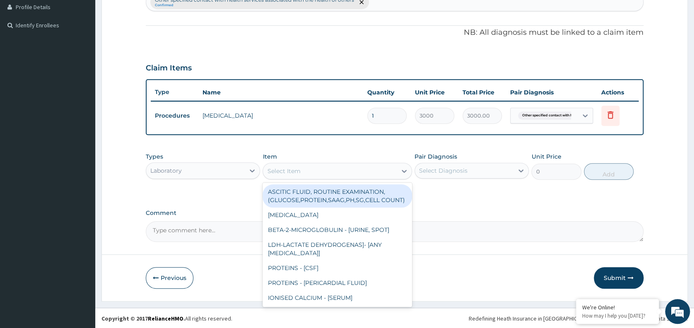
click at [316, 169] on div "Select Item" at bounding box center [330, 170] width 134 height 13
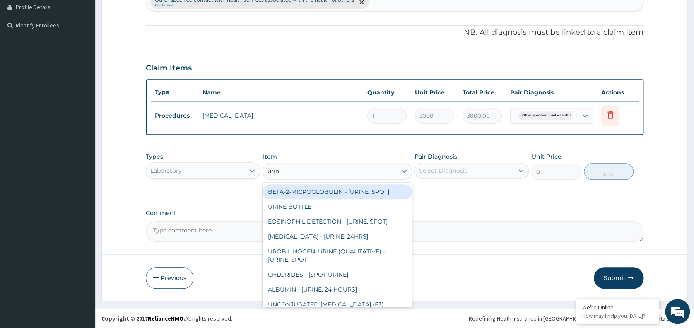
type input "urina"
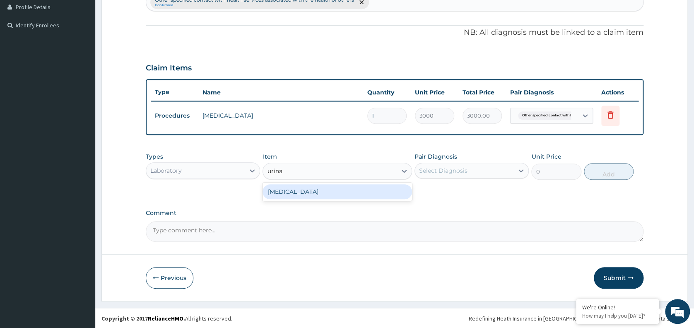
type input "1531.875"
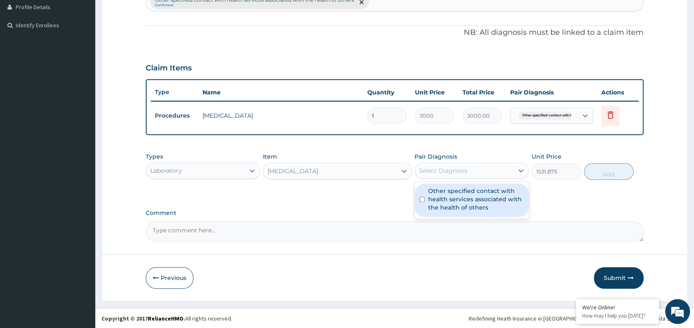
click at [457, 169] on div "Select Diagnosis" at bounding box center [443, 171] width 48 height 8
click at [456, 211] on label "Other specified contact with health services associated with the health of othe…" at bounding box center [476, 199] width 96 height 25
checkbox input "true"
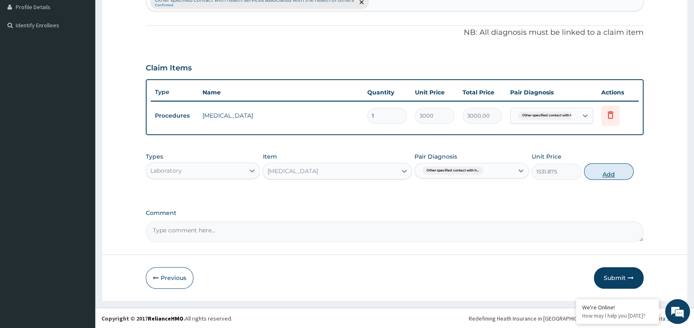
click at [594, 176] on button "Add" at bounding box center [609, 171] width 50 height 17
type input "0"
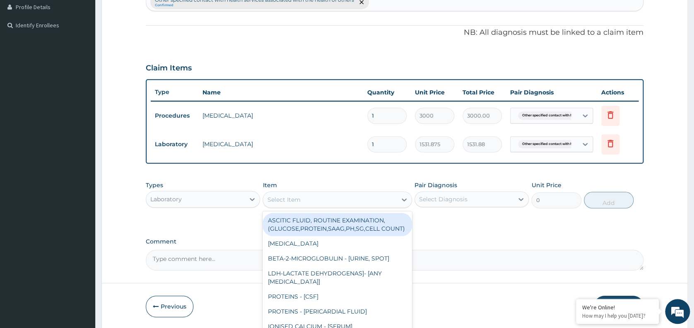
click at [379, 197] on div "Select Item" at bounding box center [330, 199] width 134 height 13
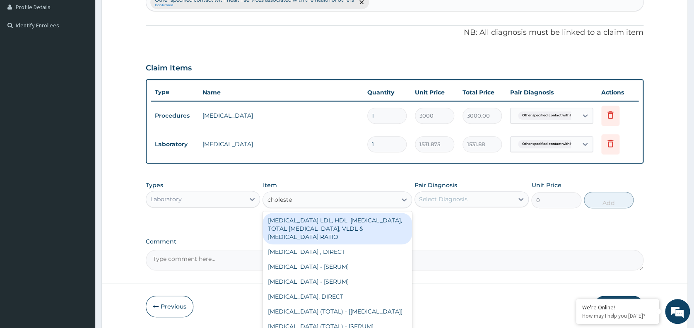
type input "cholester"
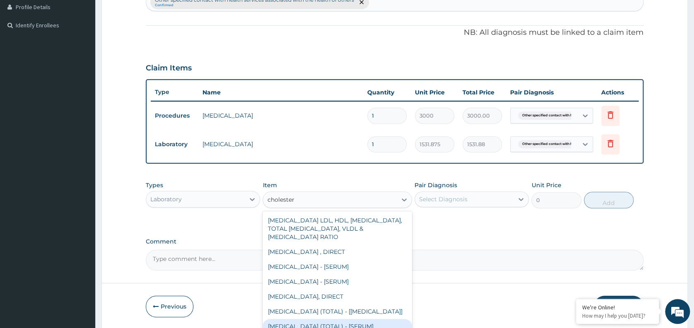
click at [341, 322] on div "[MEDICAL_DATA] (TOTAL) - [SERUM]" at bounding box center [338, 326] width 150 height 15
type input "2880"
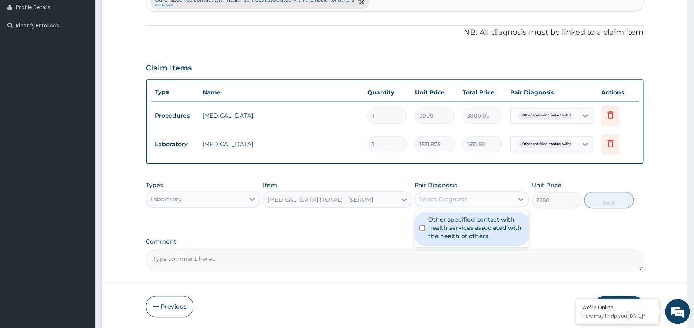
click at [504, 198] on div "Select Diagnosis" at bounding box center [464, 199] width 99 height 13
click at [482, 239] on label "Other specified contact with health services associated with the health of othe…" at bounding box center [476, 227] width 96 height 25
checkbox input "true"
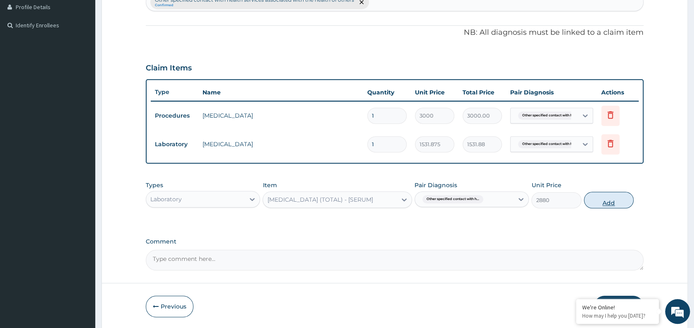
click at [604, 203] on button "Add" at bounding box center [609, 200] width 50 height 17
type input "0"
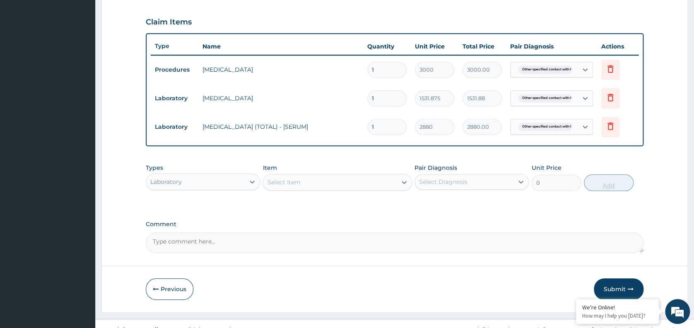
scroll to position [287, 0]
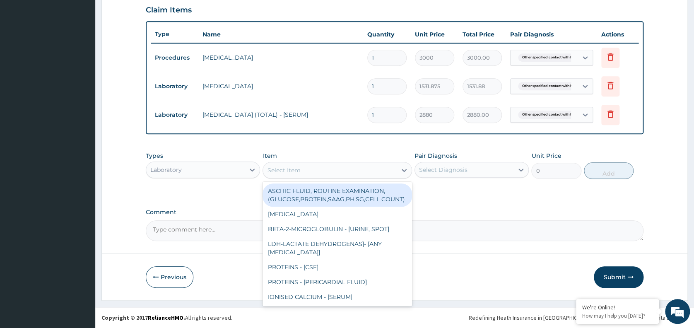
click at [358, 165] on div "Select Item" at bounding box center [330, 170] width 134 height 13
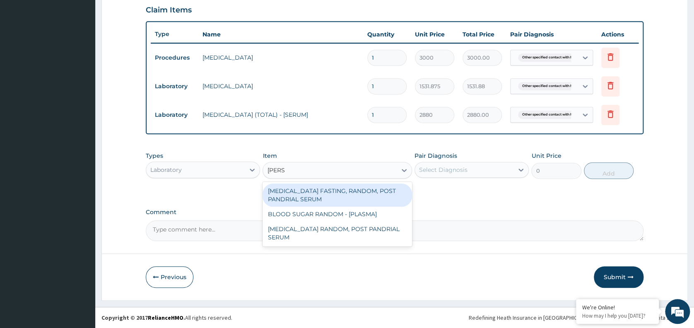
type input "random"
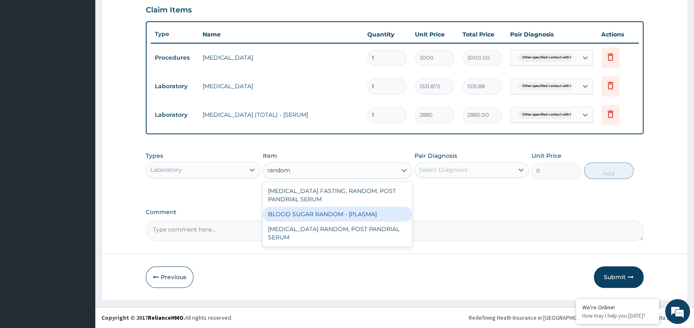
click at [374, 215] on div "BLOOD SUGAR RANDOM - [PLASMA]" at bounding box center [338, 214] width 150 height 15
type input "1800"
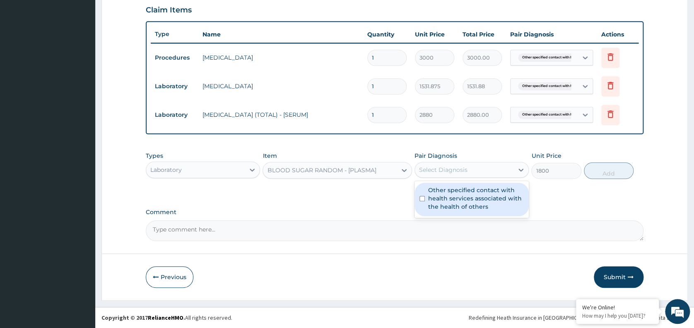
click at [479, 170] on div "Select Diagnosis" at bounding box center [464, 169] width 99 height 13
click at [466, 208] on label "Other specified contact with health services associated with the health of othe…" at bounding box center [476, 198] width 96 height 25
checkbox input "true"
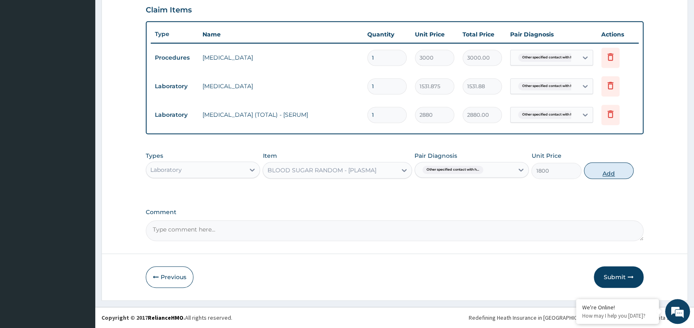
click at [606, 172] on button "Add" at bounding box center [609, 170] width 50 height 17
type input "0"
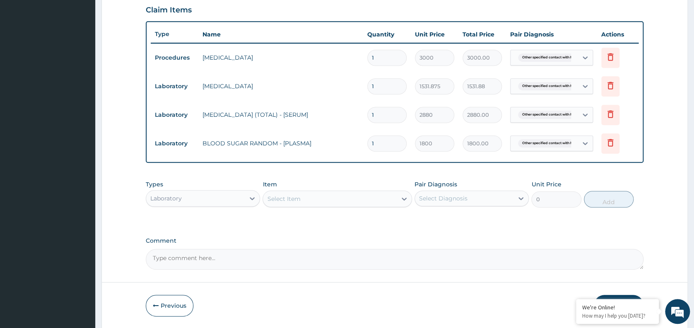
click at [304, 201] on div "Select Item" at bounding box center [330, 198] width 134 height 13
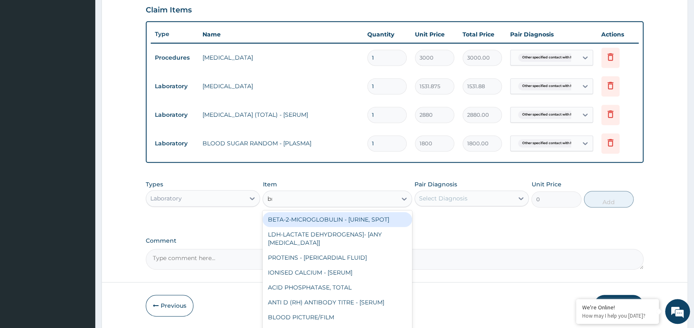
type input "bmi"
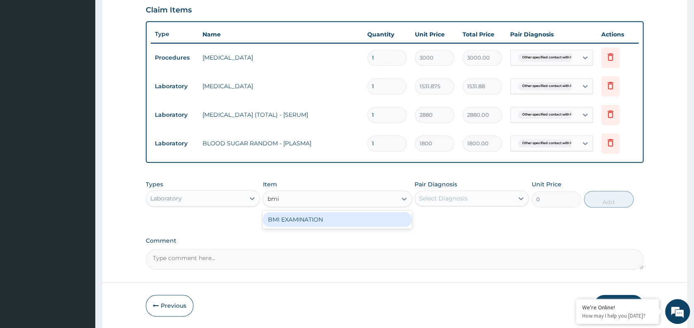
type input "1225.5"
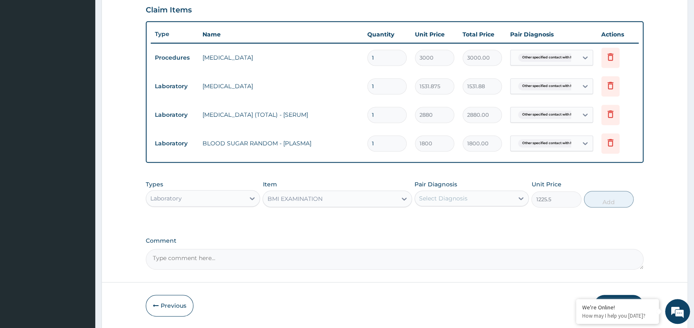
click at [452, 198] on div "Select Diagnosis" at bounding box center [443, 198] width 48 height 8
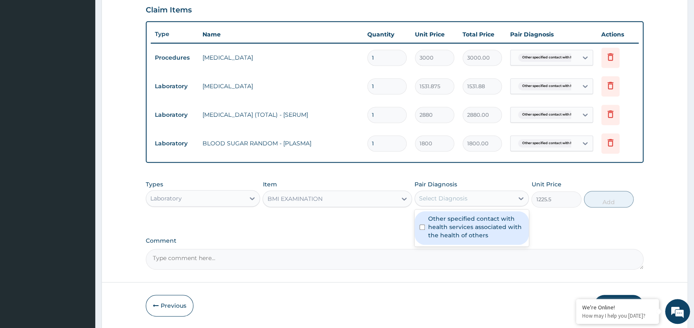
click at [462, 232] on label "Other specified contact with health services associated with the health of othe…" at bounding box center [476, 227] width 96 height 25
checkbox input "true"
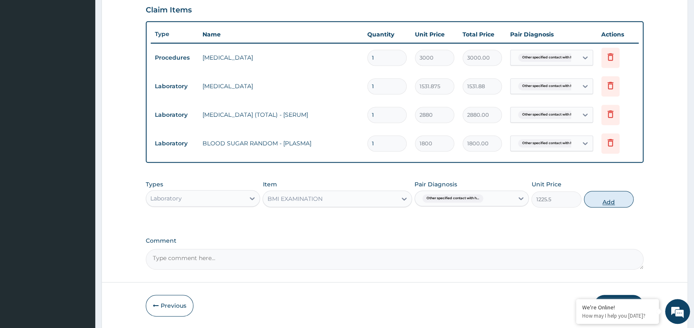
click at [605, 199] on button "Add" at bounding box center [609, 199] width 50 height 17
type input "0"
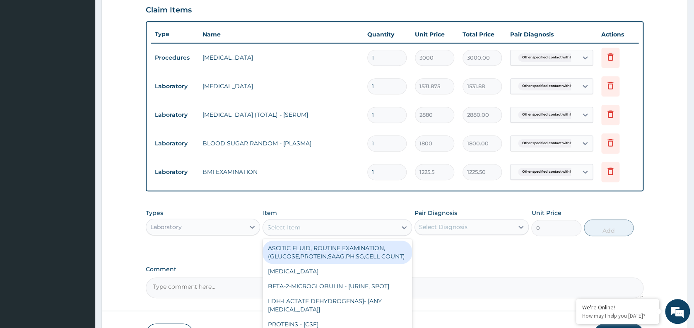
click at [335, 227] on div "Select Item" at bounding box center [330, 227] width 134 height 13
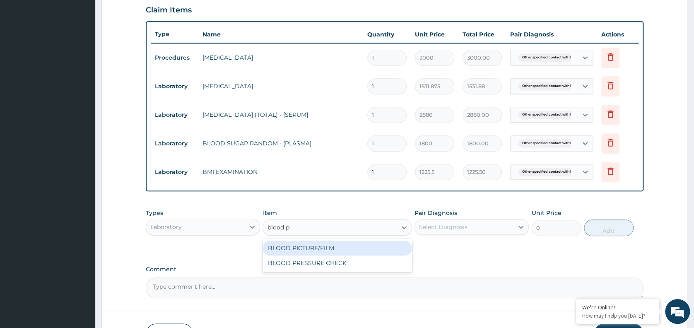
type input "blood pre"
type input "1225.5"
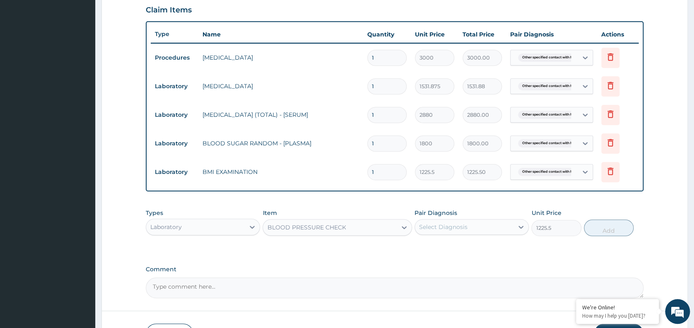
click at [454, 229] on div "Select Diagnosis" at bounding box center [443, 227] width 48 height 8
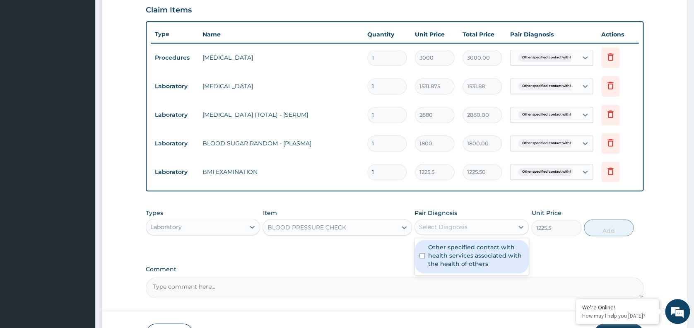
click at [466, 264] on label "Other specified contact with health services associated with the health of othe…" at bounding box center [476, 255] width 96 height 25
checkbox input "true"
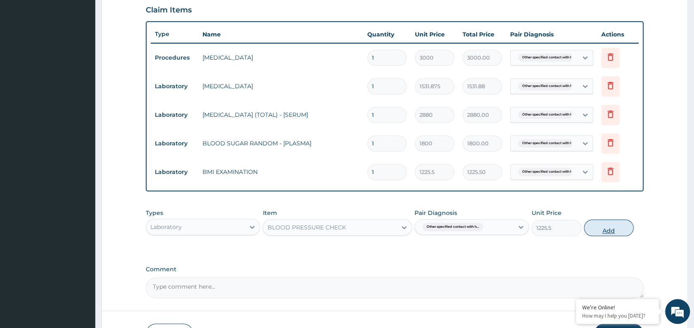
click at [618, 229] on button "Add" at bounding box center [609, 228] width 50 height 17
type input "0"
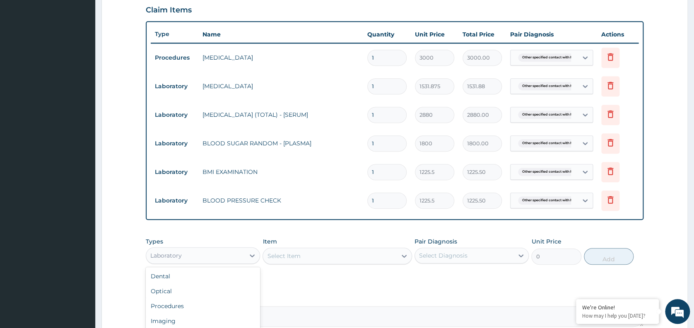
click at [220, 254] on div "Laboratory" at bounding box center [195, 255] width 99 height 13
click at [172, 321] on div "Imaging" at bounding box center [203, 321] width 114 height 15
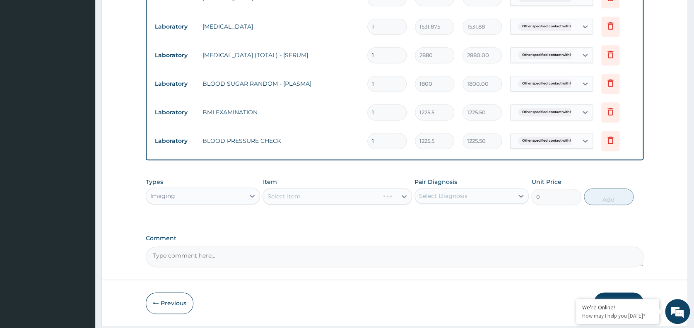
scroll to position [374, 0]
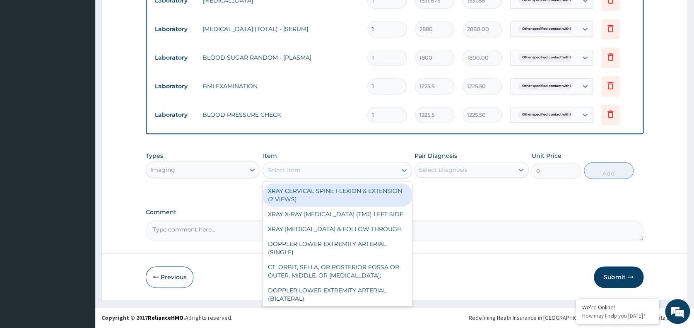
click at [339, 168] on div "Select Item" at bounding box center [330, 170] width 134 height 13
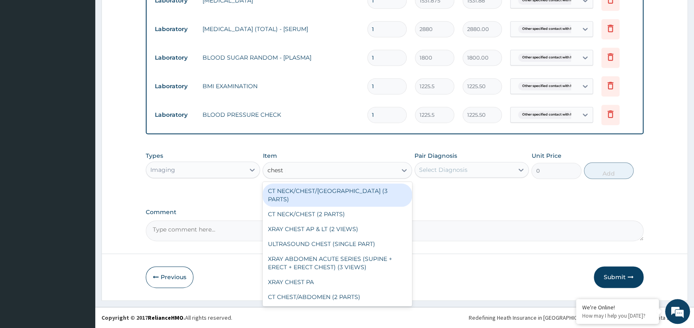
type input "chest pa"
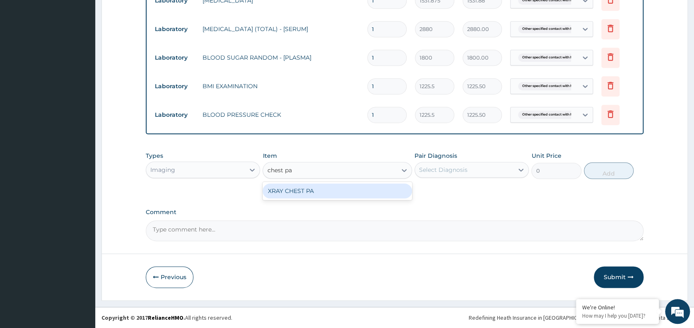
type input "7148.75"
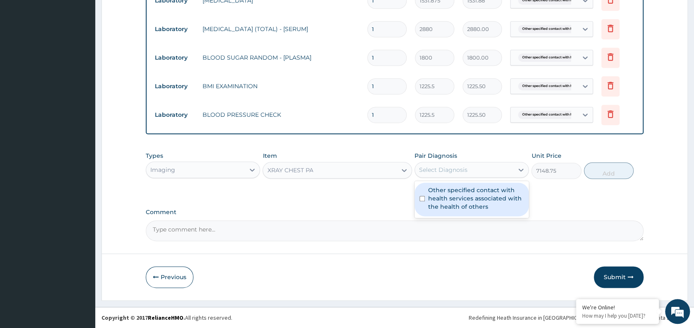
drag, startPoint x: 478, startPoint y: 171, endPoint x: 467, endPoint y: 203, distance: 33.1
click at [467, 178] on div "option Other specified contact with health services associated with the health …" at bounding box center [472, 170] width 114 height 16
click at [467, 203] on label "Other specified contact with health services associated with the health of othe…" at bounding box center [476, 198] width 96 height 25
checkbox input "true"
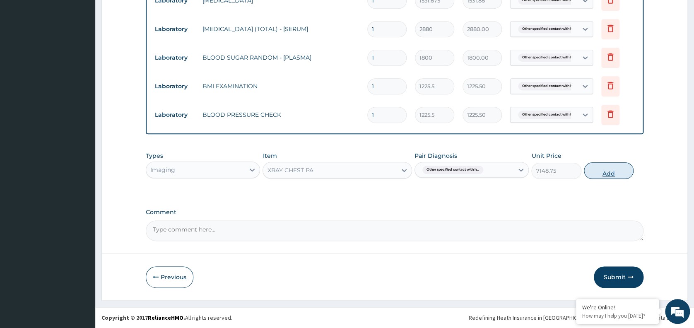
click at [609, 170] on button "Add" at bounding box center [609, 170] width 50 height 17
type input "0"
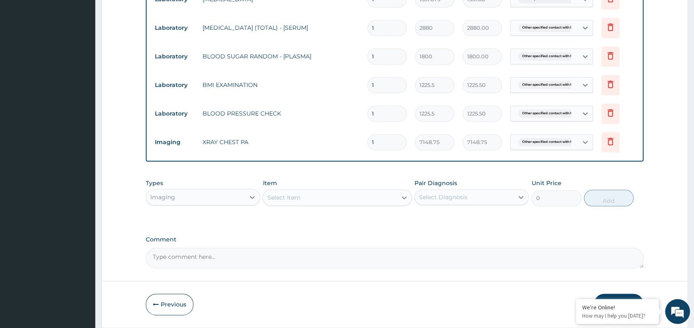
click at [621, 297] on button "Submit" at bounding box center [619, 305] width 50 height 22
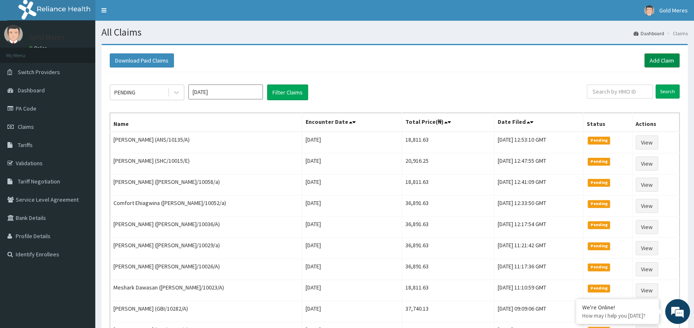
click at [665, 60] on link "Add Claim" at bounding box center [662, 60] width 35 height 14
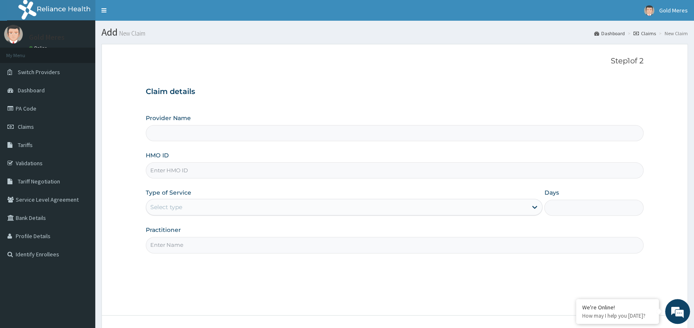
click at [202, 176] on input "HMO ID" at bounding box center [395, 170] width 498 height 16
type input "[PERSON_NAME]/"
type input "Reliance Family Clinics (RFC) - [GEOGRAPHIC_DATA]"
type input "[PERSON_NAME]/10124/a"
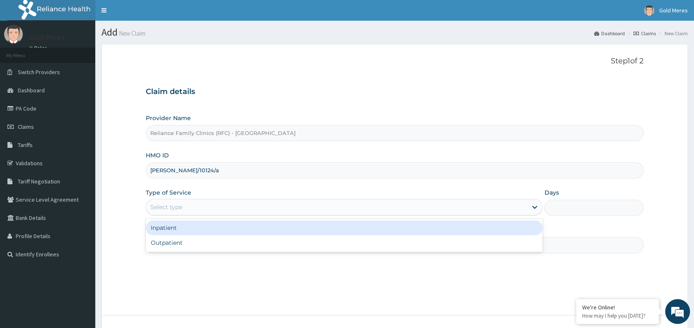
click at [195, 205] on div "Select type" at bounding box center [336, 206] width 381 height 13
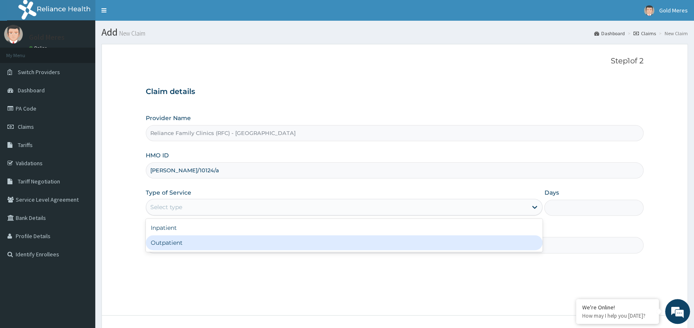
click at [188, 241] on div "Outpatient" at bounding box center [344, 242] width 397 height 15
type input "1"
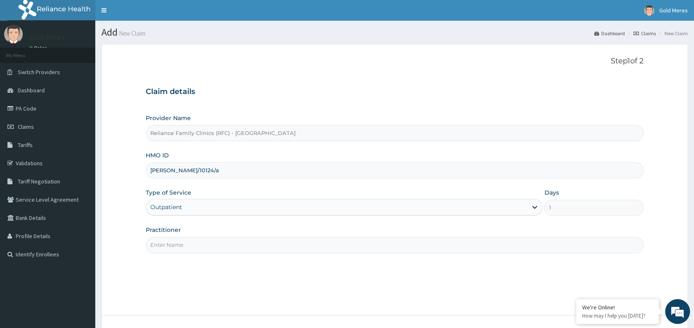
click at [188, 241] on input "Practitioner" at bounding box center [395, 245] width 498 height 16
type input "dr [PERSON_NAME]"
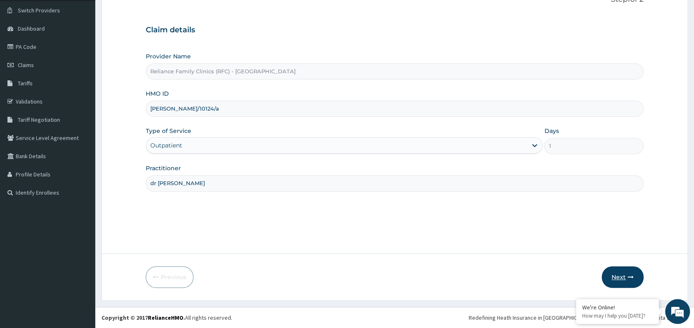
click at [621, 275] on button "Next" at bounding box center [623, 277] width 42 height 22
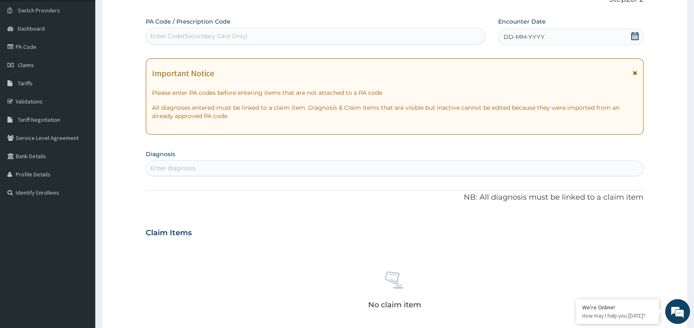
click at [540, 33] on span "DD-MM-YYYY" at bounding box center [524, 37] width 41 height 8
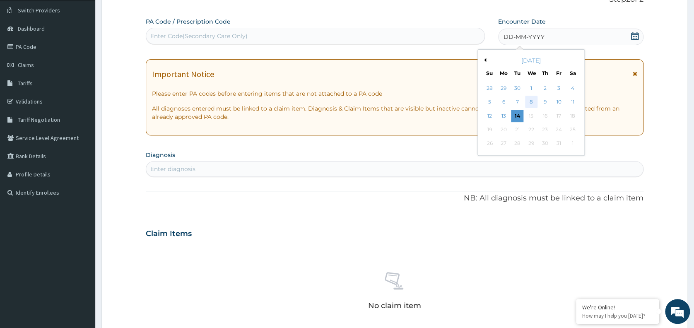
click at [534, 98] on div "8" at bounding box center [531, 102] width 12 height 12
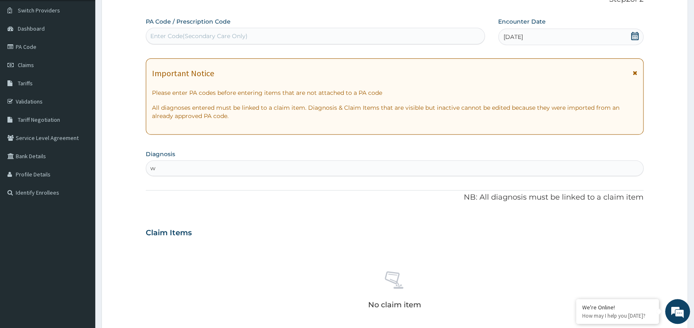
click at [426, 164] on div "w w" at bounding box center [394, 168] width 497 height 13
type input "well"
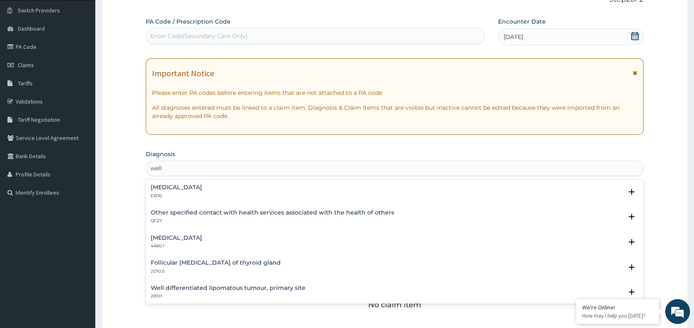
click at [292, 214] on h4 "Other specified contact with health services associated with the health of othe…" at bounding box center [273, 213] width 244 height 6
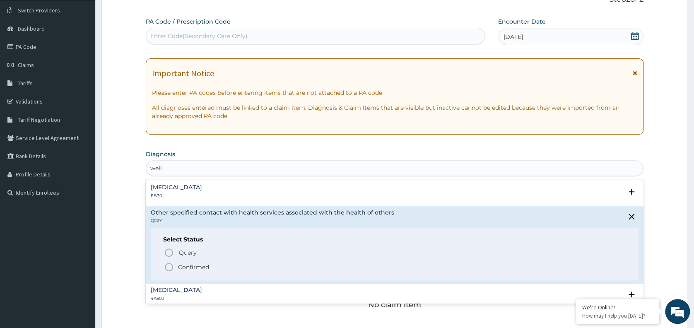
click at [196, 266] on p "Confirmed" at bounding box center [193, 267] width 31 height 8
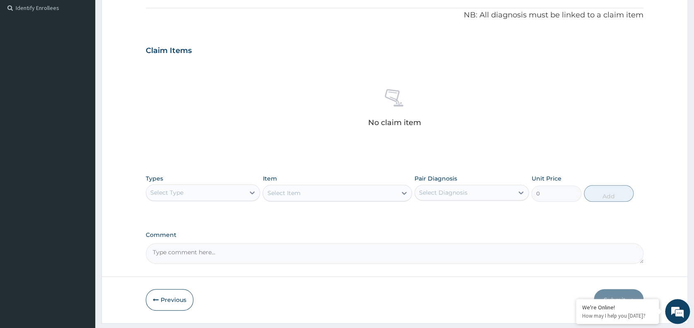
scroll to position [249, 0]
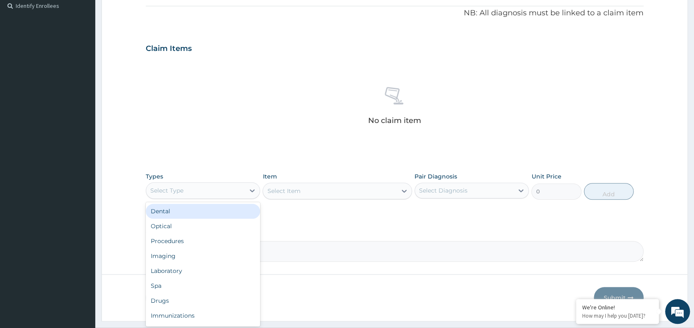
click at [213, 242] on div "Procedures" at bounding box center [203, 241] width 114 height 15
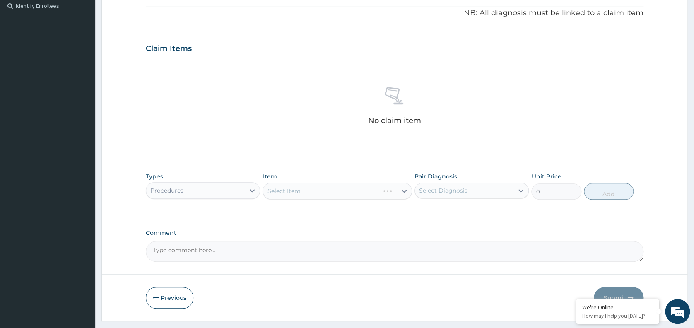
click at [339, 191] on div "Select Item" at bounding box center [338, 191] width 150 height 17
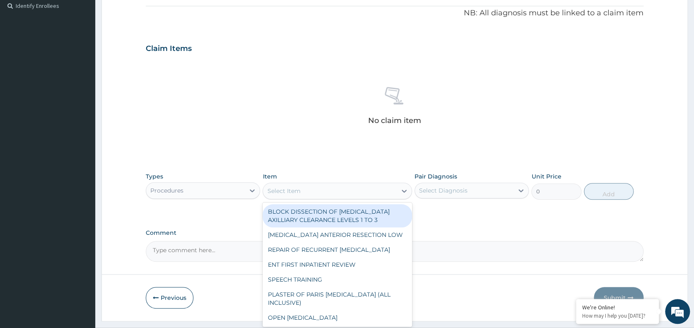
click at [339, 191] on div "Select Item" at bounding box center [330, 190] width 134 height 13
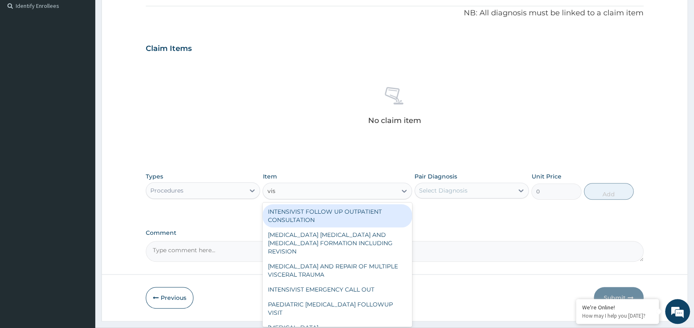
type input "visu"
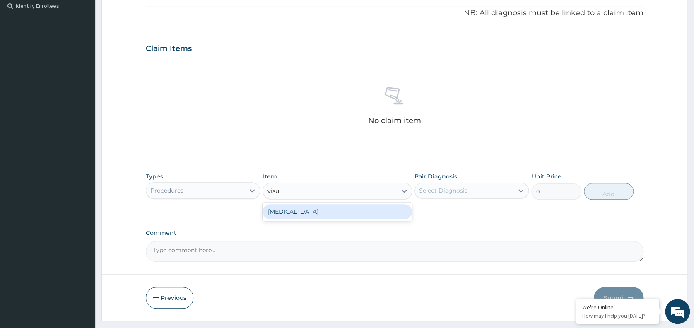
type input "3000"
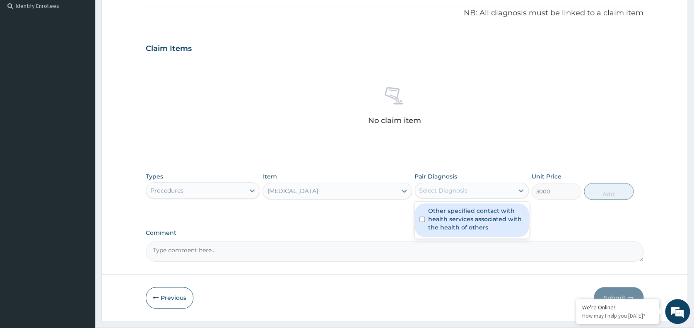
click at [428, 188] on div "Select Diagnosis" at bounding box center [443, 190] width 48 height 8
click at [447, 215] on label "Other specified contact with health services associated with the health of othe…" at bounding box center [476, 219] width 96 height 25
checkbox input "true"
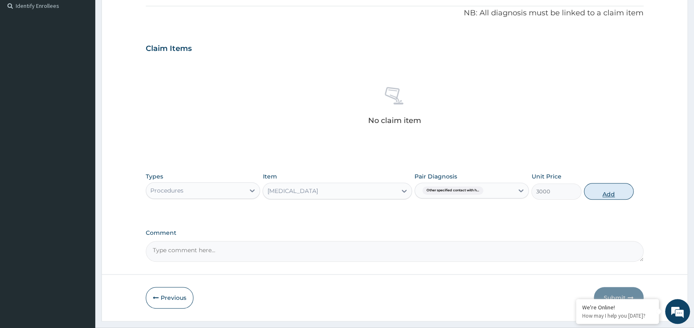
click at [608, 191] on button "Add" at bounding box center [609, 191] width 50 height 17
type input "0"
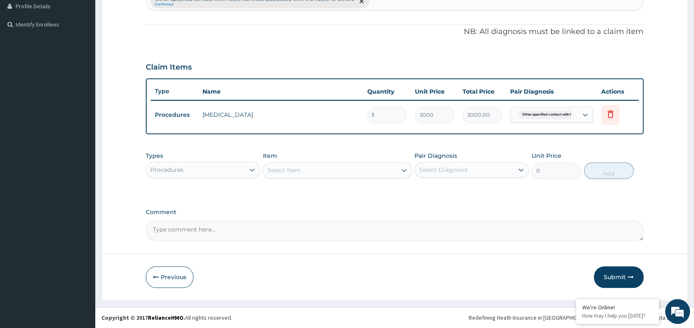
scroll to position [229, 0]
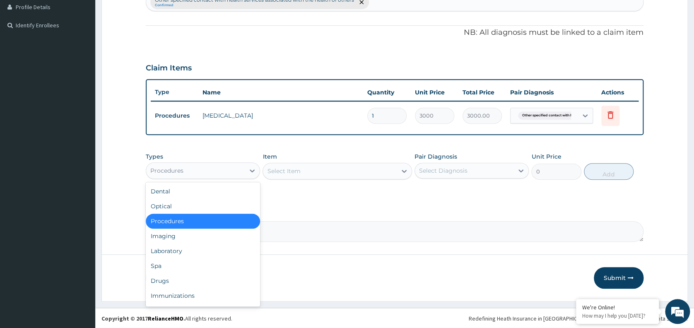
click at [235, 164] on div "Procedures" at bounding box center [195, 170] width 99 height 13
click at [162, 245] on div "Laboratory" at bounding box center [203, 251] width 114 height 15
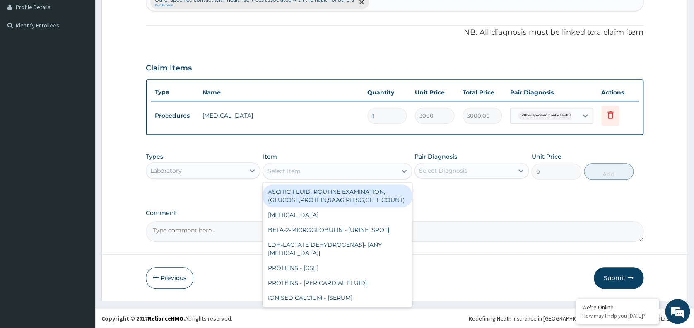
click at [325, 169] on div "Select Item" at bounding box center [330, 170] width 134 height 13
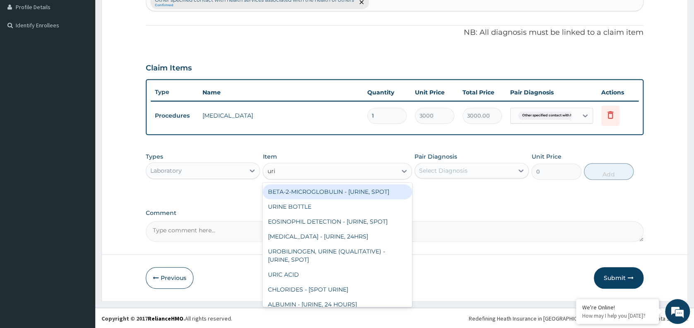
type input "urina"
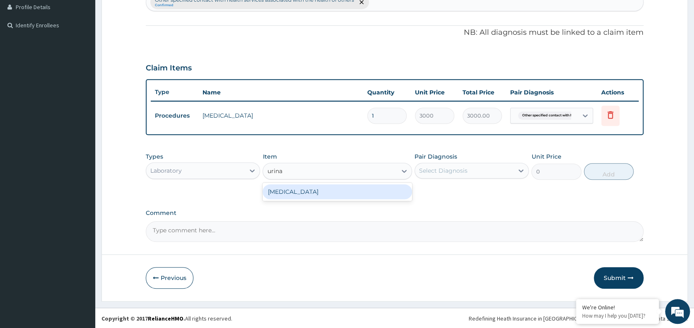
type input "1531.875"
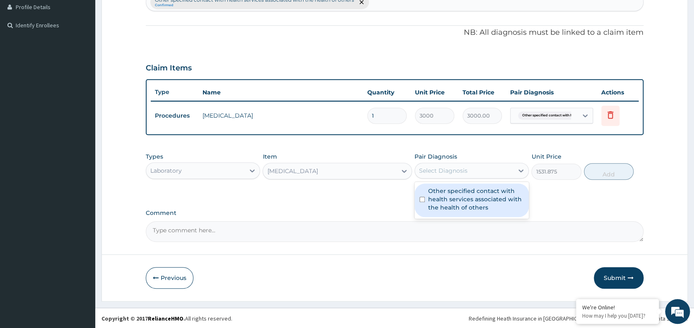
drag, startPoint x: 448, startPoint y: 171, endPoint x: 448, endPoint y: 189, distance: 18.6
click at [448, 179] on div "option Other specified contact with health services associated with the health …" at bounding box center [472, 171] width 114 height 16
click at [448, 189] on label "Other specified contact with health services associated with the health of othe…" at bounding box center [476, 199] width 96 height 25
checkbox input "true"
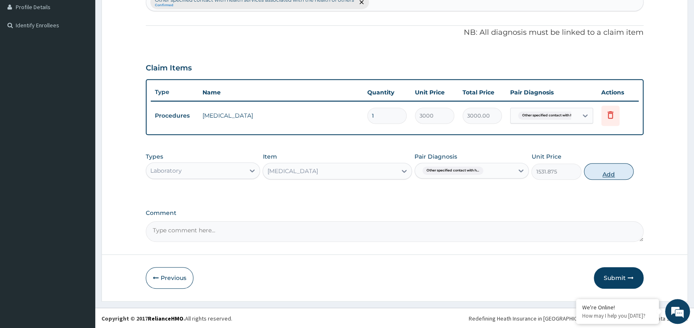
click at [598, 171] on button "Add" at bounding box center [609, 171] width 50 height 17
type input "0"
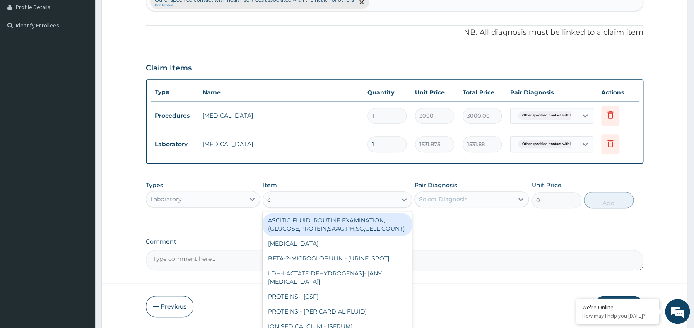
click at [339, 196] on div "c c" at bounding box center [330, 199] width 134 height 13
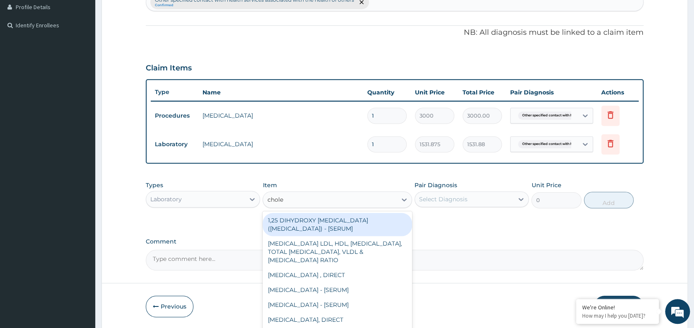
type input "choles"
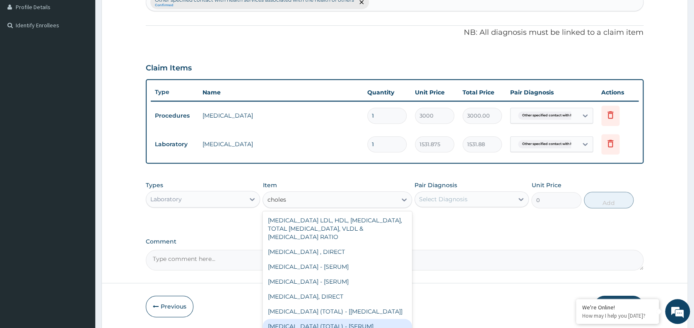
click at [345, 320] on div "[MEDICAL_DATA] (TOTAL) - [SERUM]" at bounding box center [338, 326] width 150 height 15
type input "2880"
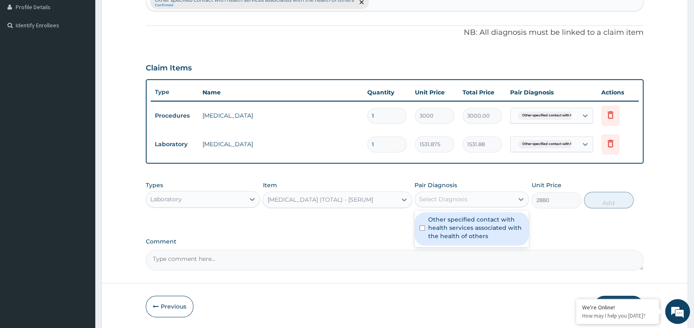
click at [471, 203] on div "Select Diagnosis" at bounding box center [464, 199] width 99 height 13
click at [464, 229] on label "Other specified contact with health services associated with the health of othe…" at bounding box center [476, 227] width 96 height 25
checkbox input "true"
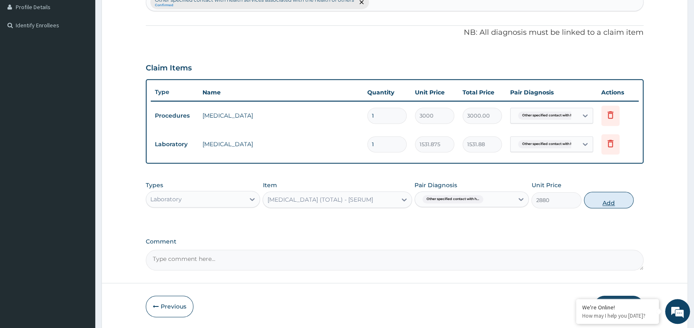
click at [597, 198] on button "Add" at bounding box center [609, 200] width 50 height 17
type input "0"
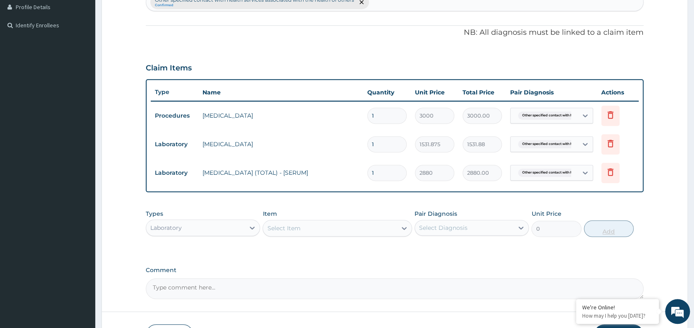
scroll to position [287, 0]
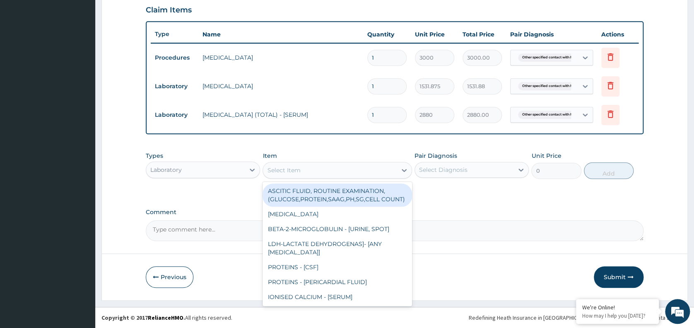
click at [382, 167] on div "Select Item" at bounding box center [330, 170] width 134 height 13
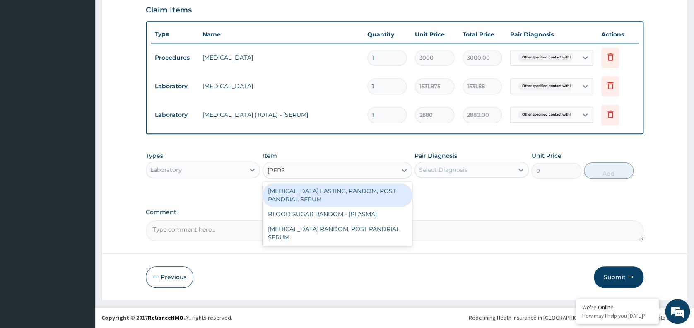
type input "random"
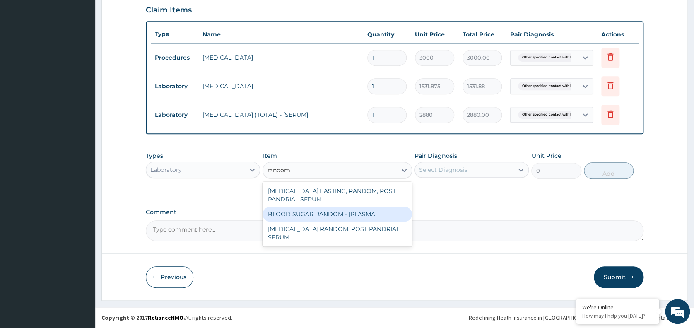
click at [364, 215] on div "BLOOD SUGAR RANDOM - [PLASMA]" at bounding box center [338, 214] width 150 height 15
type input "1800"
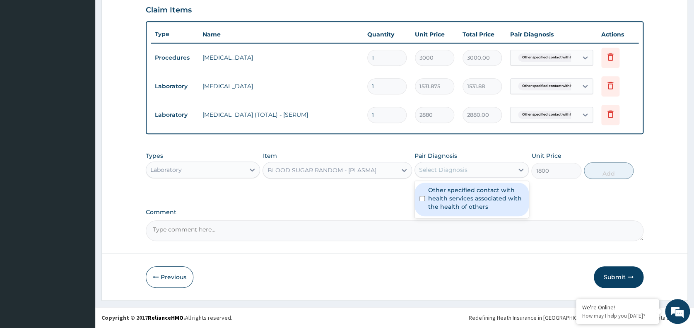
click at [466, 171] on div "Select Diagnosis" at bounding box center [443, 170] width 48 height 8
click at [467, 202] on label "Other specified contact with health services associated with the health of othe…" at bounding box center [476, 198] width 96 height 25
checkbox input "true"
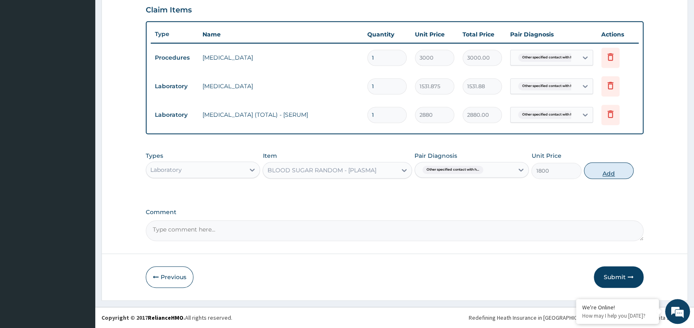
click at [600, 173] on button "Add" at bounding box center [609, 170] width 50 height 17
type input "0"
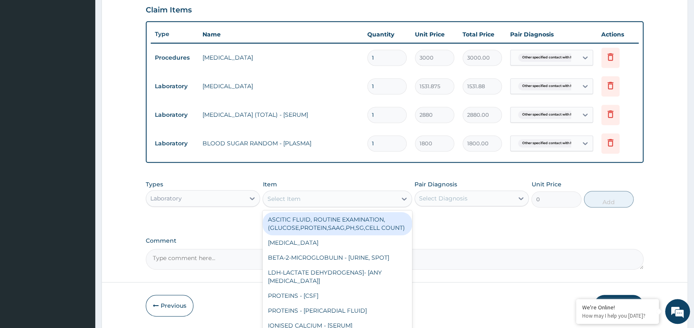
click at [348, 202] on div "Select Item" at bounding box center [330, 198] width 134 height 13
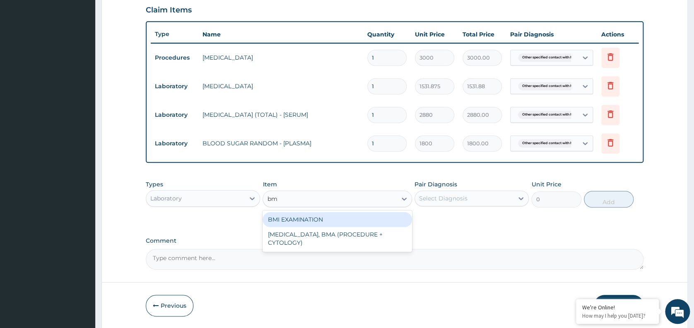
type input "bmi"
type input "1225.5"
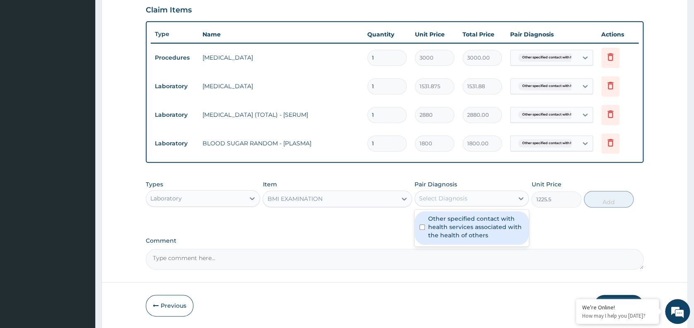
click at [442, 199] on div "Select Diagnosis" at bounding box center [443, 198] width 48 height 8
click at [451, 236] on label "Other specified contact with health services associated with the health of othe…" at bounding box center [476, 227] width 96 height 25
checkbox input "true"
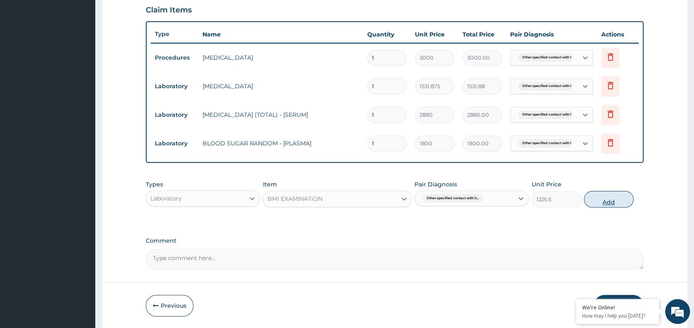
click at [599, 203] on button "Add" at bounding box center [609, 199] width 50 height 17
type input "0"
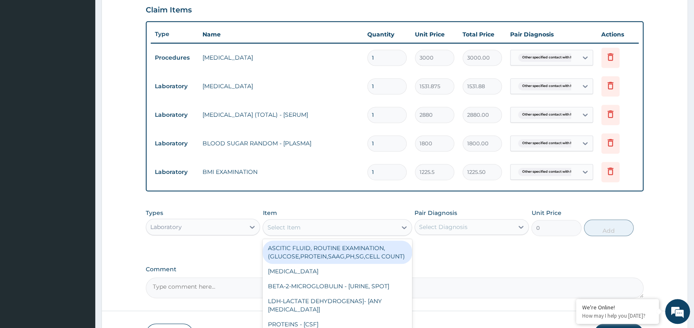
click at [295, 227] on div "Select Item" at bounding box center [283, 227] width 33 height 8
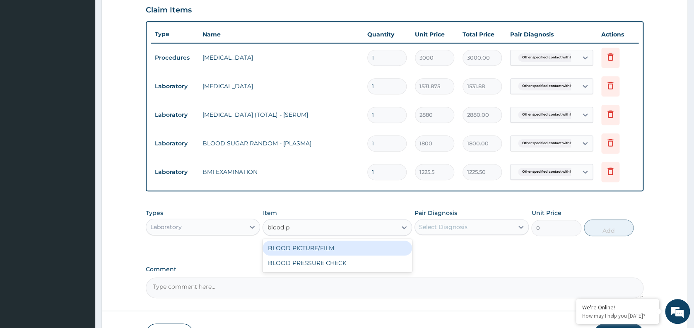
type input "blood pre"
type input "1225.5"
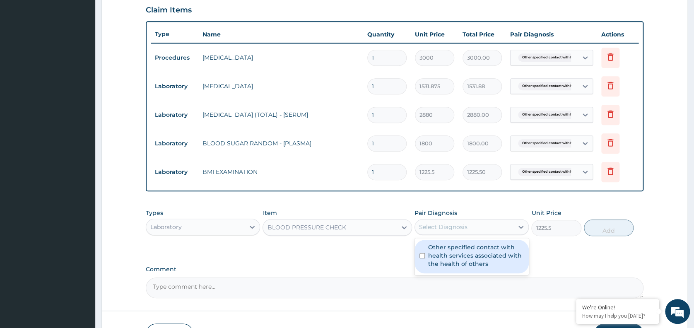
click at [469, 225] on div "Select Diagnosis" at bounding box center [464, 226] width 99 height 13
click at [492, 253] on label "Other specified contact with health services associated with the health of othe…" at bounding box center [476, 255] width 96 height 25
checkbox input "true"
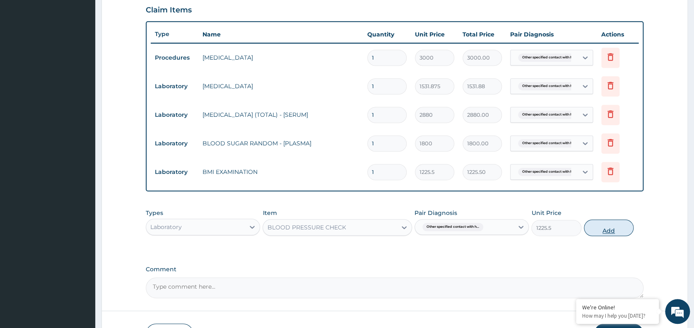
click at [609, 230] on button "Add" at bounding box center [609, 228] width 50 height 17
type input "0"
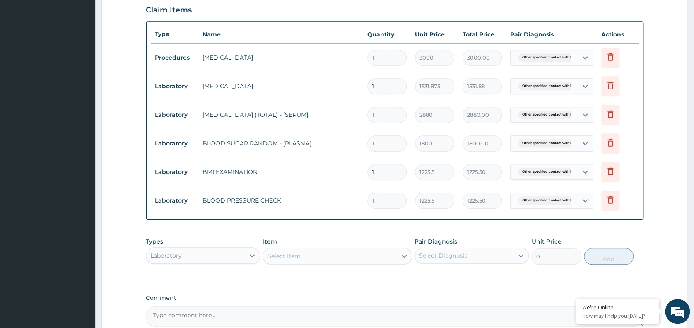
click at [222, 259] on div "Laboratory" at bounding box center [195, 255] width 99 height 13
click at [179, 316] on div "Imaging" at bounding box center [203, 321] width 114 height 15
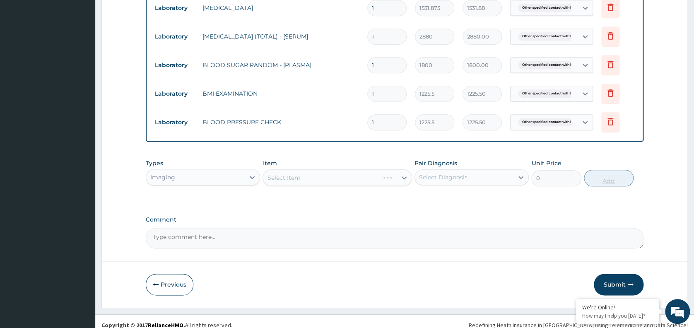
scroll to position [369, 0]
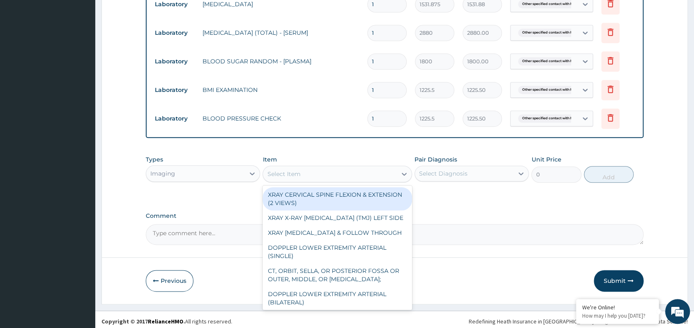
click at [311, 178] on div "Select Item" at bounding box center [330, 173] width 134 height 13
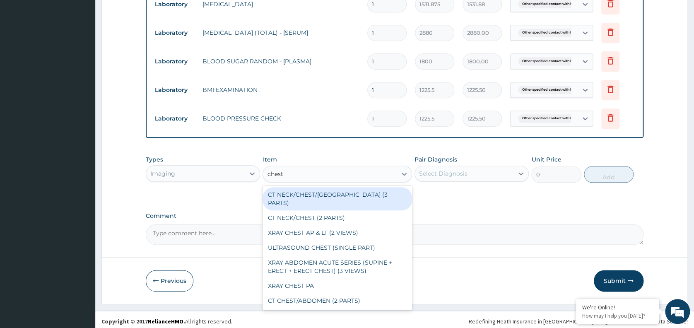
type input "chest p"
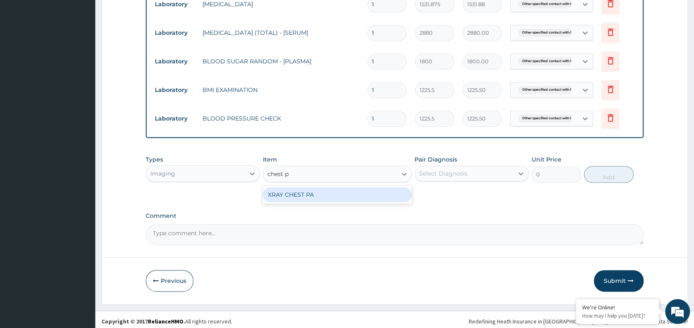
click at [386, 204] on div "XRAY CHEST PA" at bounding box center [338, 195] width 150 height 18
click at [378, 199] on div "XRAY CHEST PA" at bounding box center [338, 194] width 150 height 15
type input "7148.75"
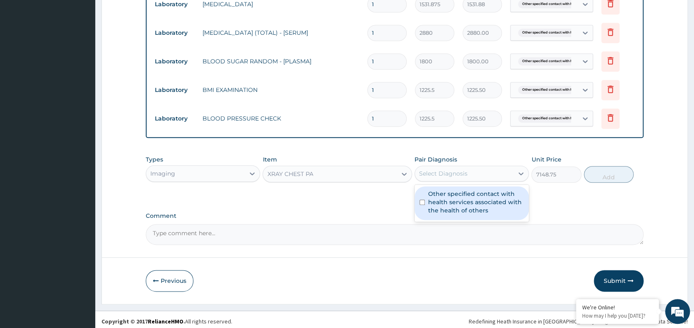
drag, startPoint x: 459, startPoint y: 177, endPoint x: 464, endPoint y: 201, distance: 24.4
click at [464, 181] on div "option Other specified contact with health services associated with the health …" at bounding box center [472, 174] width 114 height 16
click at [464, 201] on label "Other specified contact with health services associated with the health of othe…" at bounding box center [476, 202] width 96 height 25
checkbox input "true"
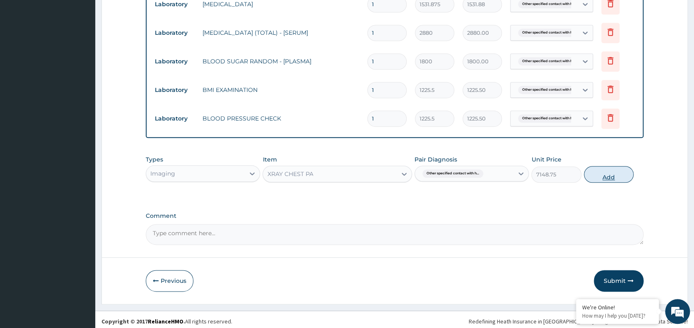
click at [609, 176] on button "Add" at bounding box center [609, 174] width 50 height 17
type input "0"
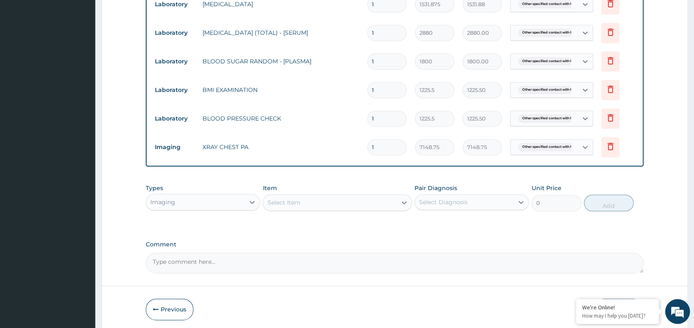
scroll to position [403, 0]
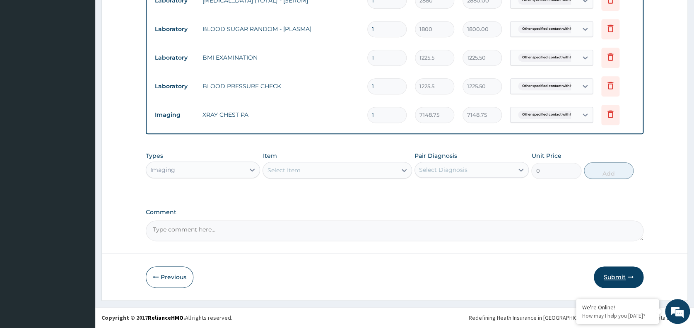
click at [616, 273] on button "Submit" at bounding box center [619, 277] width 50 height 22
click at [157, 279] on icon "button" at bounding box center [156, 277] width 6 height 6
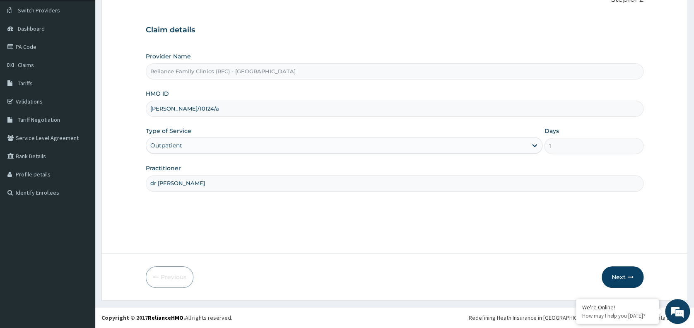
click at [159, 108] on input "anh/10124/a" at bounding box center [395, 109] width 498 height 16
type input "ans/10124/a"
click at [620, 276] on button "Next" at bounding box center [623, 277] width 42 height 22
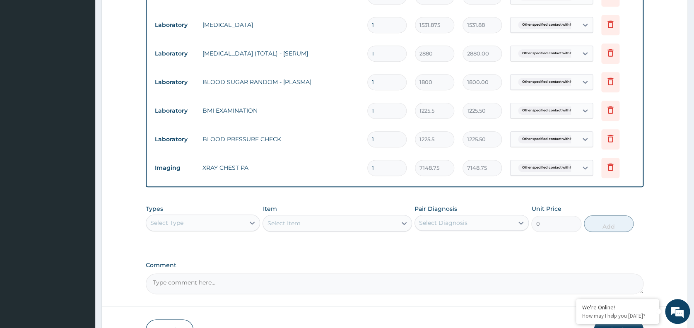
scroll to position [403, 0]
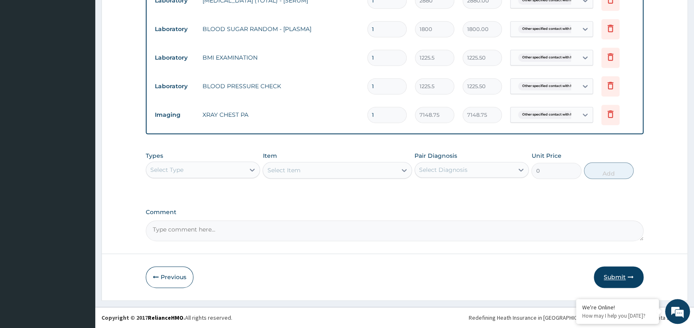
click at [617, 277] on button "Submit" at bounding box center [619, 277] width 50 height 22
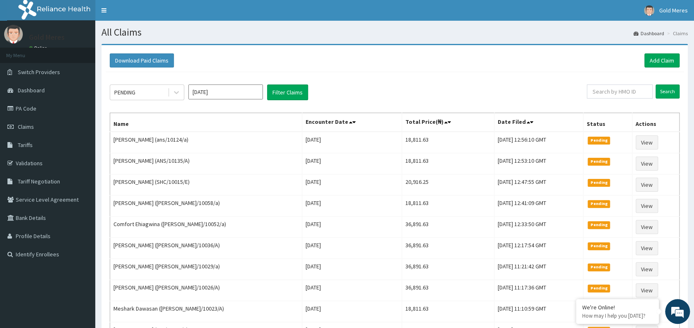
drag, startPoint x: 576, startPoint y: 187, endPoint x: 704, endPoint y: 156, distance: 132.1
click at [694, 156] on html "R EL Toggle navigation Gold Meres Gold Meres - [EMAIL_ADDRESS][DOMAIN_NAME] Mem…" at bounding box center [347, 287] width 694 height 575
drag, startPoint x: 704, startPoint y: 156, endPoint x: 532, endPoint y: 34, distance: 210.7
click at [532, 34] on h1 "All Claims" at bounding box center [394, 32] width 587 height 11
click at [659, 63] on link "Add Claim" at bounding box center [662, 60] width 35 height 14
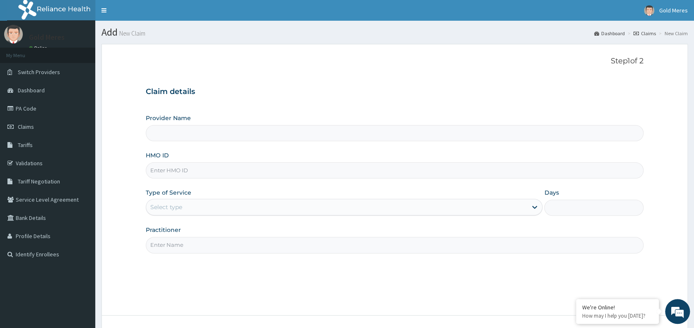
click at [169, 165] on input "HMO ID" at bounding box center [395, 170] width 498 height 16
type input "[PERSON_NAME]"
type input "Reliance Family Clinics (RFC) - [GEOGRAPHIC_DATA]"
type input "[PERSON_NAME]/10062/a"
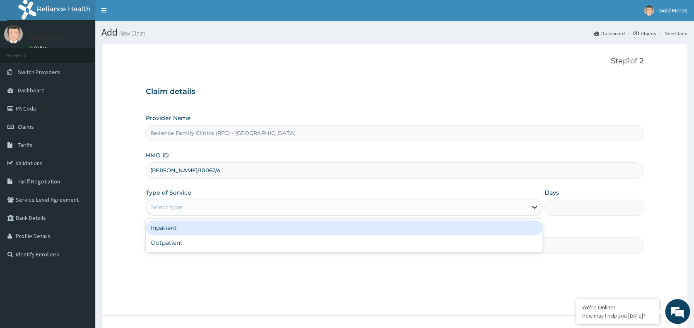
click at [533, 206] on icon at bounding box center [535, 207] width 5 height 3
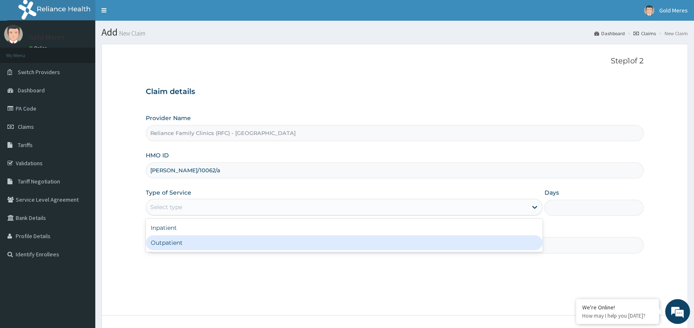
click at [490, 246] on div "Outpatient" at bounding box center [344, 242] width 397 height 15
type input "1"
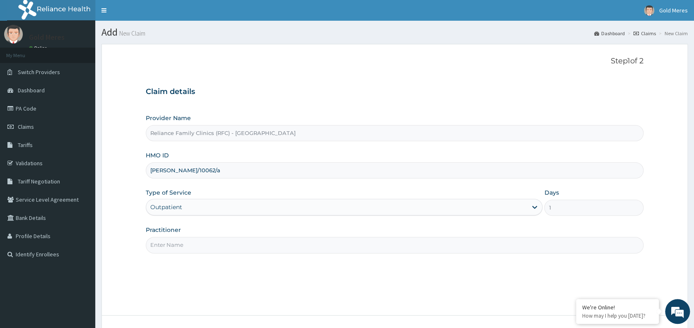
click at [490, 246] on input "Practitioner" at bounding box center [395, 245] width 498 height 16
type input "dr [PERSON_NAME]"
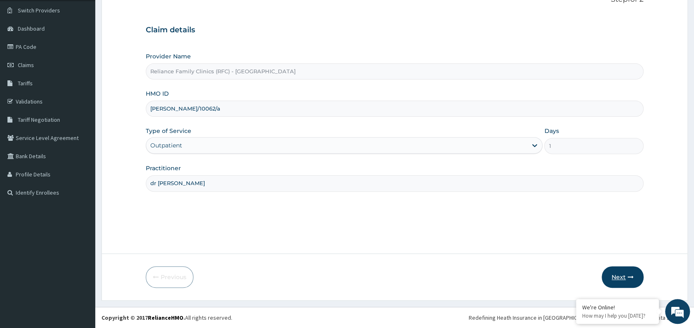
click at [626, 274] on button "Next" at bounding box center [623, 277] width 42 height 22
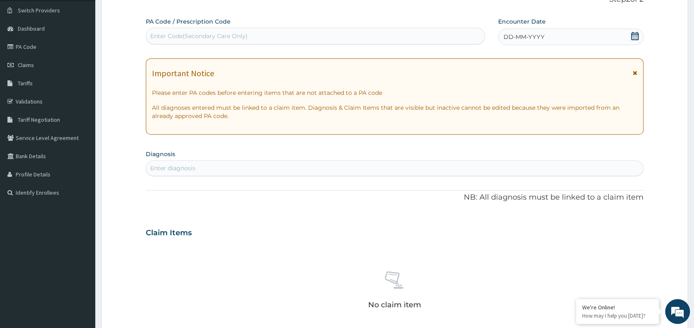
click at [536, 36] on span "DD-MM-YYYY" at bounding box center [524, 37] width 41 height 8
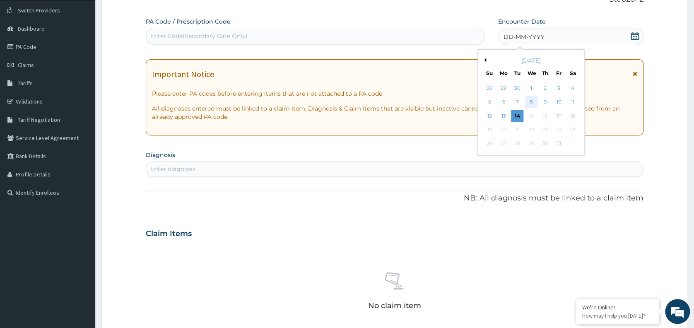
click at [530, 103] on div "8" at bounding box center [531, 102] width 12 height 12
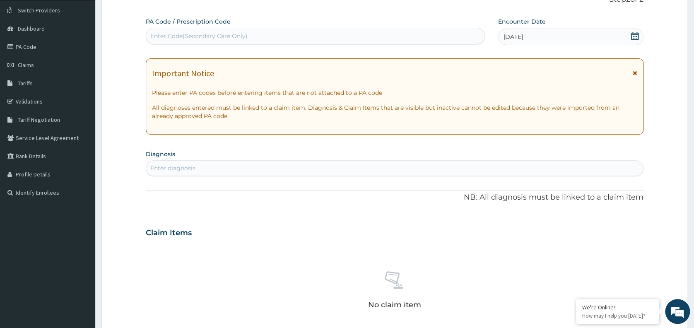
click at [399, 162] on div "Enter diagnosis" at bounding box center [394, 168] width 497 height 13
type input "well"
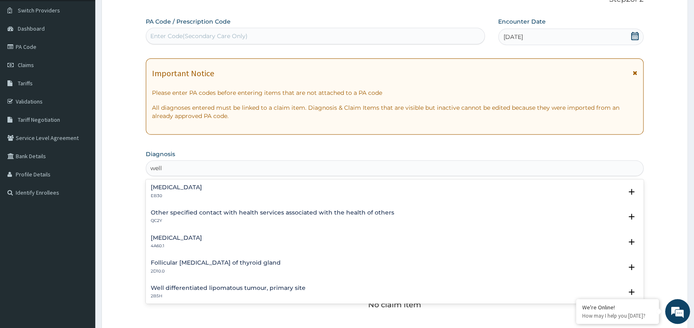
click at [218, 213] on h4 "Other specified contact with health services associated with the health of othe…" at bounding box center [273, 213] width 244 height 6
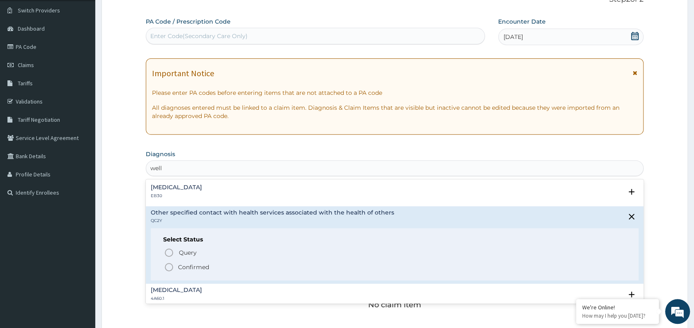
click at [191, 268] on p "Confirmed" at bounding box center [193, 267] width 31 height 8
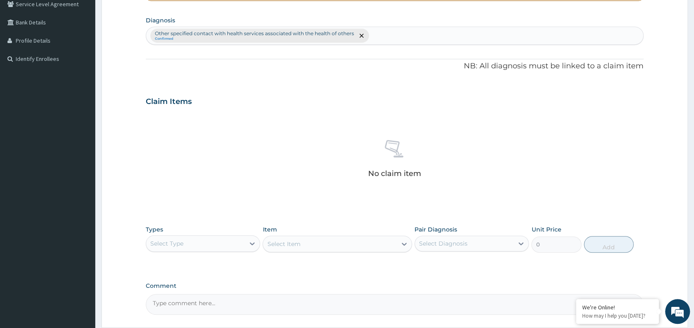
scroll to position [217, 0]
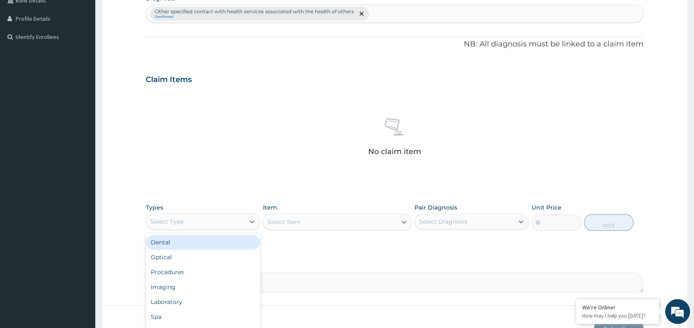
click at [204, 275] on div "Procedures" at bounding box center [203, 272] width 114 height 15
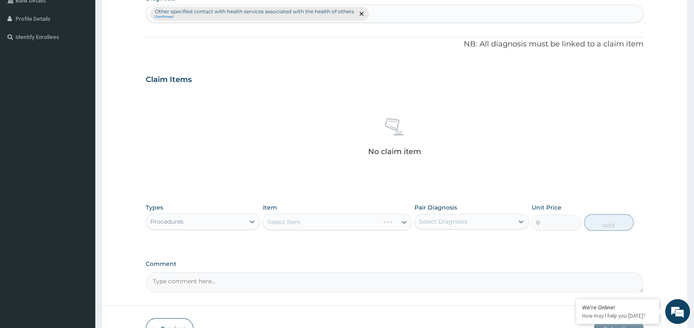
scroll to position [268, 0]
